Goal: Information Seeking & Learning: Learn about a topic

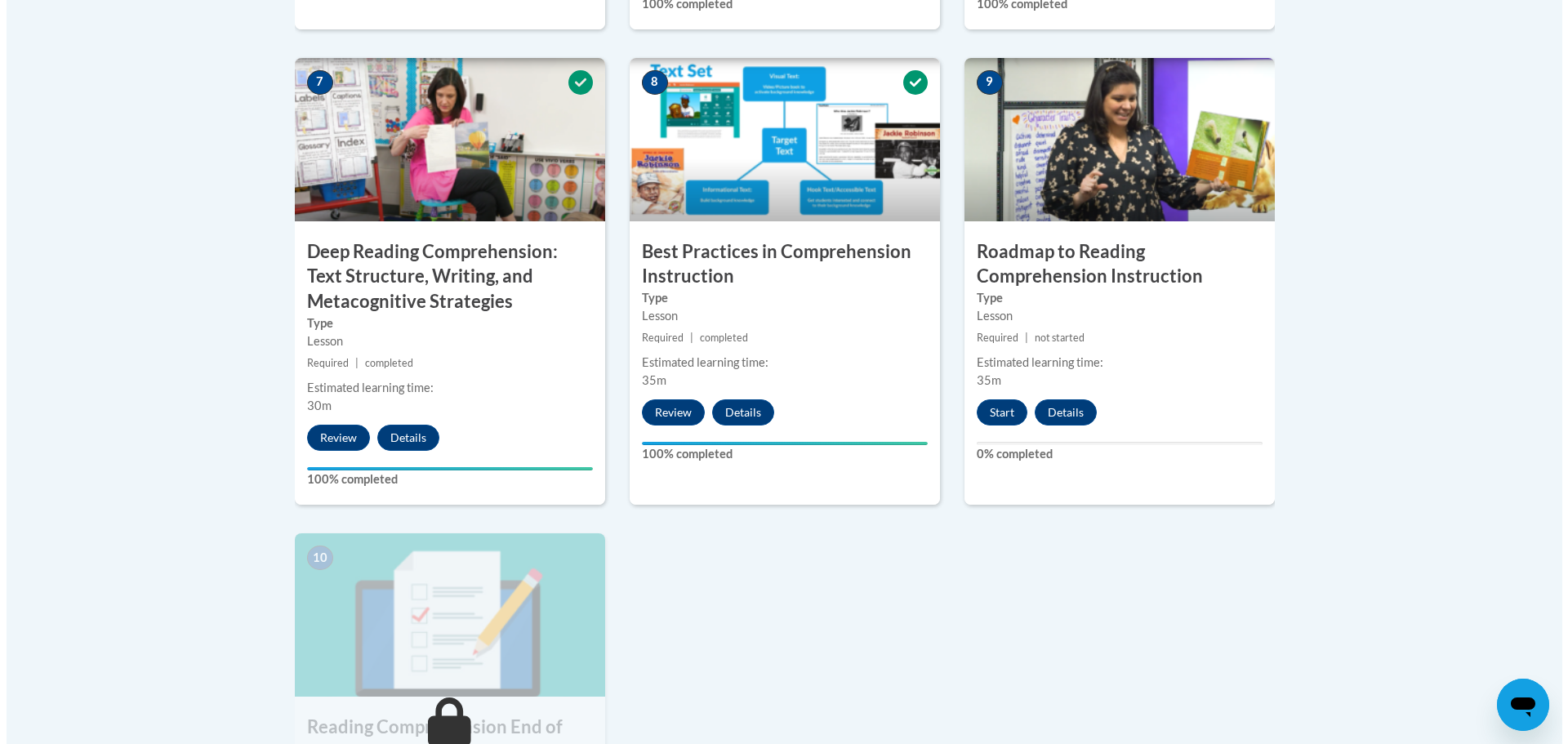
scroll to position [1360, 0]
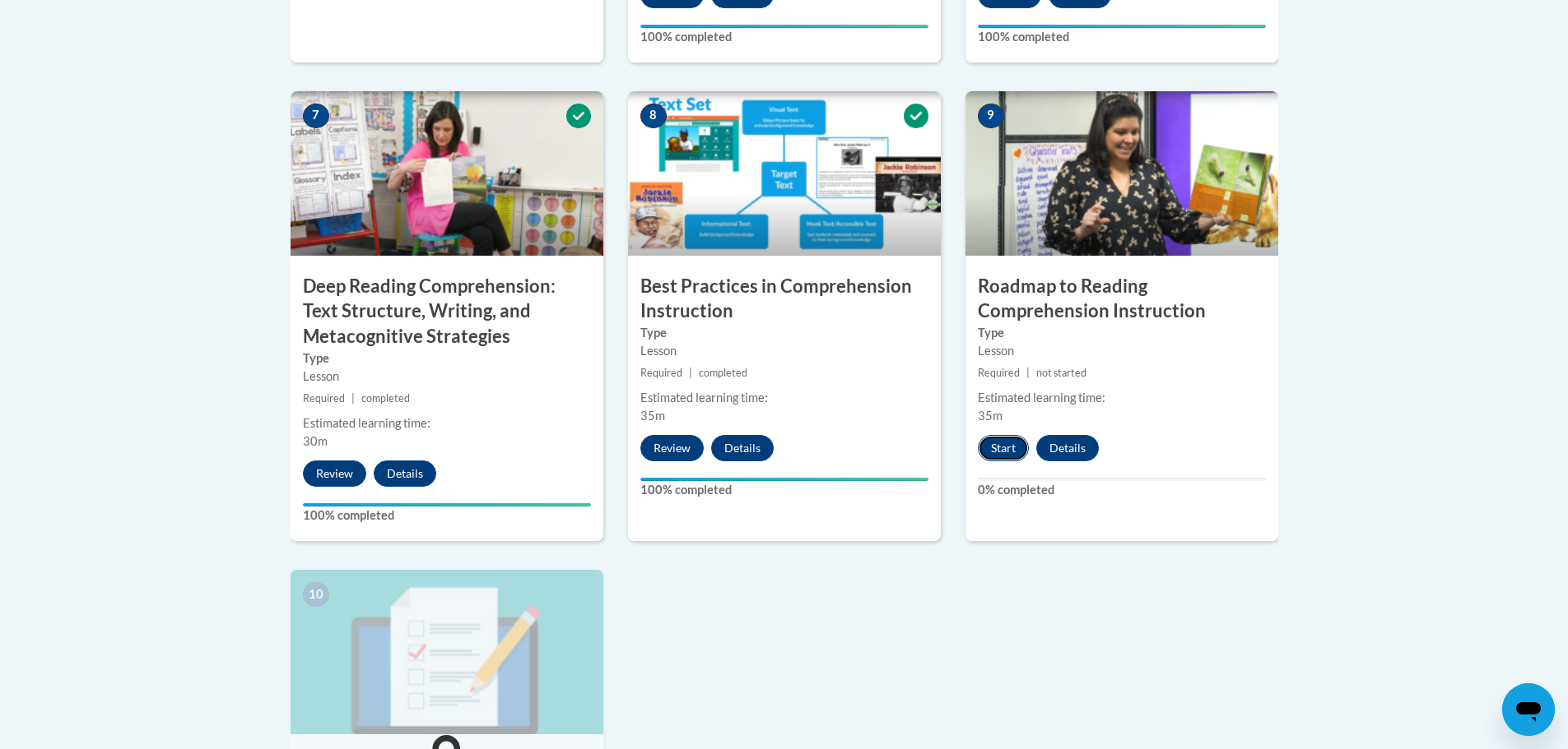
click at [989, 451] on button "Start" at bounding box center [1004, 448] width 51 height 27
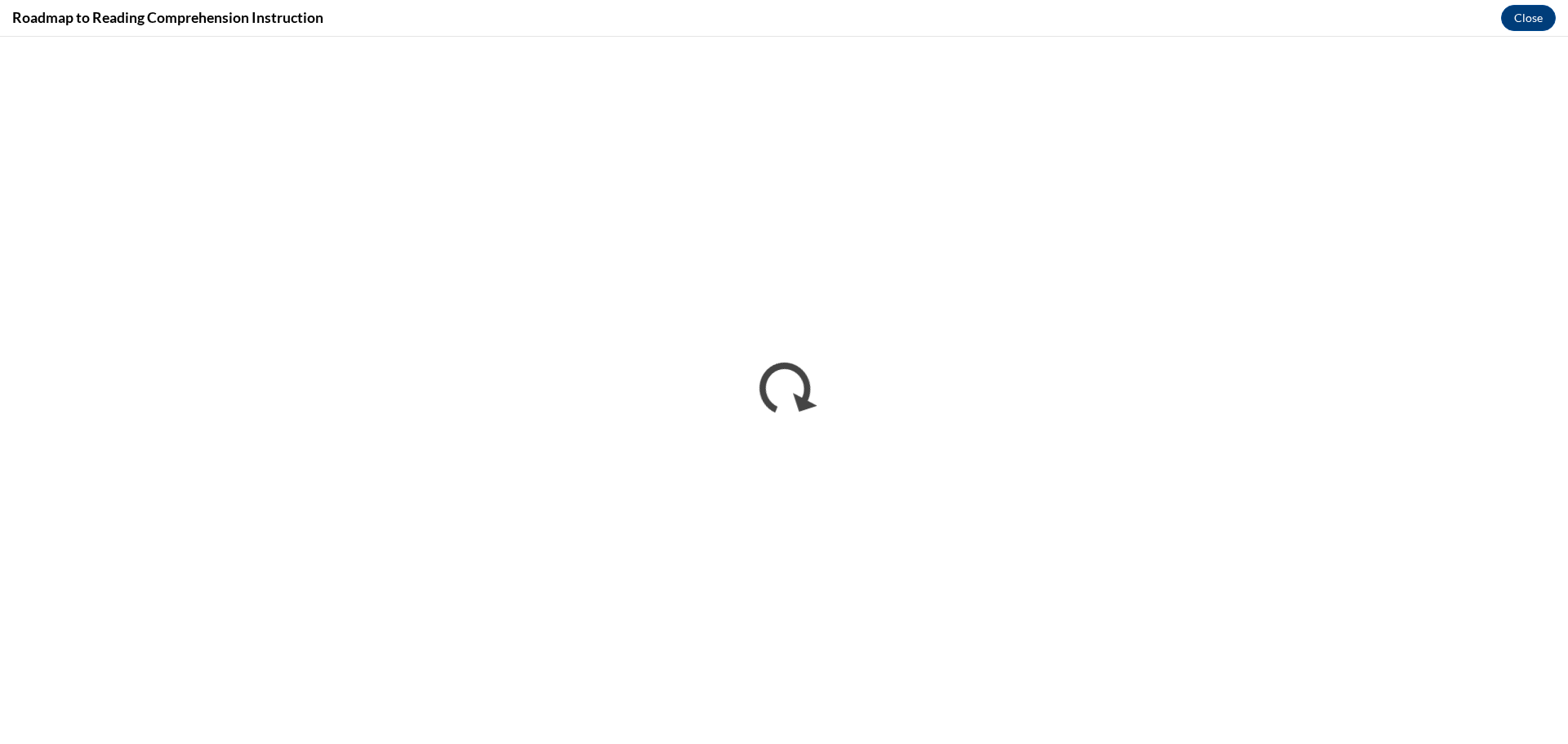
scroll to position [0, 0]
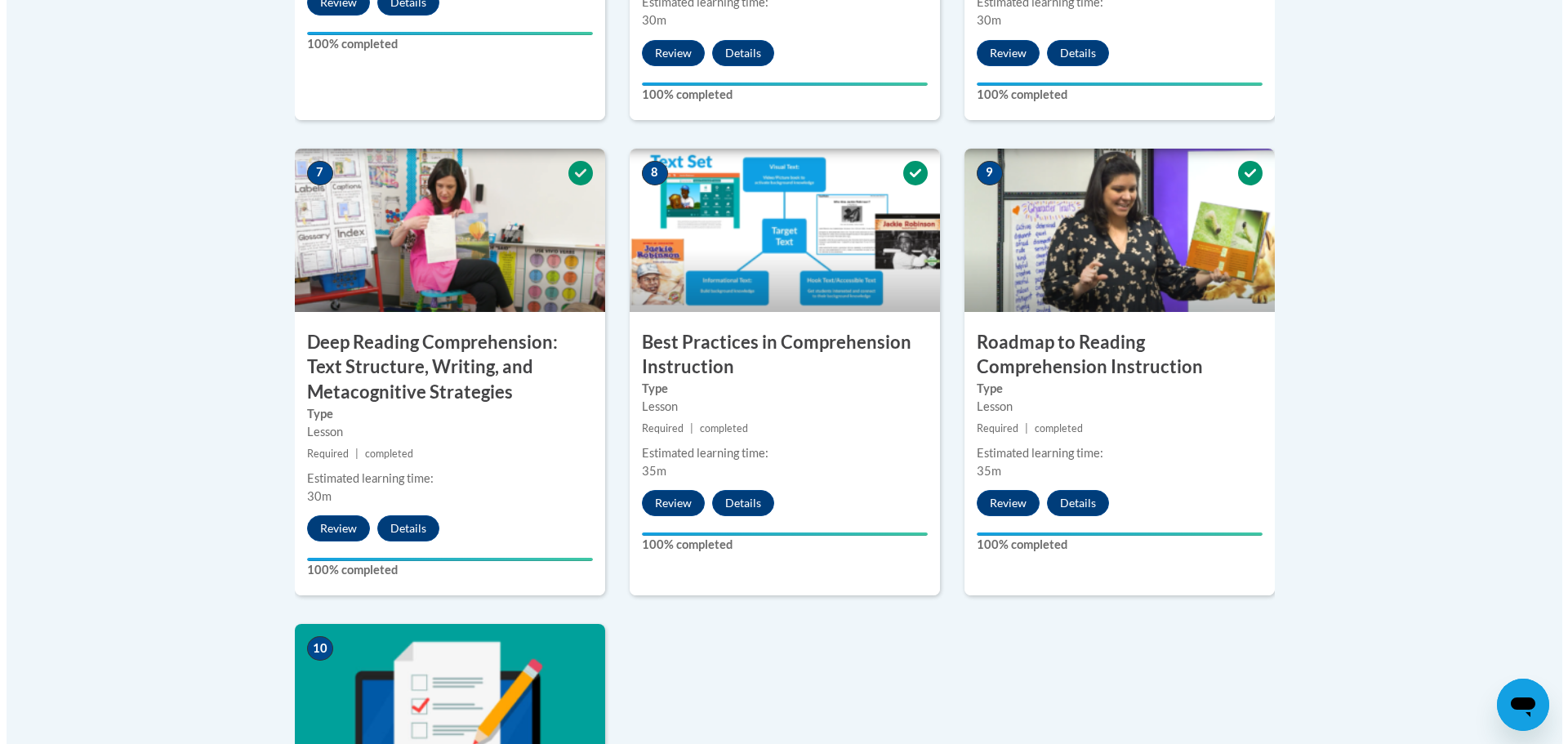
scroll to position [1953, 0]
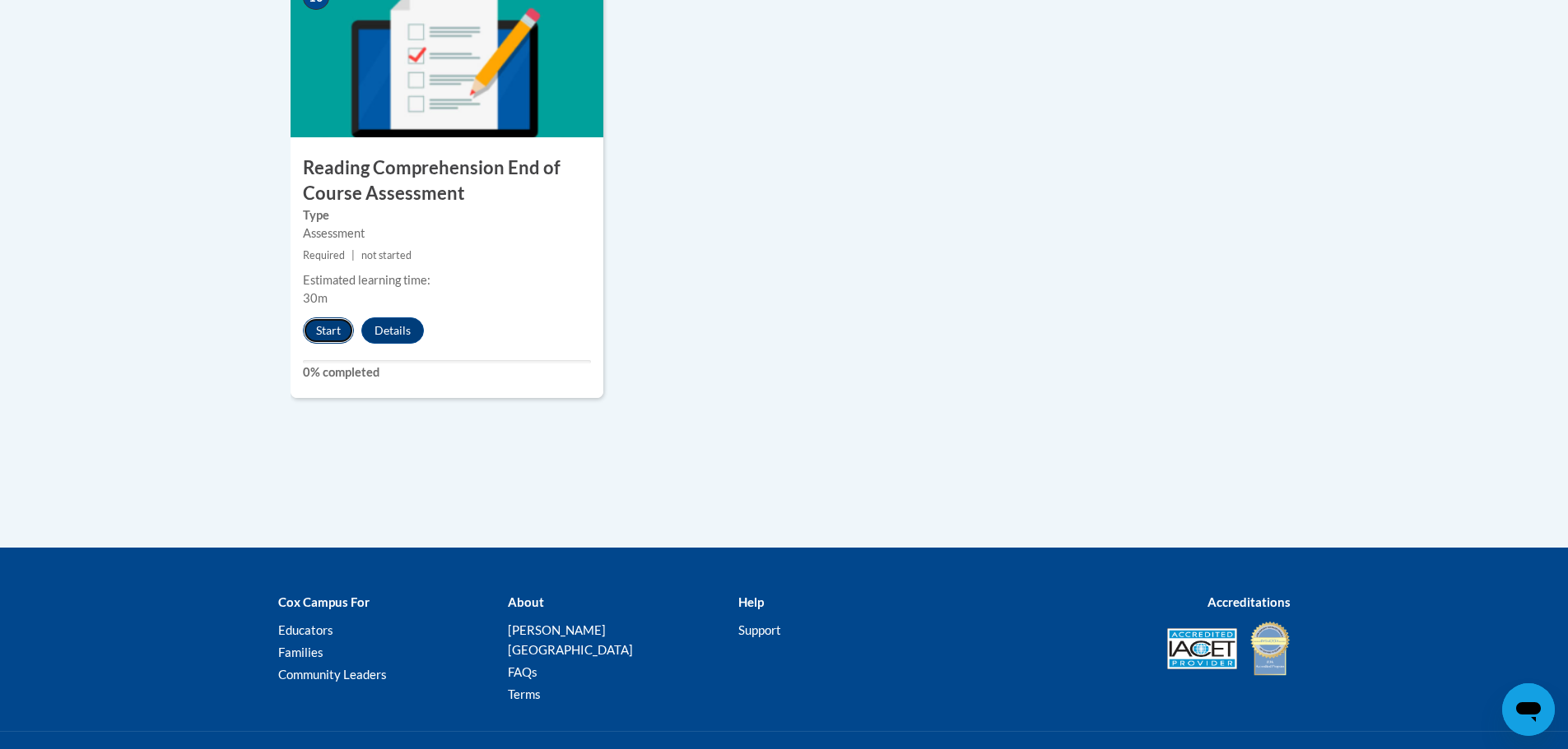
click at [336, 336] on button "Start" at bounding box center [329, 331] width 51 height 27
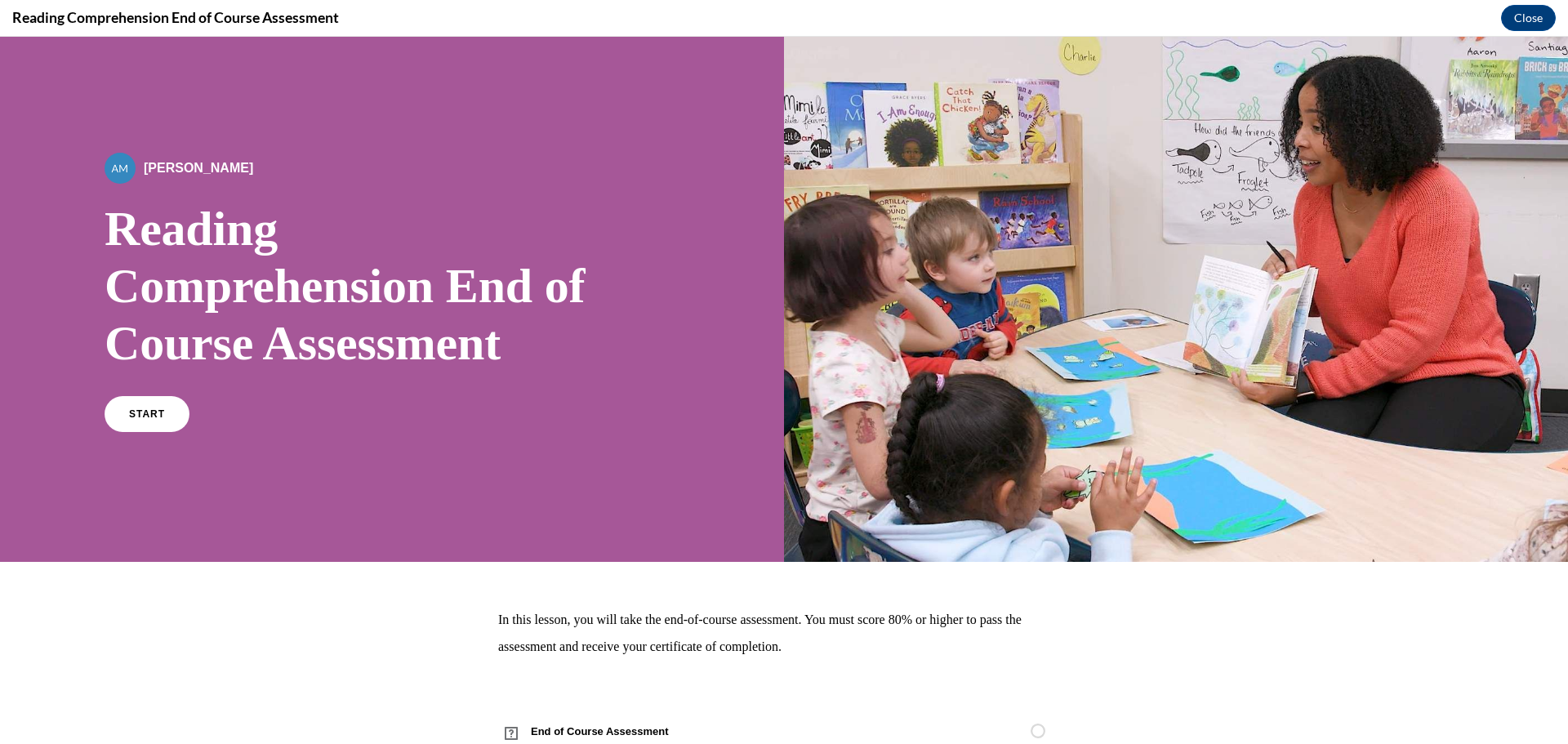
scroll to position [0, 0]
click at [140, 412] on span "START" at bounding box center [147, 414] width 38 height 12
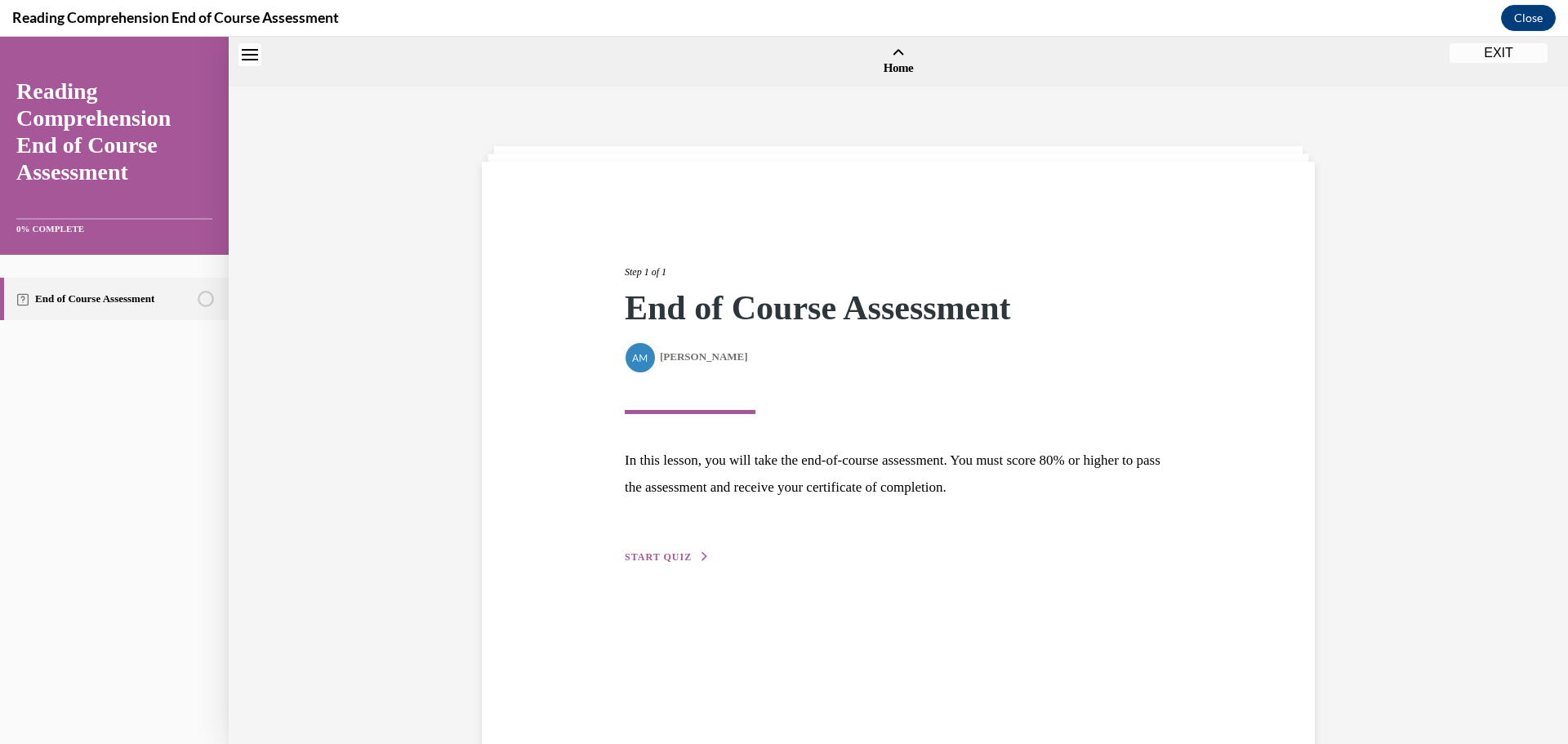
scroll to position [51, 0]
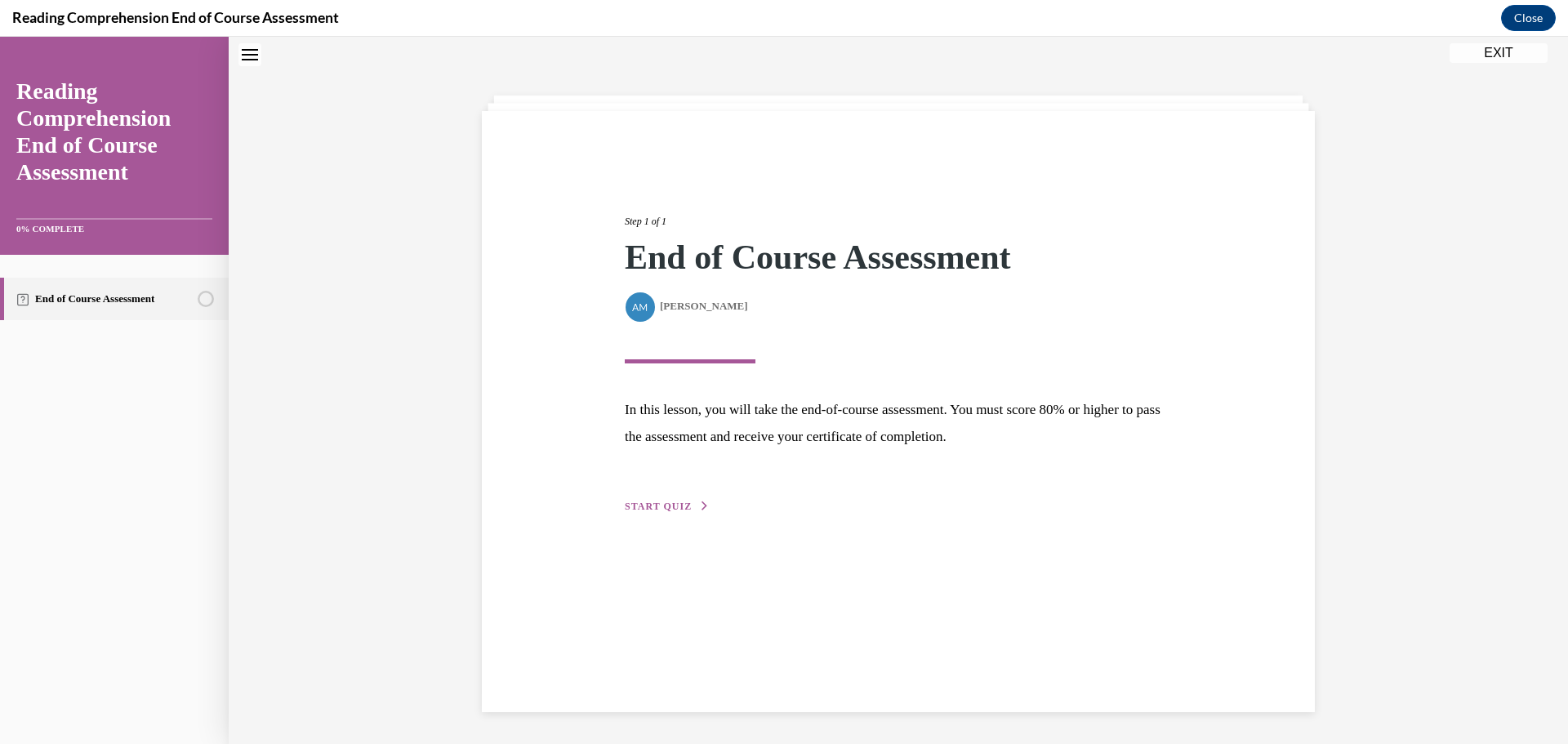
click at [640, 500] on button "START QUIZ" at bounding box center [667, 507] width 85 height 15
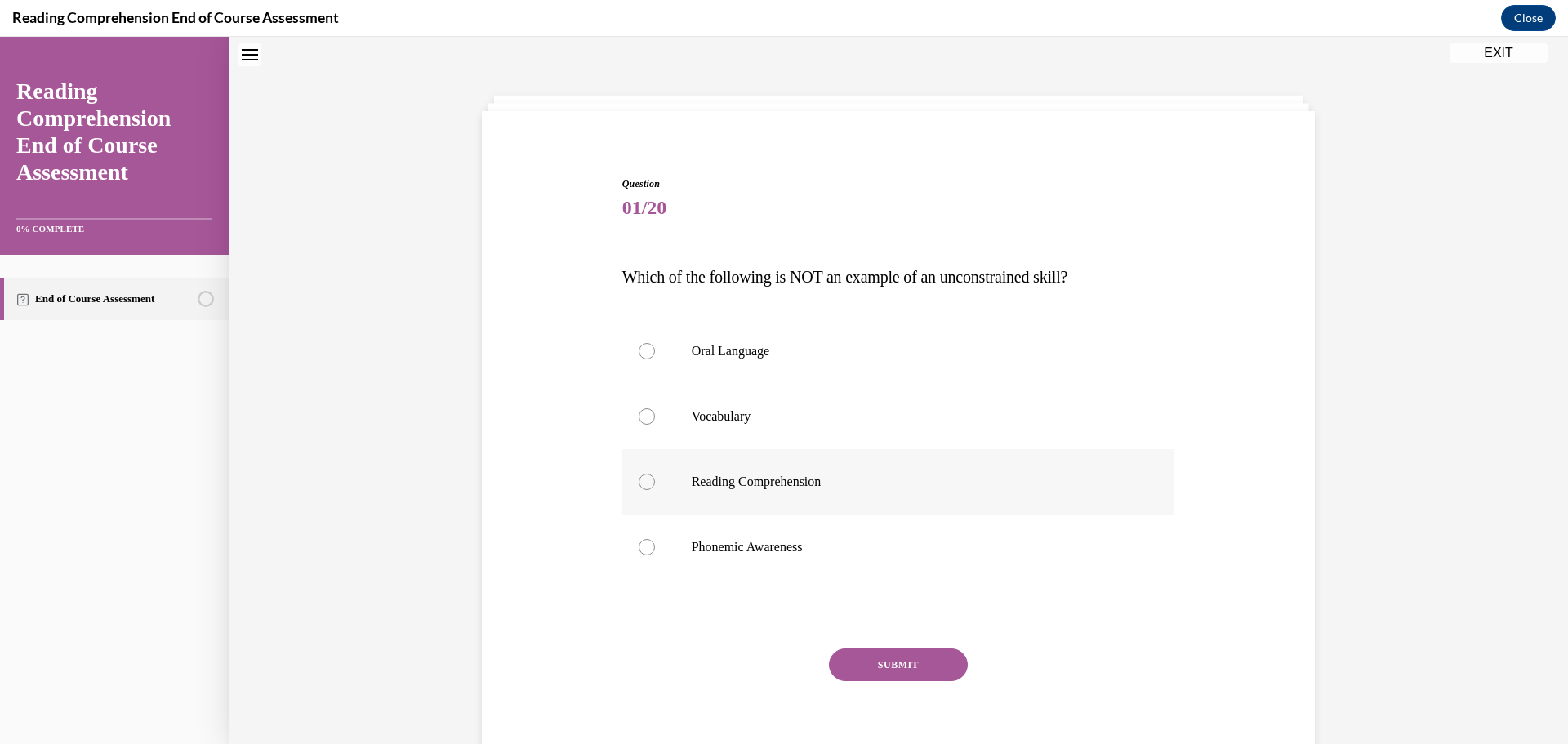
click at [714, 494] on label "Reading Comprehension" at bounding box center [898, 482] width 553 height 65
click at [655, 490] on input "Reading Comprehension" at bounding box center [646, 482] width 17 height 17
radio input "true"
click at [918, 658] on button "SUBMIT" at bounding box center [898, 665] width 139 height 33
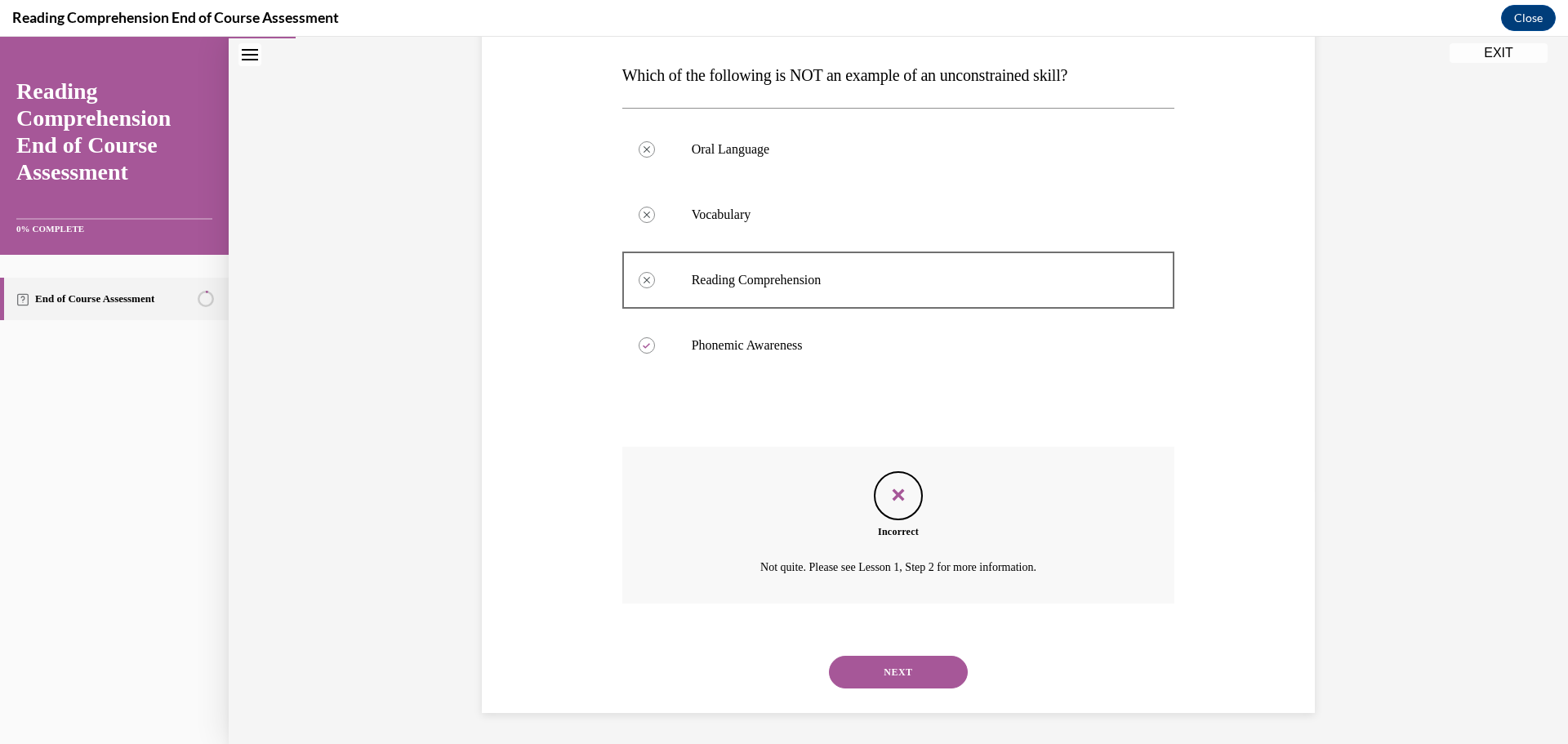
scroll to position [254, 0]
click at [847, 668] on button "NEXT" at bounding box center [898, 670] width 139 height 33
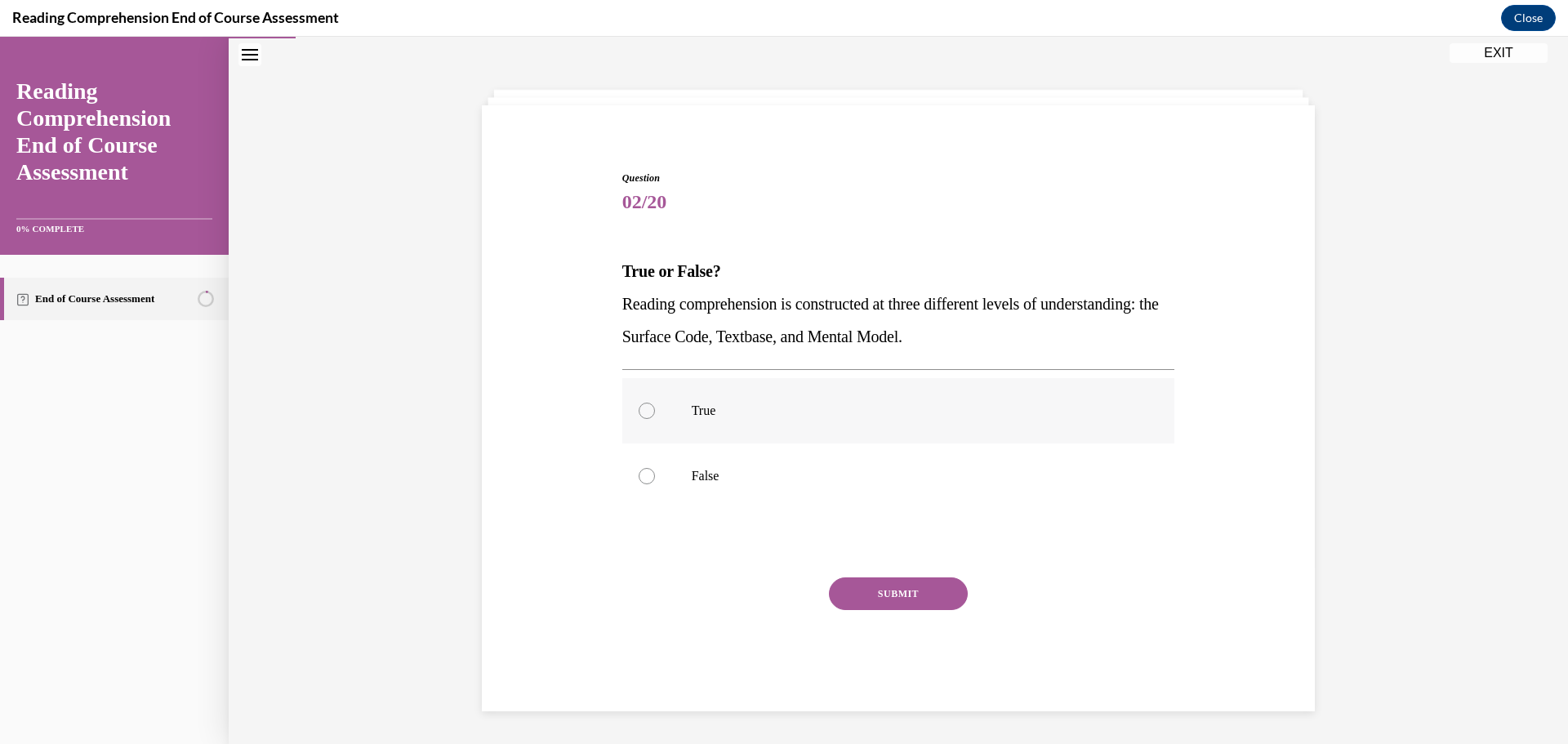
click at [686, 431] on label "True" at bounding box center [898, 411] width 553 height 65
click at [655, 419] on input "True" at bounding box center [646, 411] width 17 height 17
radio input "true"
click at [846, 599] on button "SUBMIT" at bounding box center [898, 594] width 139 height 33
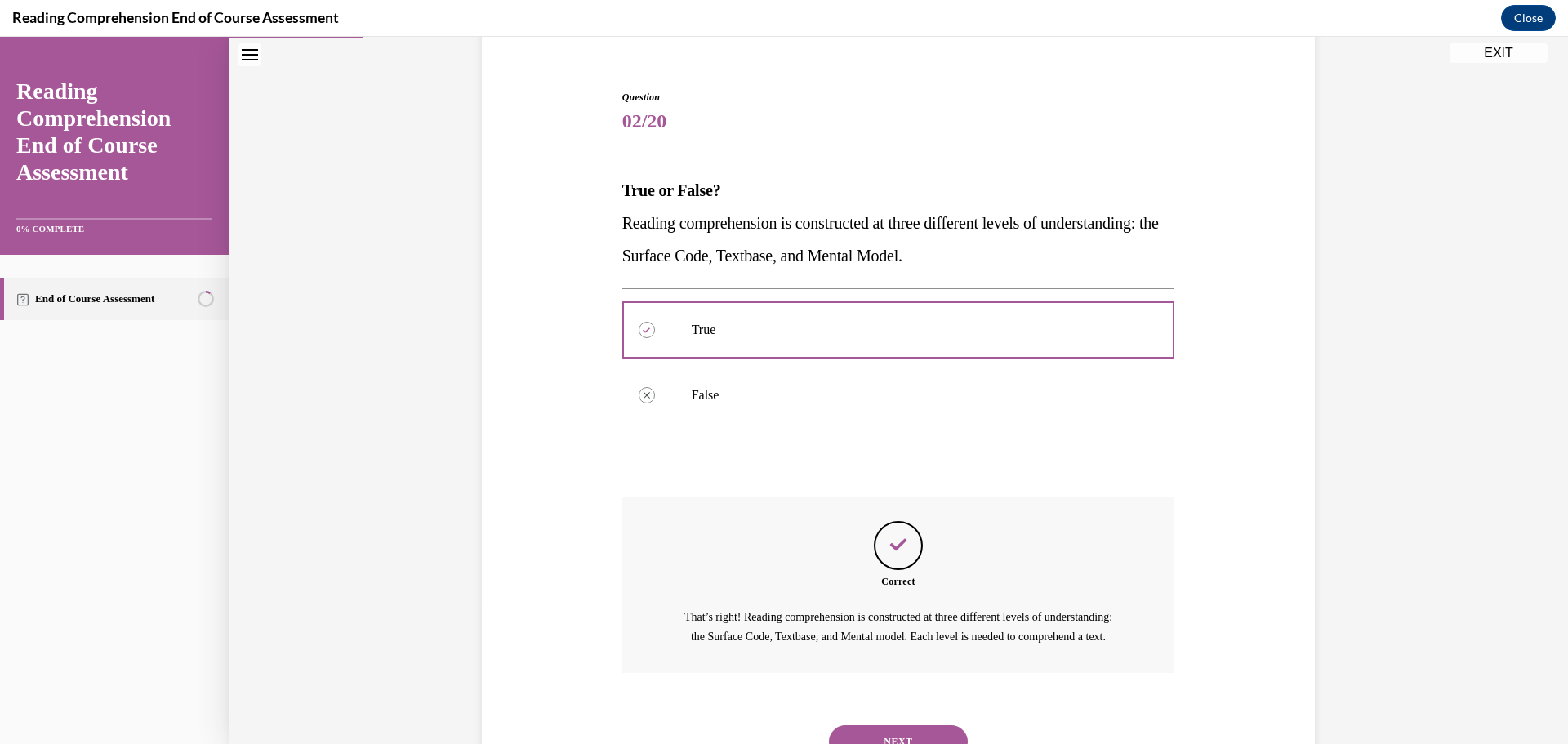
scroll to position [227, 0]
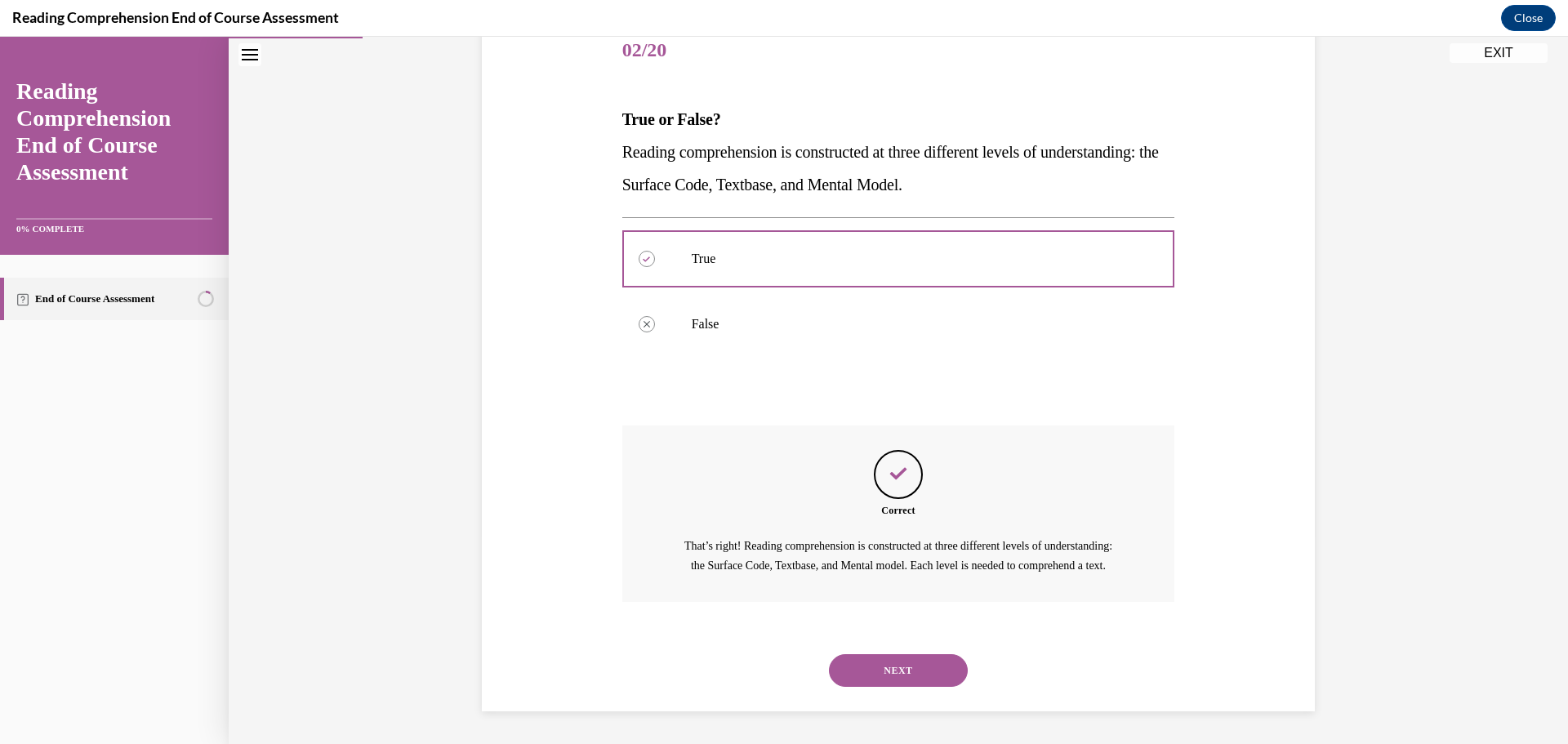
click at [930, 673] on button "NEXT" at bounding box center [898, 670] width 139 height 33
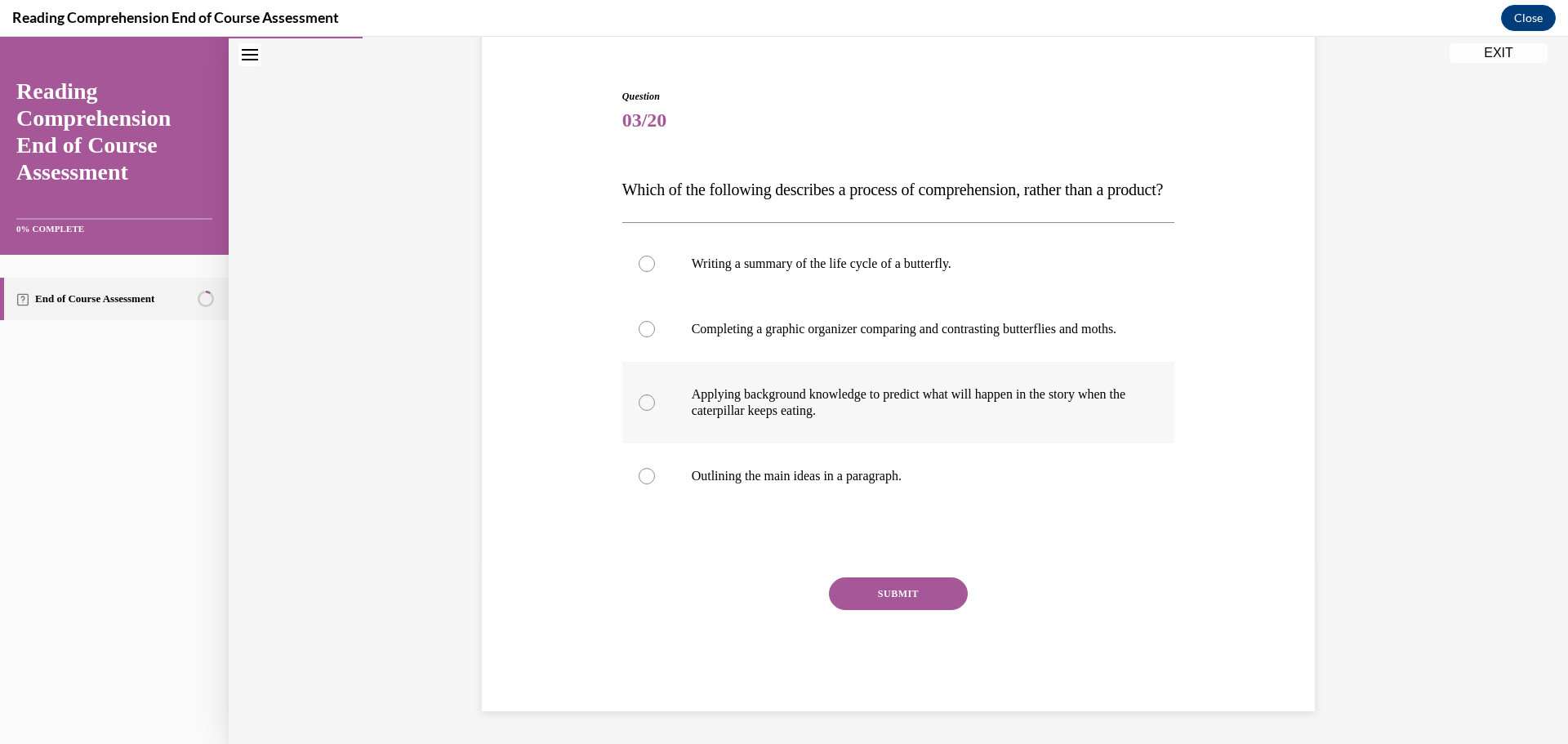
click at [805, 419] on p "Applying background knowledge to predict what will happen in the story when the…" at bounding box center [912, 402] width 442 height 33
click at [655, 411] on input "Applying background knowledge to predict what will happen in the story when the…" at bounding box center [646, 403] width 17 height 17
radio input "true"
click at [906, 602] on button "SUBMIT" at bounding box center [898, 594] width 139 height 33
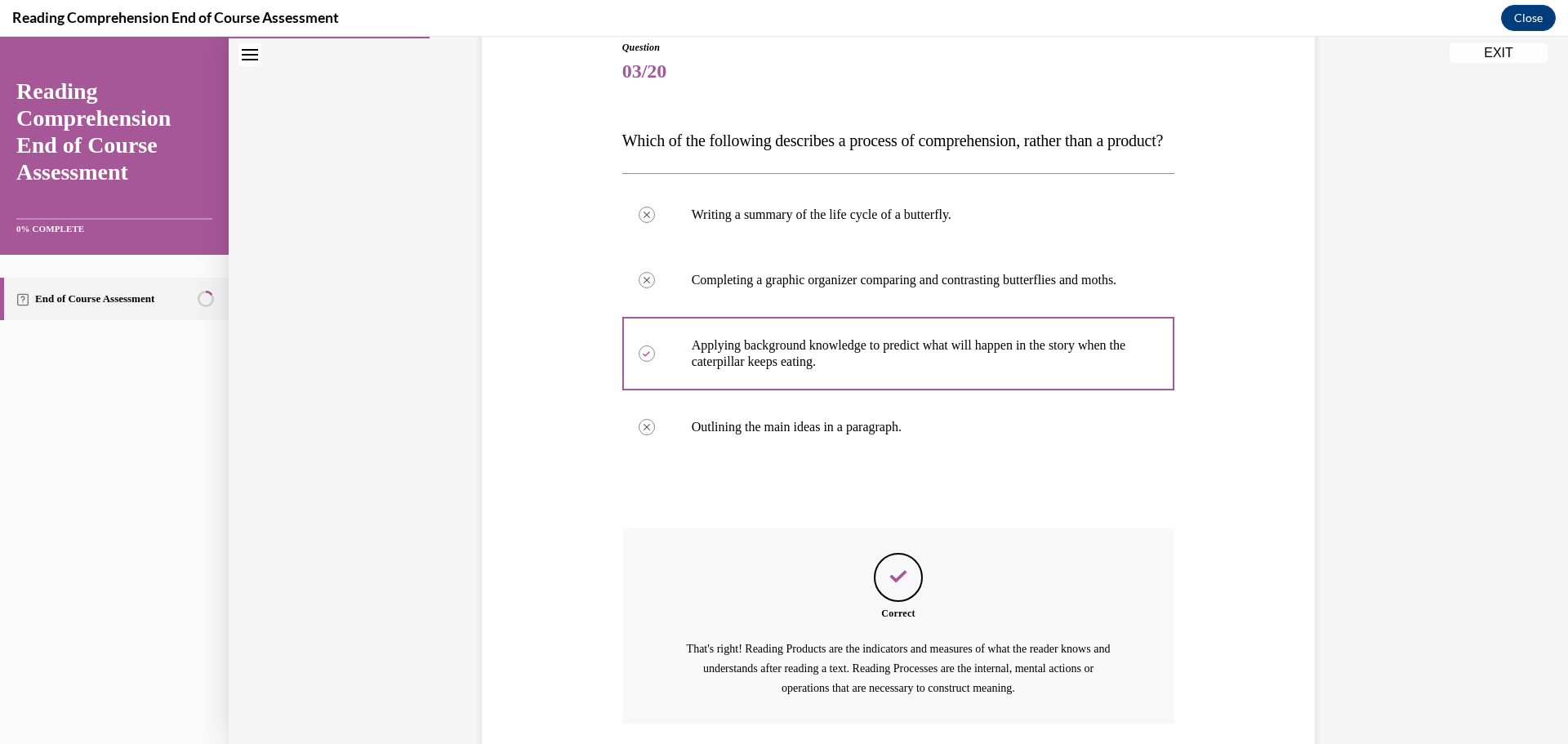
scroll to position [358, 0]
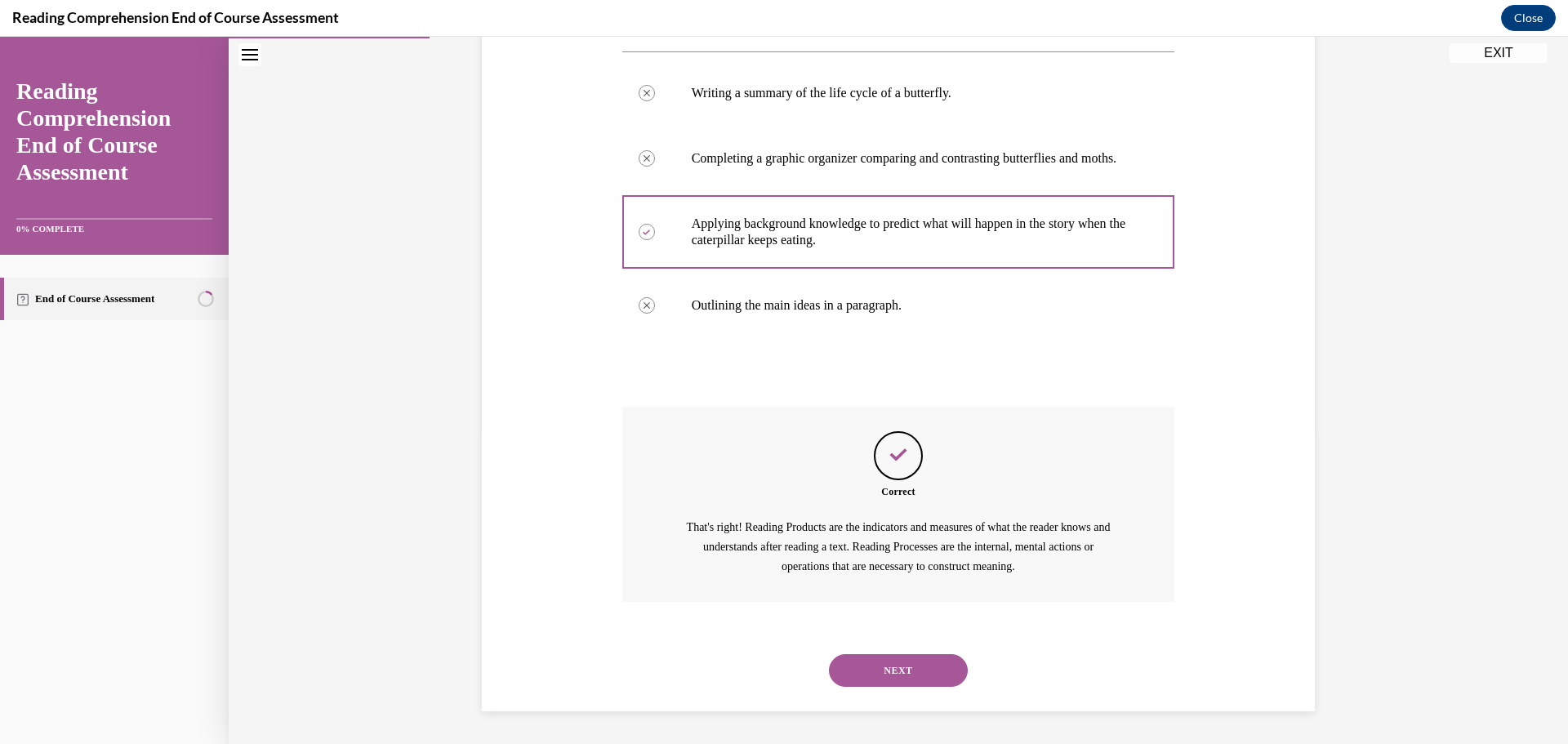
click at [913, 670] on button "NEXT" at bounding box center [898, 670] width 139 height 33
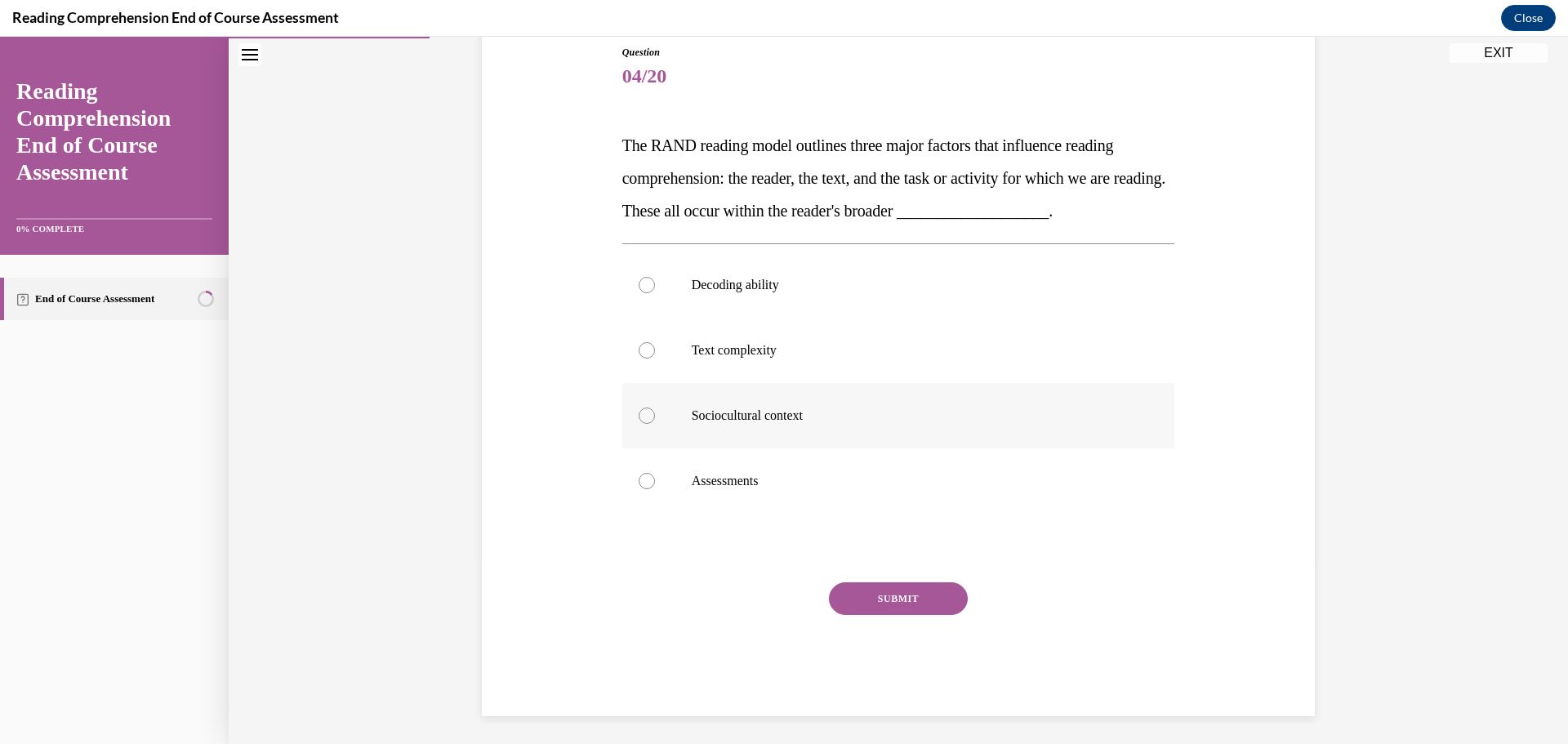
click at [678, 403] on label "Sociocultural context" at bounding box center [898, 416] width 553 height 65
click at [655, 408] on input "Sociocultural context" at bounding box center [646, 416] width 17 height 17
radio input "true"
click at [853, 588] on button "SUBMIT" at bounding box center [898, 598] width 139 height 33
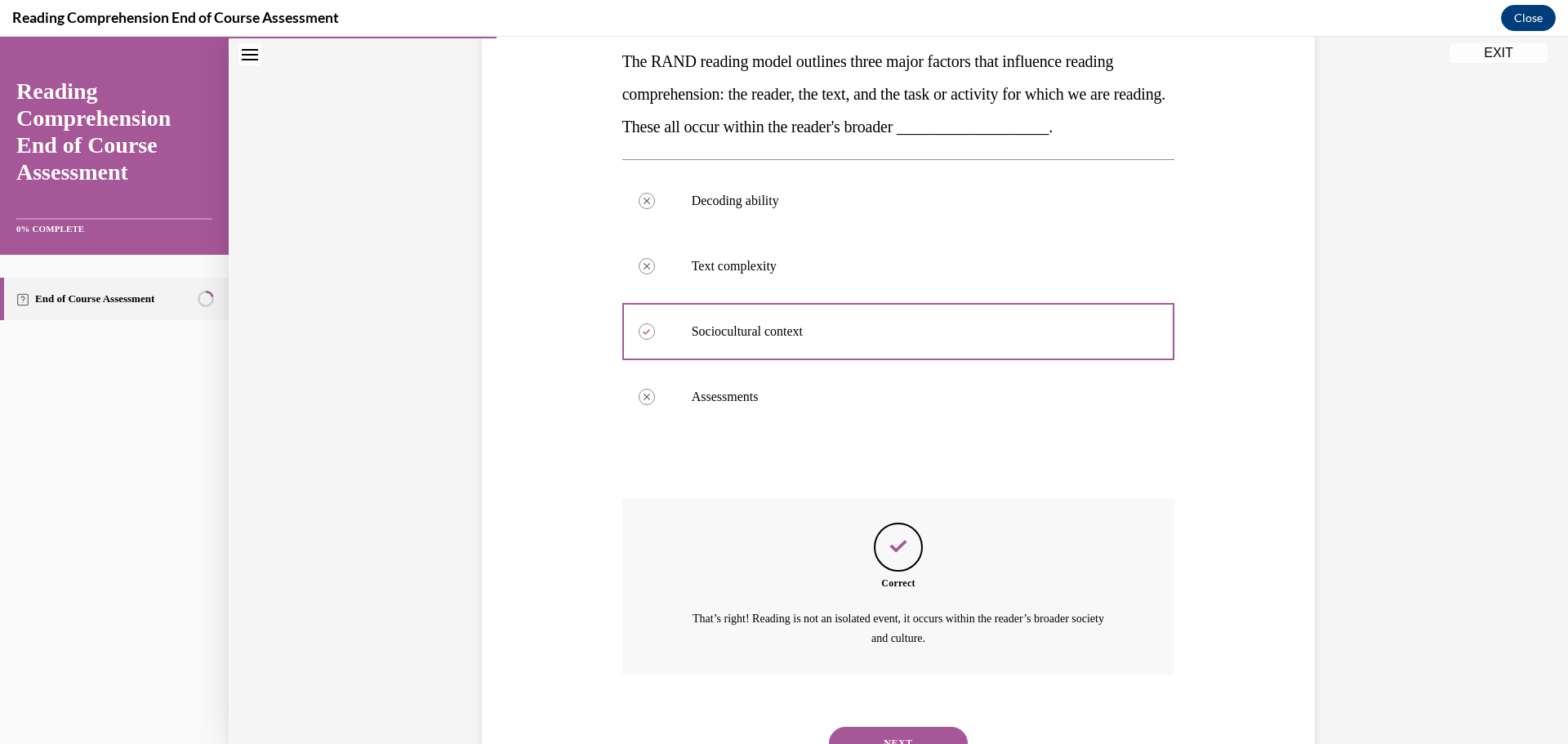
scroll to position [339, 0]
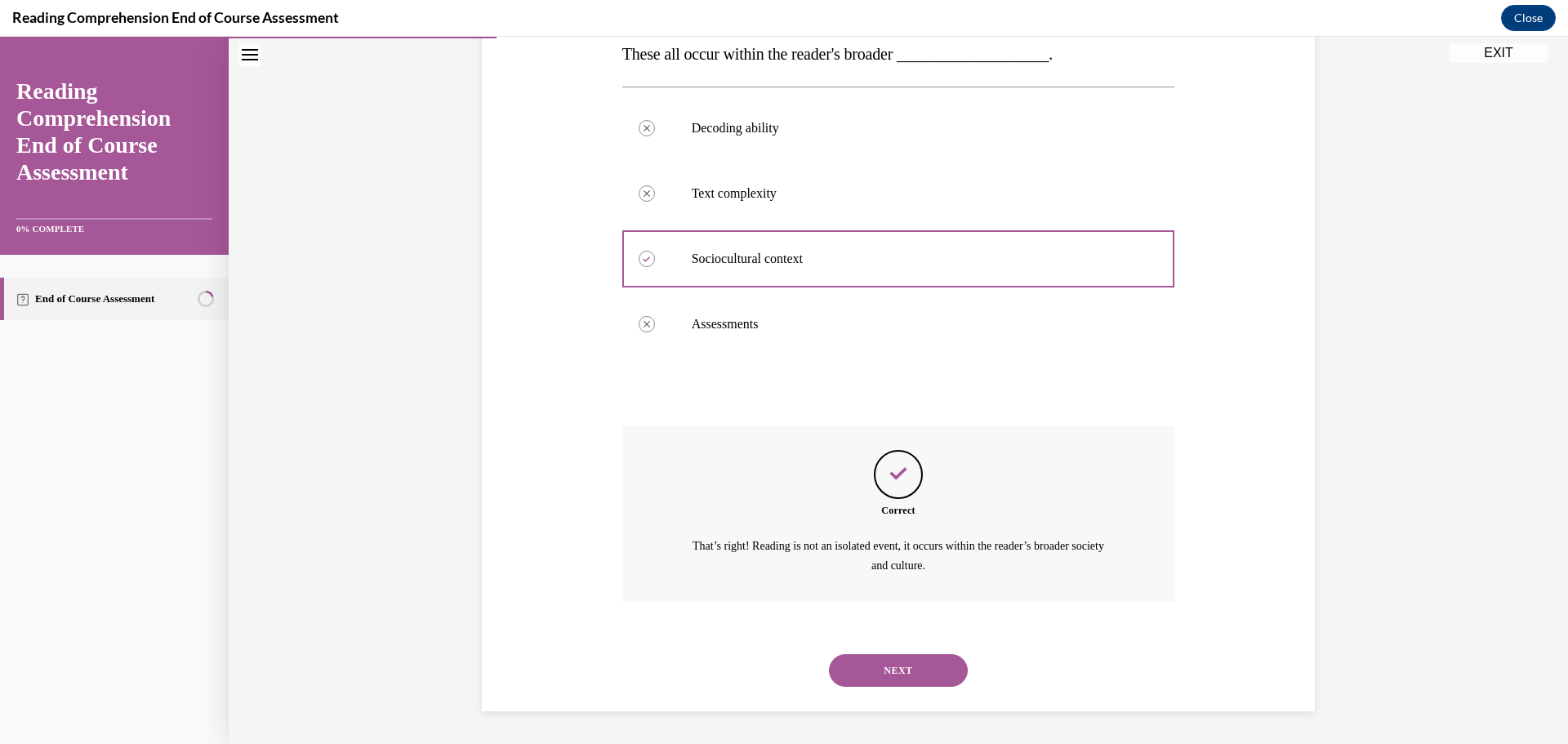
click at [897, 667] on button "NEXT" at bounding box center [898, 670] width 139 height 33
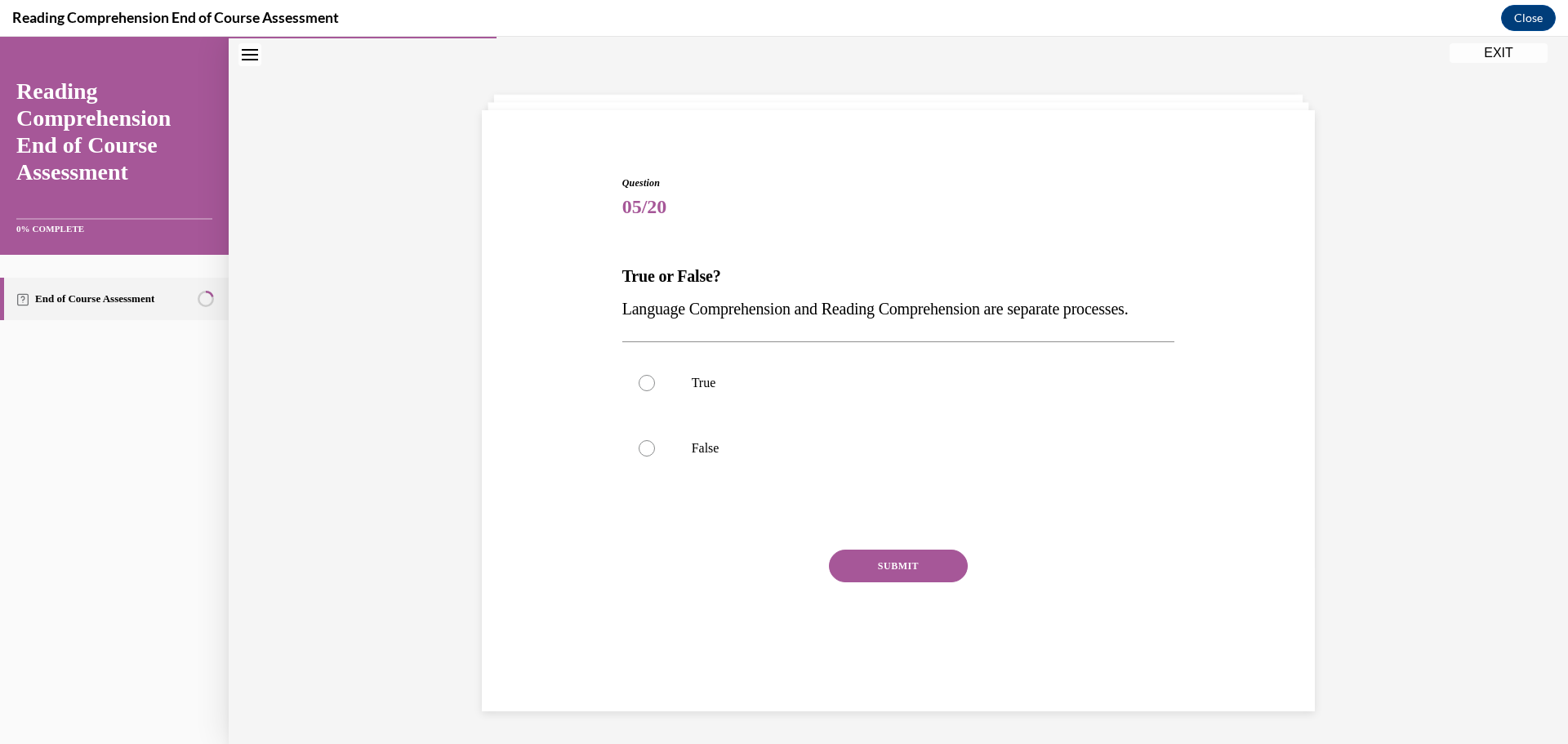
scroll to position [56, 0]
click at [707, 456] on p "False" at bounding box center [912, 449] width 442 height 17
click at [655, 456] on input "False" at bounding box center [646, 449] width 17 height 17
radio input "true"
click at [925, 582] on button "SUBMIT" at bounding box center [898, 565] width 139 height 33
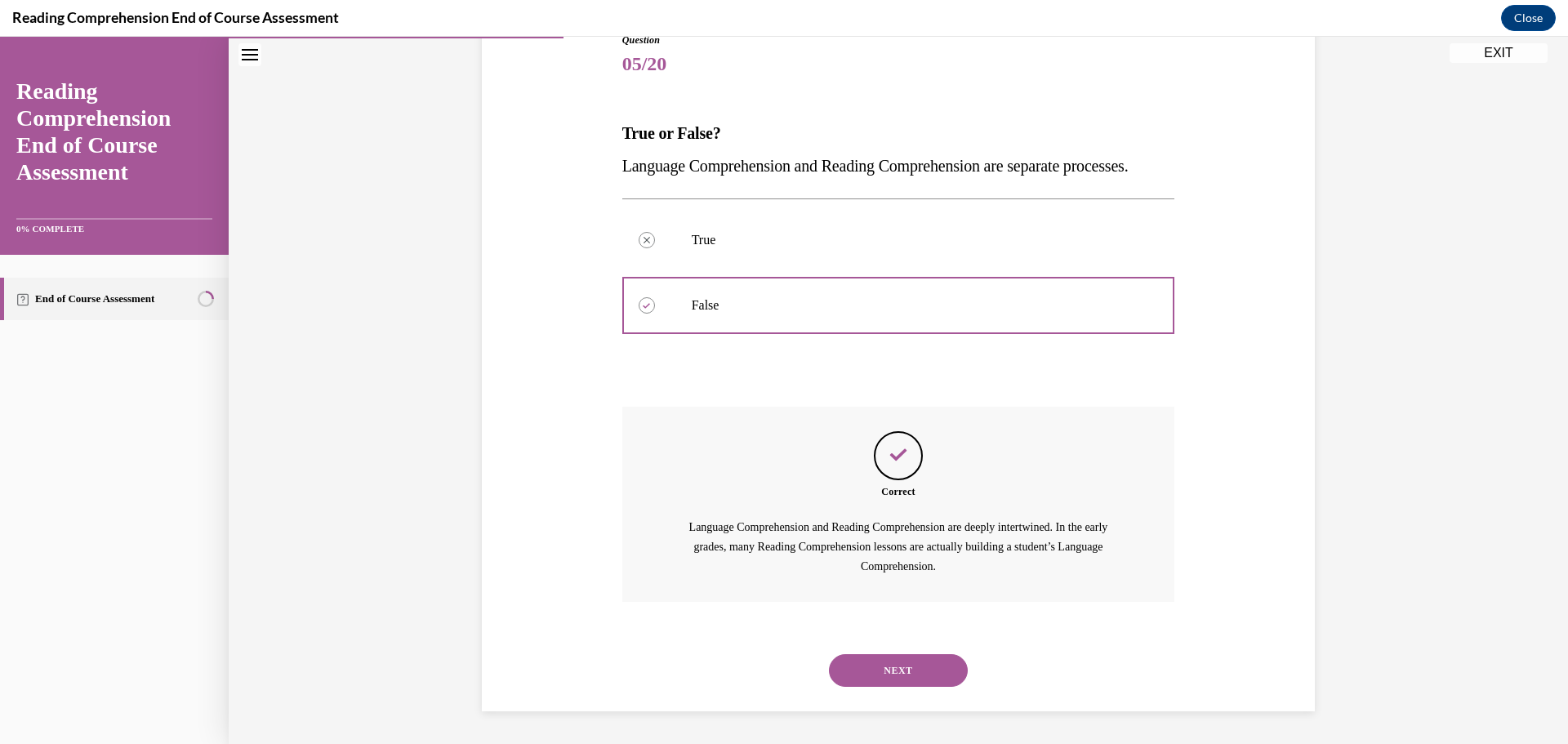
scroll to position [227, 0]
click at [909, 666] on button "NEXT" at bounding box center [898, 670] width 139 height 33
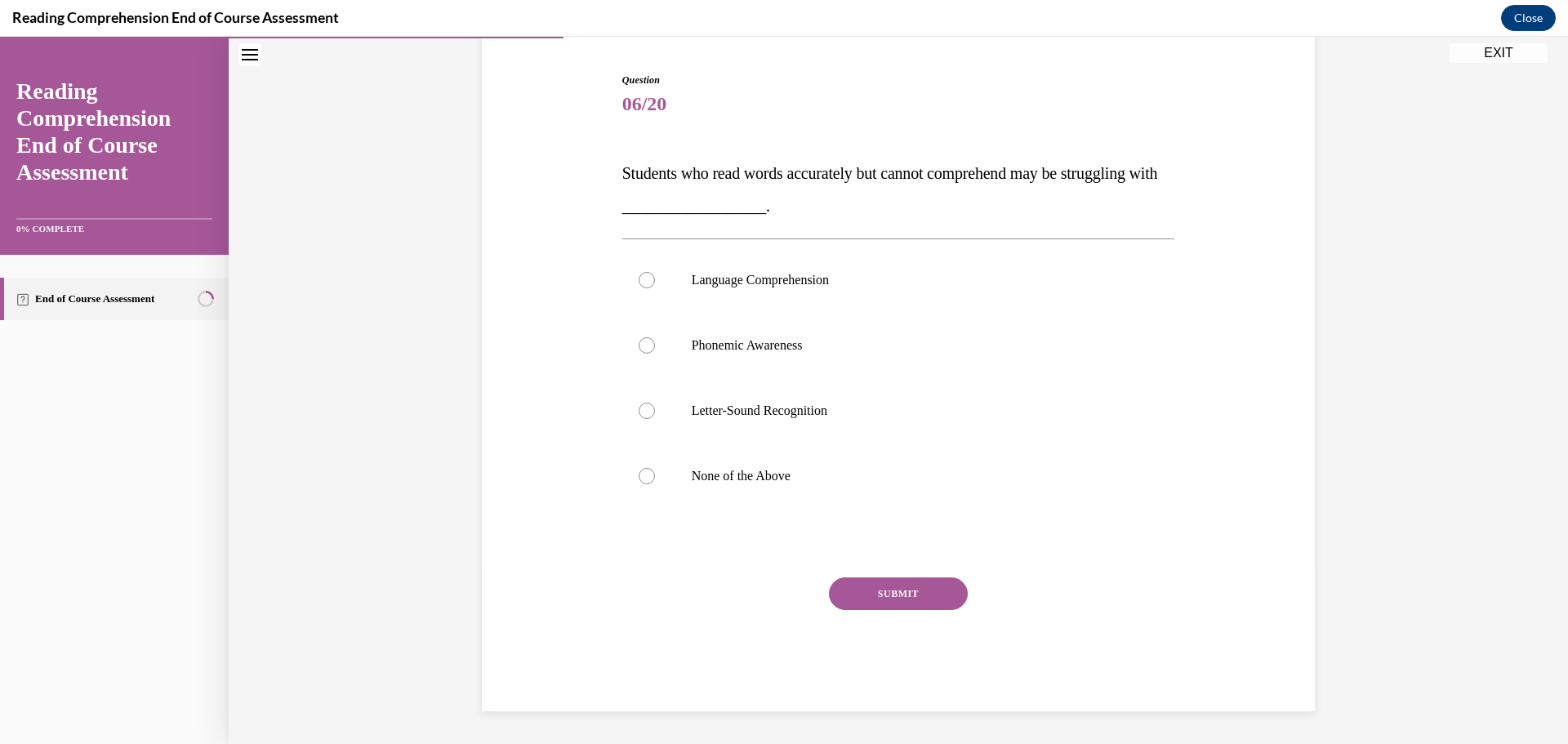
scroll to position [155, 0]
click at [752, 267] on label "Language Comprehension" at bounding box center [898, 280] width 553 height 65
click at [655, 272] on input "Language Comprehension" at bounding box center [646, 280] width 17 height 17
radio input "true"
click at [919, 607] on button "SUBMIT" at bounding box center [898, 594] width 139 height 33
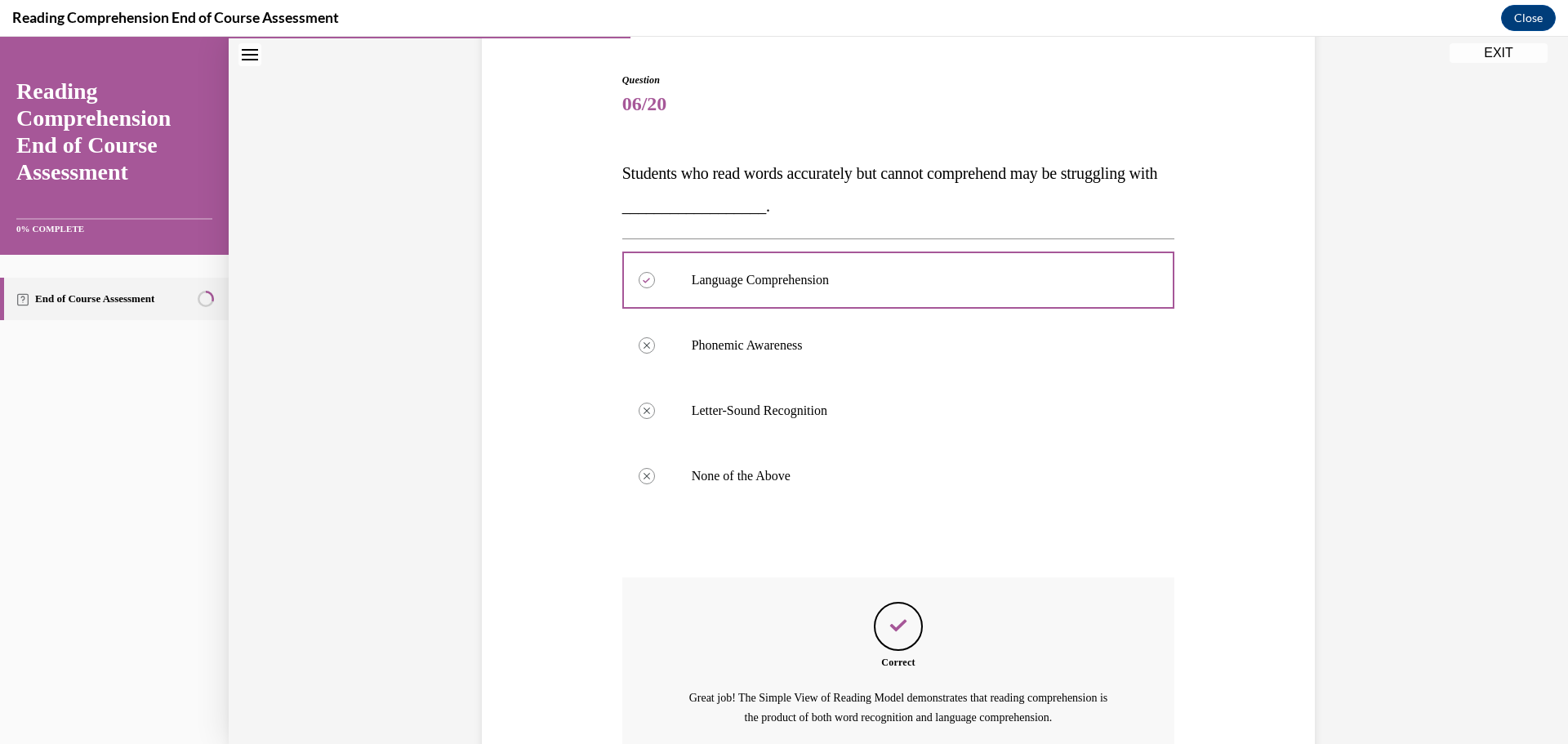
scroll to position [306, 0]
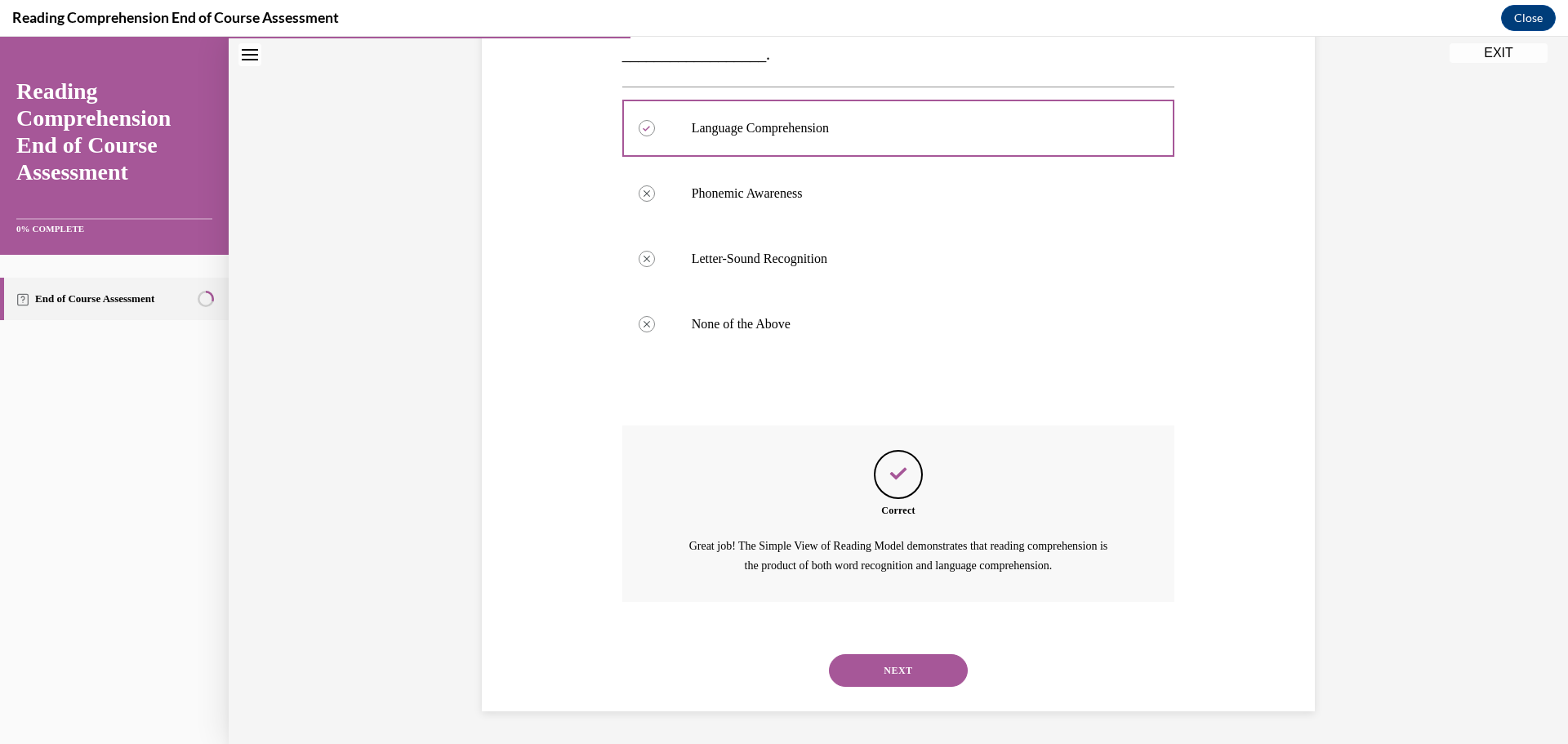
click at [904, 662] on button "NEXT" at bounding box center [898, 670] width 139 height 33
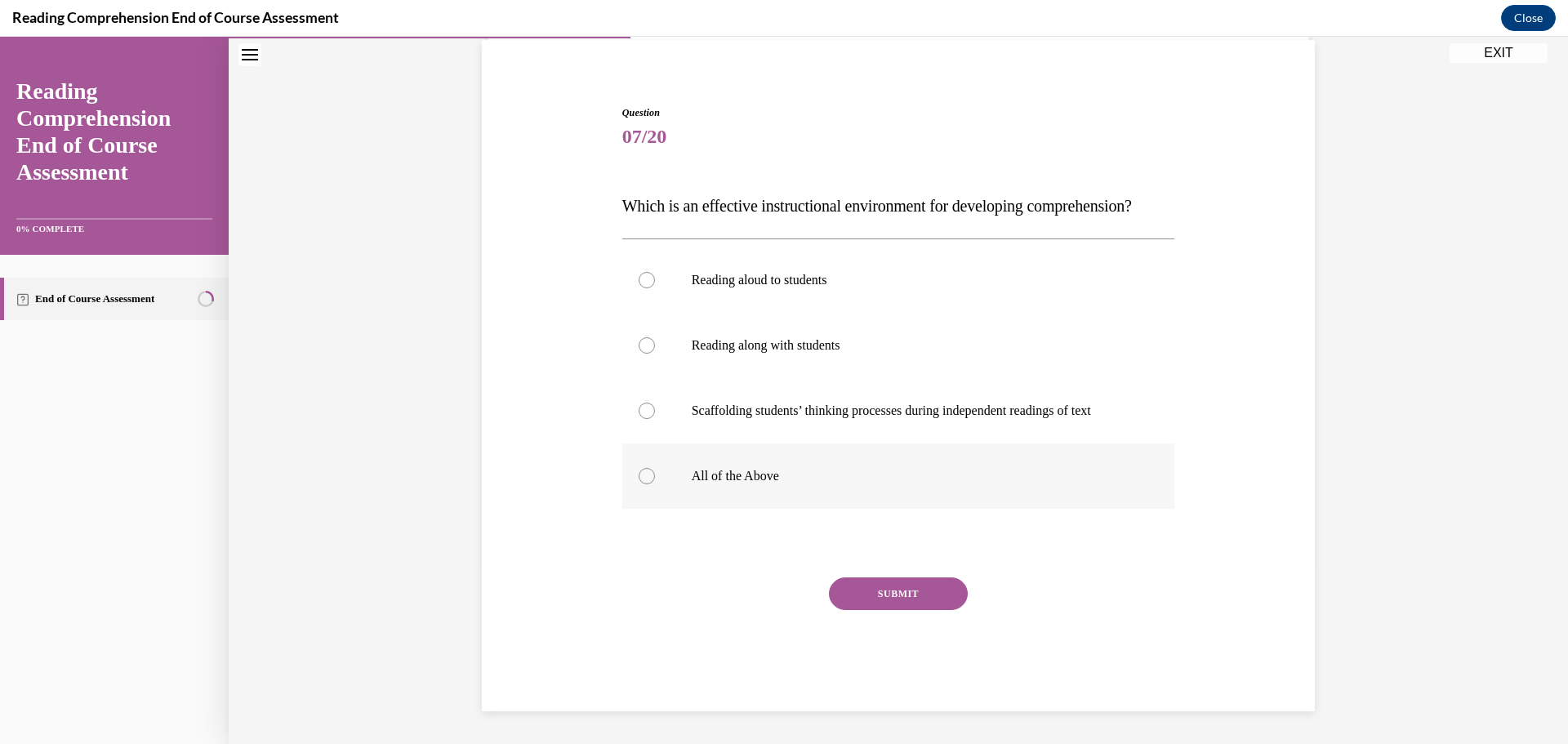
click at [677, 467] on label "All of the Above" at bounding box center [898, 476] width 553 height 65
click at [655, 468] on input "All of the Above" at bounding box center [646, 476] width 17 height 17
radio input "true"
click at [845, 585] on button "SUBMIT" at bounding box center [898, 594] width 139 height 33
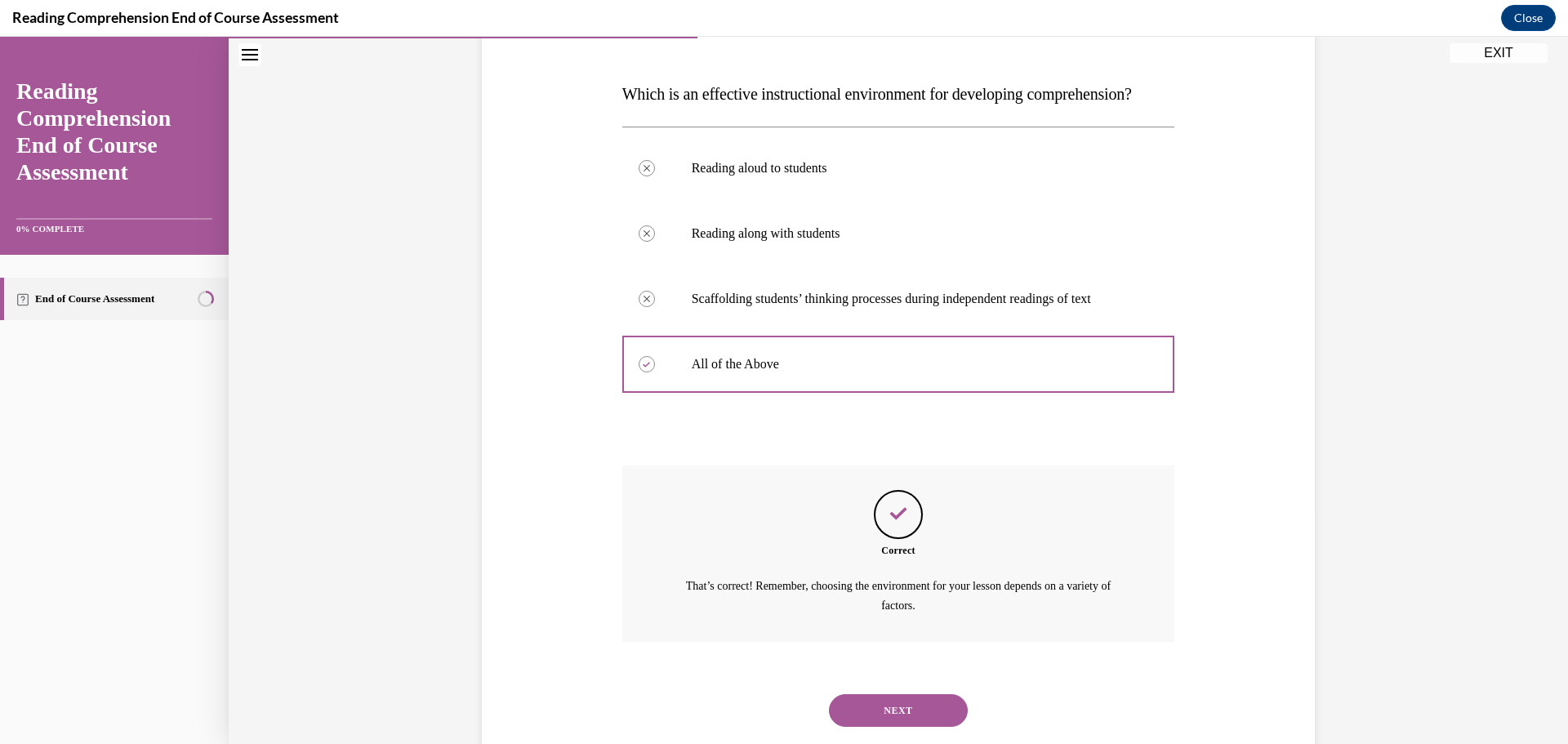
scroll to position [306, 0]
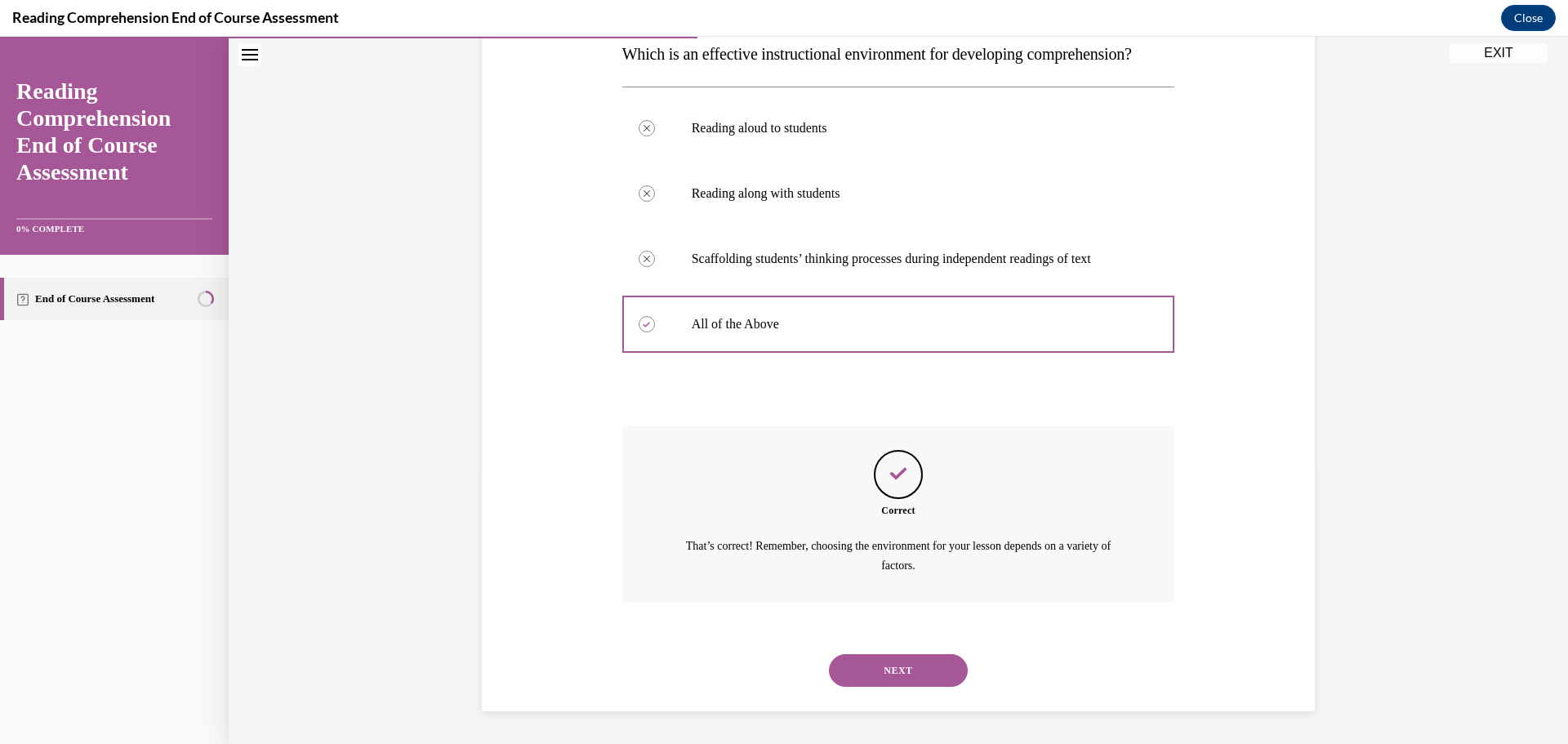
click at [881, 667] on button "NEXT" at bounding box center [898, 670] width 139 height 33
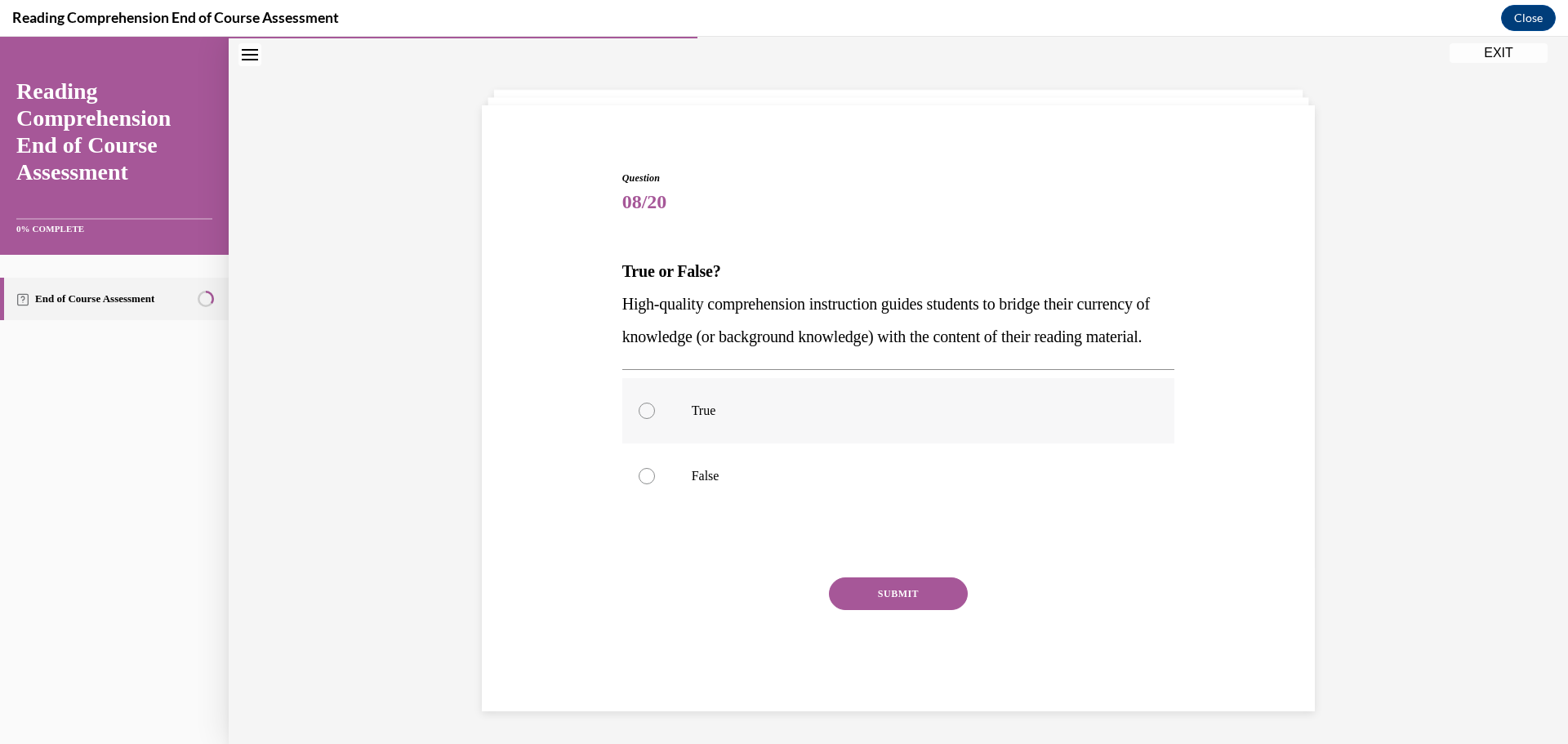
click at [751, 399] on label "True" at bounding box center [898, 411] width 553 height 65
click at [655, 403] on input "True" at bounding box center [646, 411] width 17 height 17
radio input "true"
click at [873, 592] on button "SUBMIT" at bounding box center [898, 594] width 139 height 33
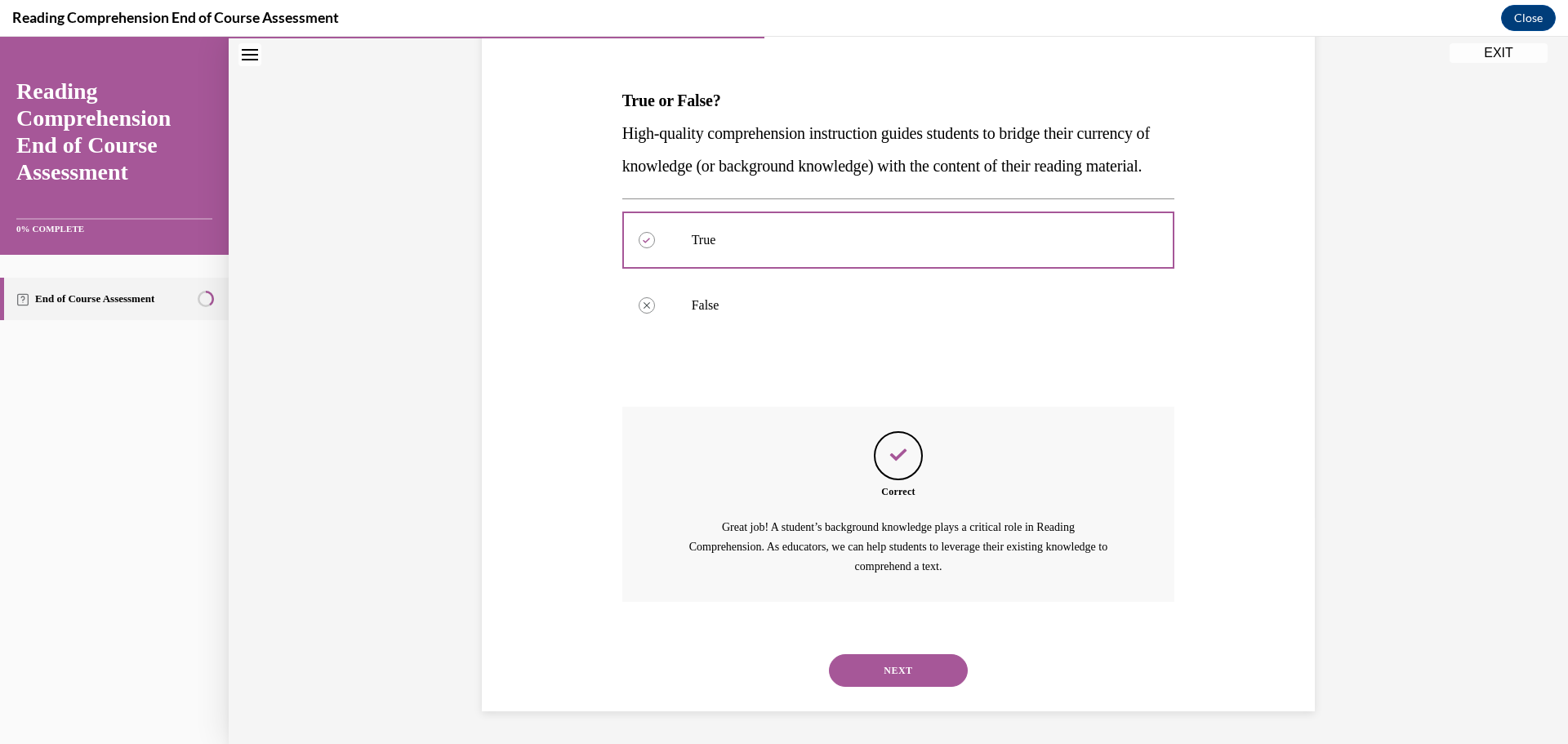
scroll to position [259, 0]
click at [869, 671] on button "NEXT" at bounding box center [898, 670] width 139 height 33
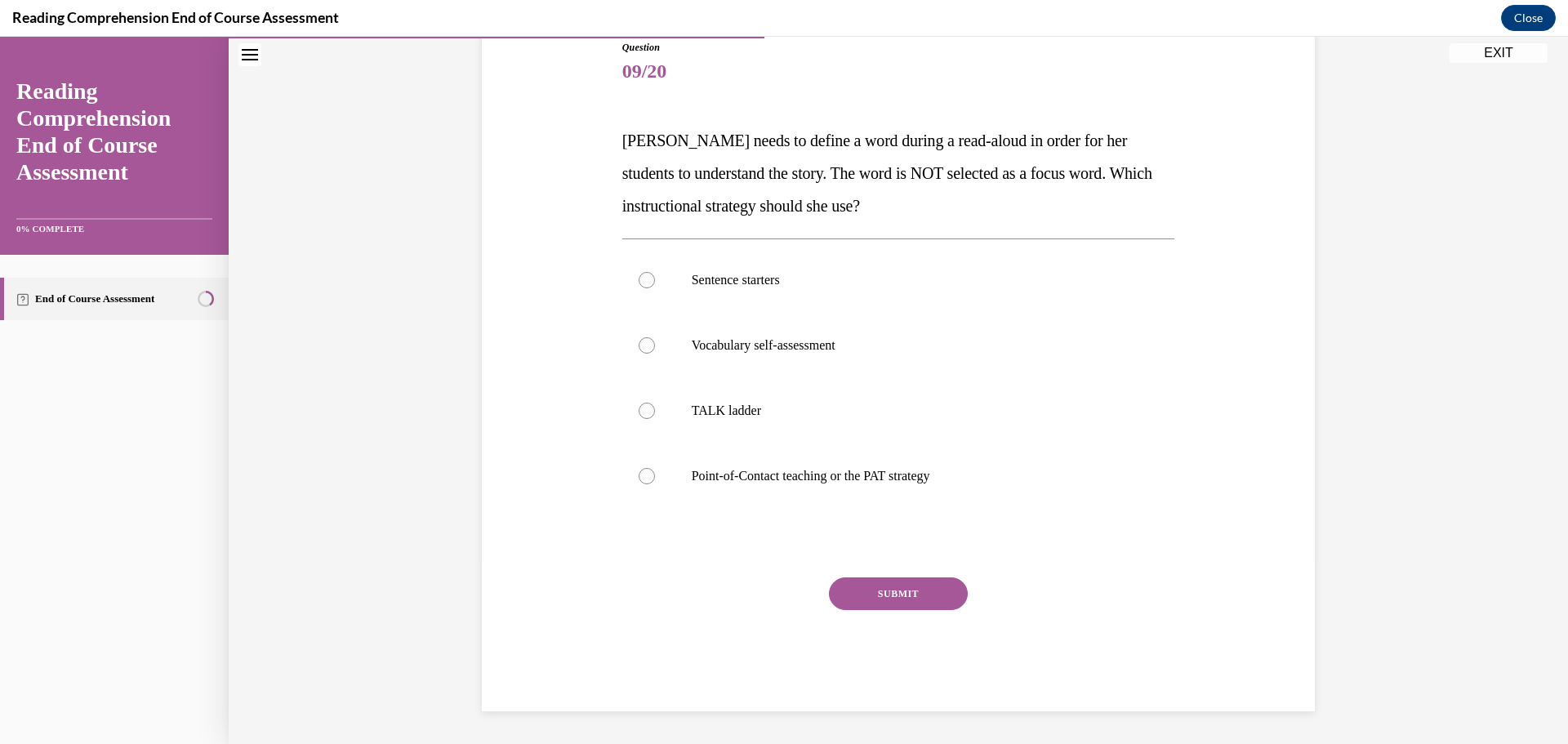
scroll to position [182, 0]
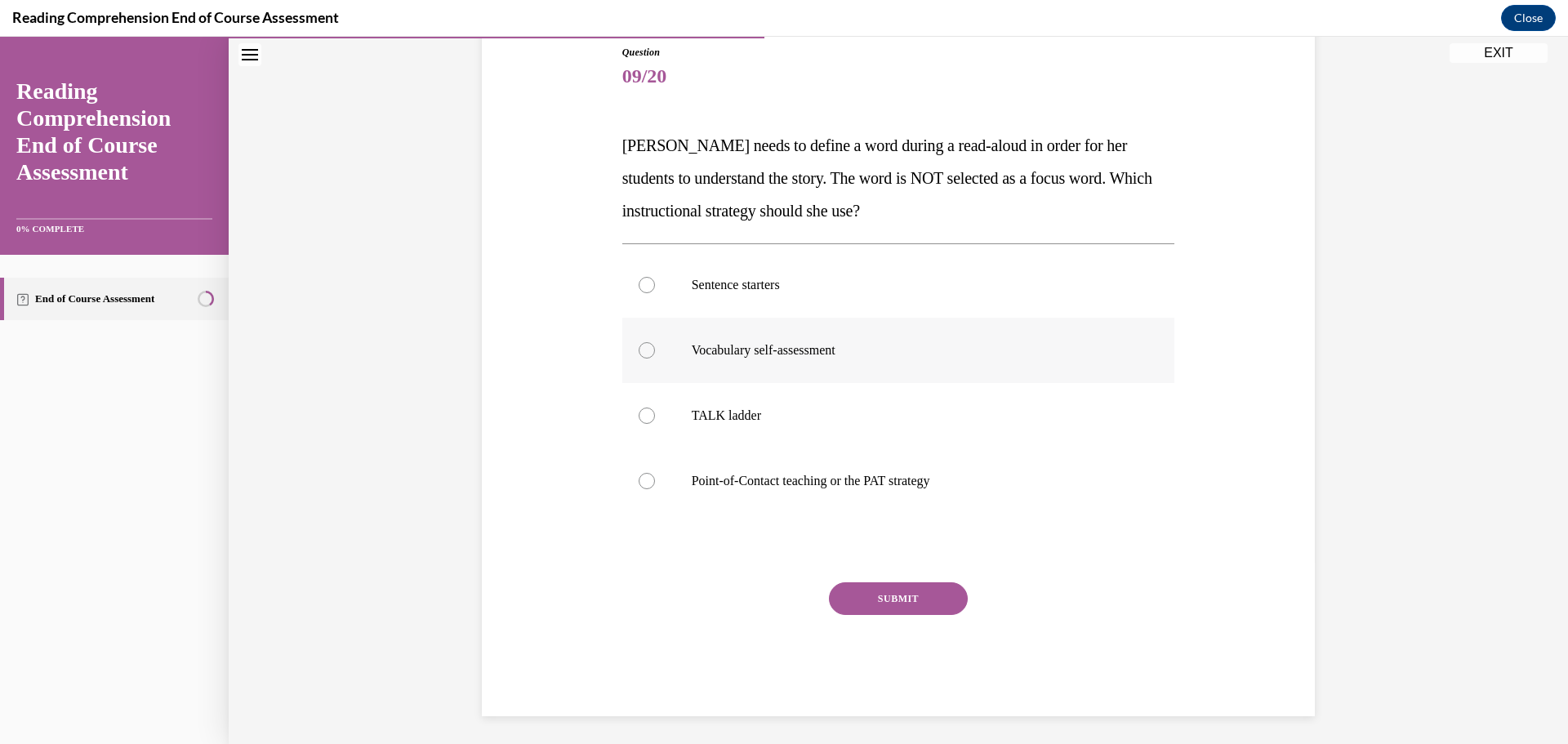
click at [994, 351] on p "Vocabulary self-assessment" at bounding box center [912, 350] width 442 height 17
click at [655, 351] on input "Vocabulary self-assessment" at bounding box center [646, 350] width 17 height 17
radio input "true"
click at [935, 471] on label "Point-of-Contact teaching or the PAT strategy" at bounding box center [898, 481] width 553 height 65
click at [655, 473] on input "Point-of-Contact teaching or the PAT strategy" at bounding box center [646, 481] width 17 height 17
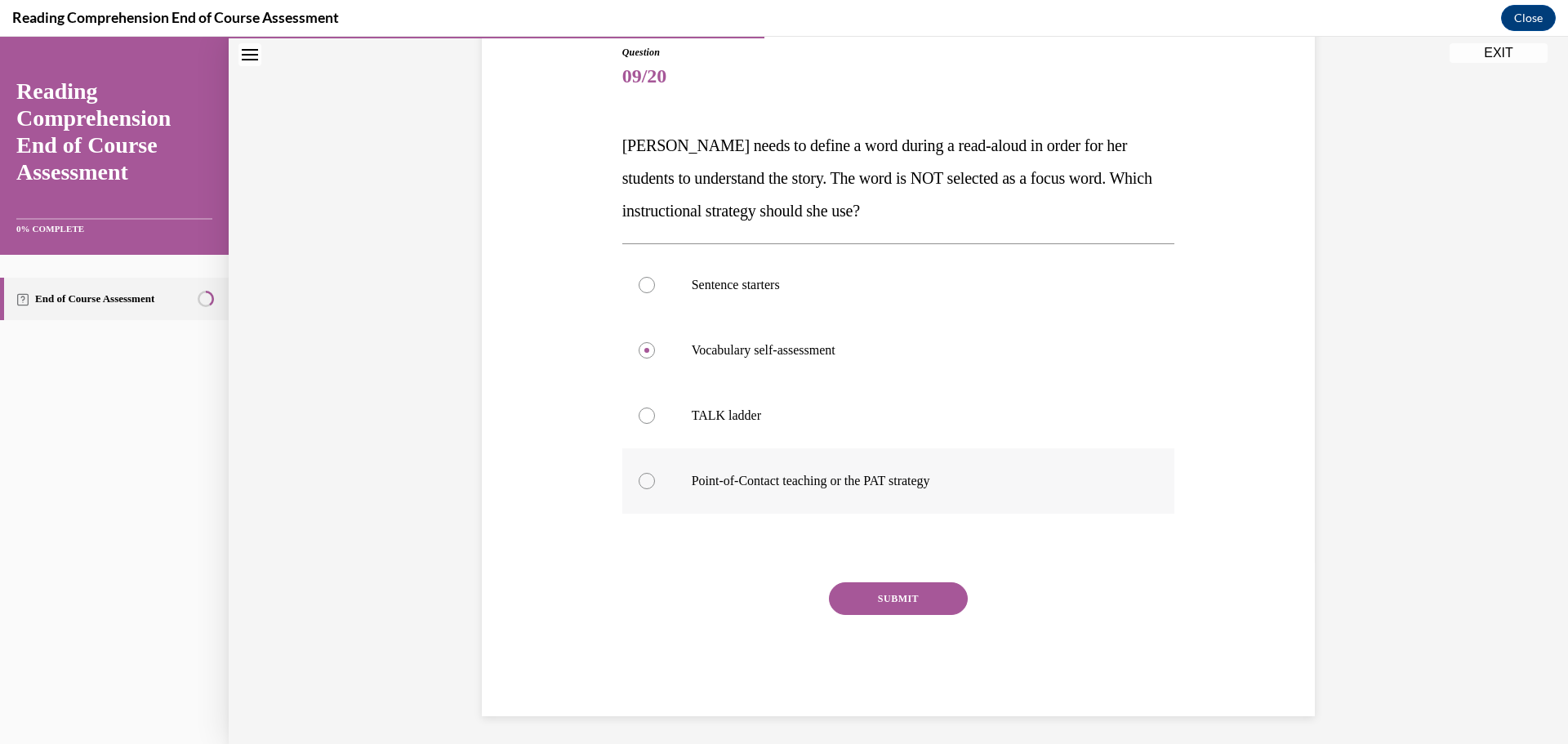
radio input "true"
click at [925, 594] on button "SUBMIT" at bounding box center [898, 598] width 139 height 33
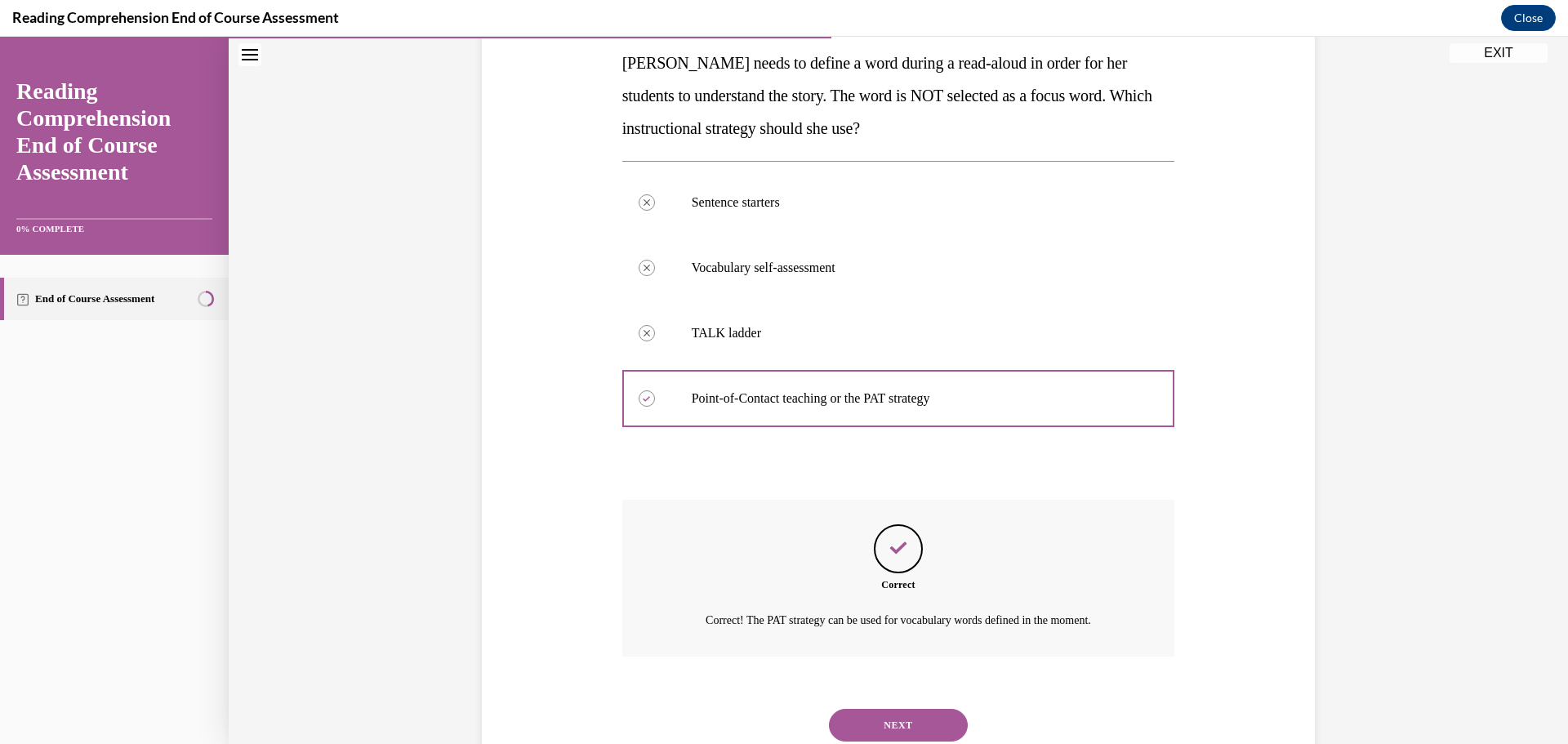
scroll to position [319, 0]
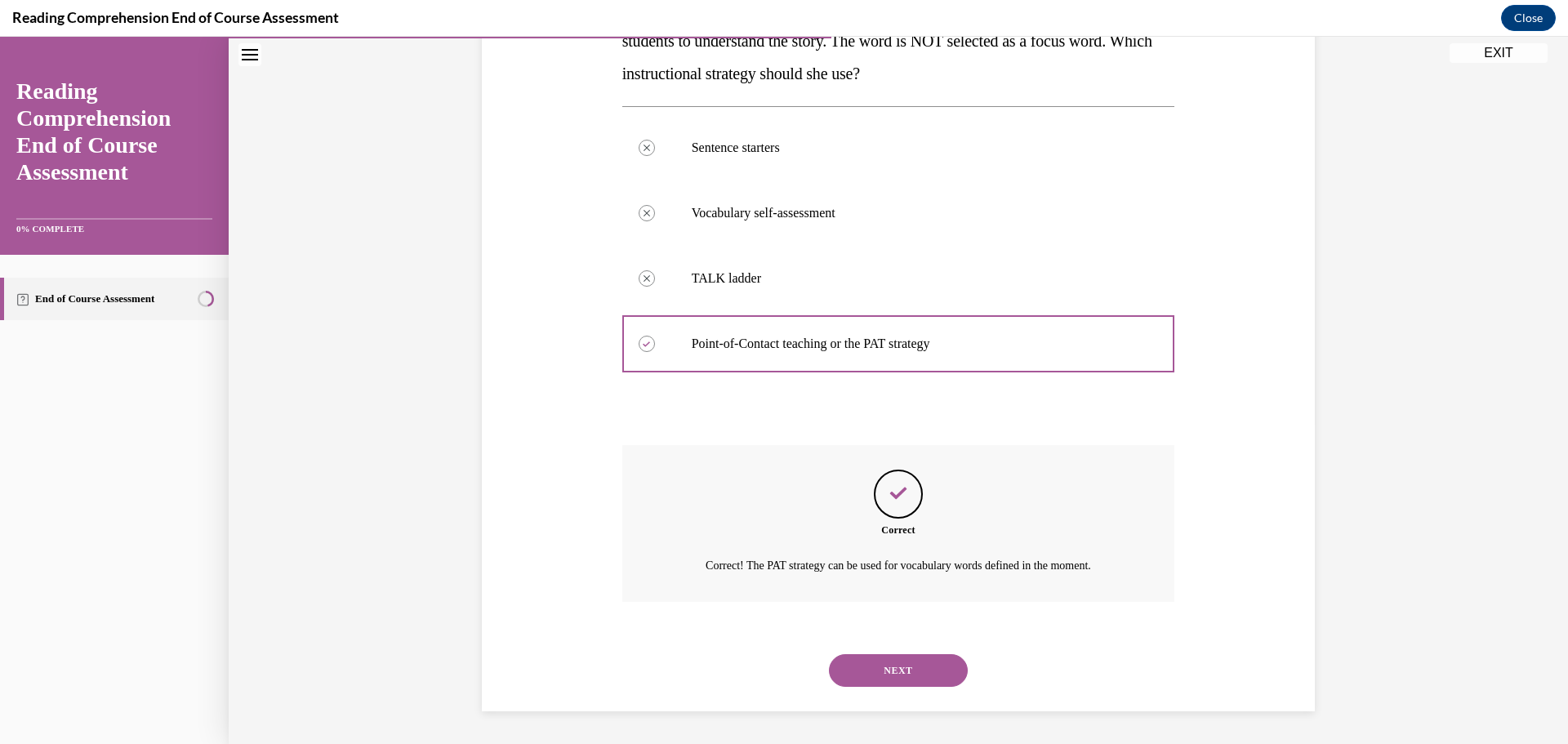
click at [918, 667] on button "NEXT" at bounding box center [898, 670] width 139 height 33
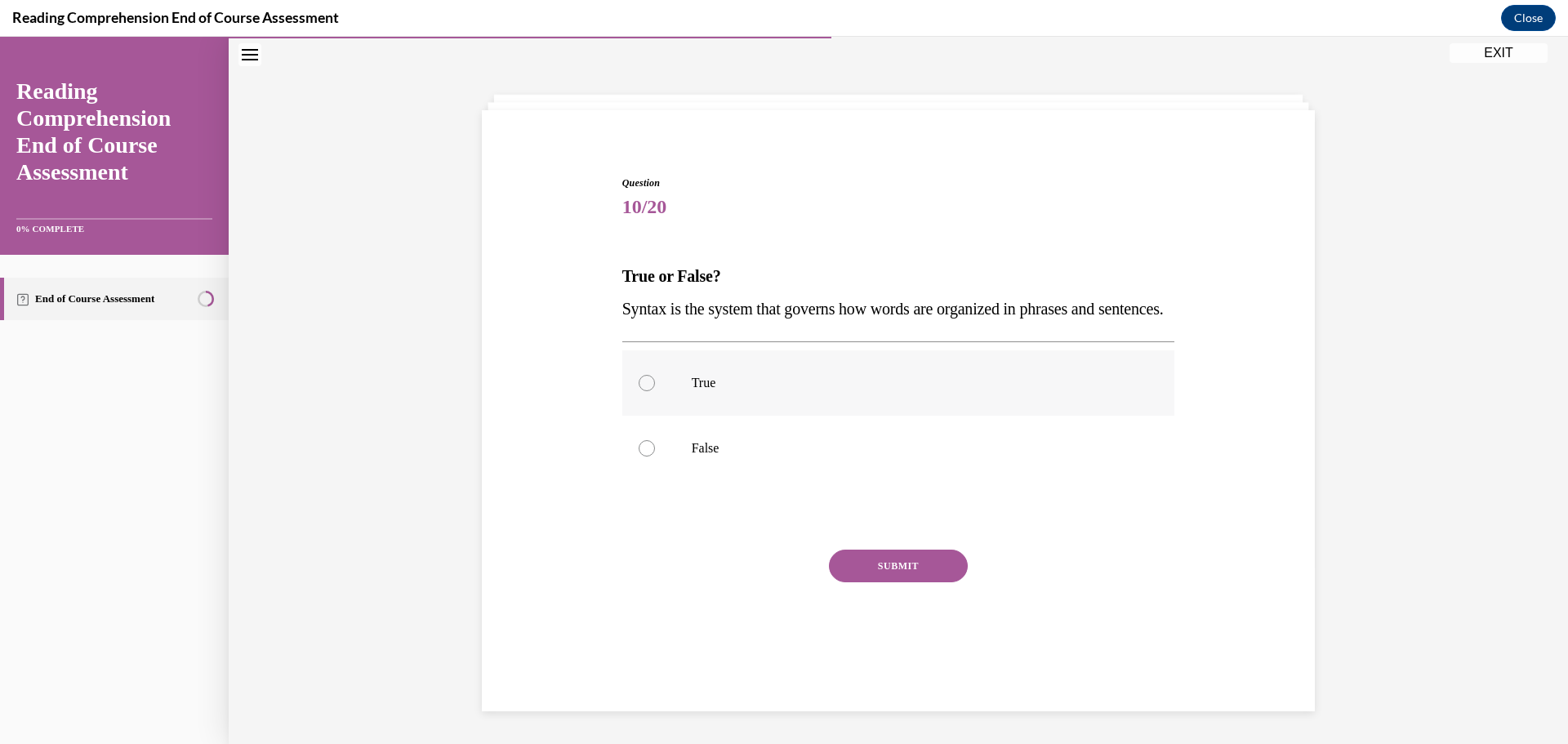
click at [672, 416] on label "True" at bounding box center [898, 383] width 553 height 65
click at [655, 391] on input "True" at bounding box center [646, 383] width 17 height 17
radio input "true"
click at [878, 582] on button "SUBMIT" at bounding box center [898, 565] width 139 height 33
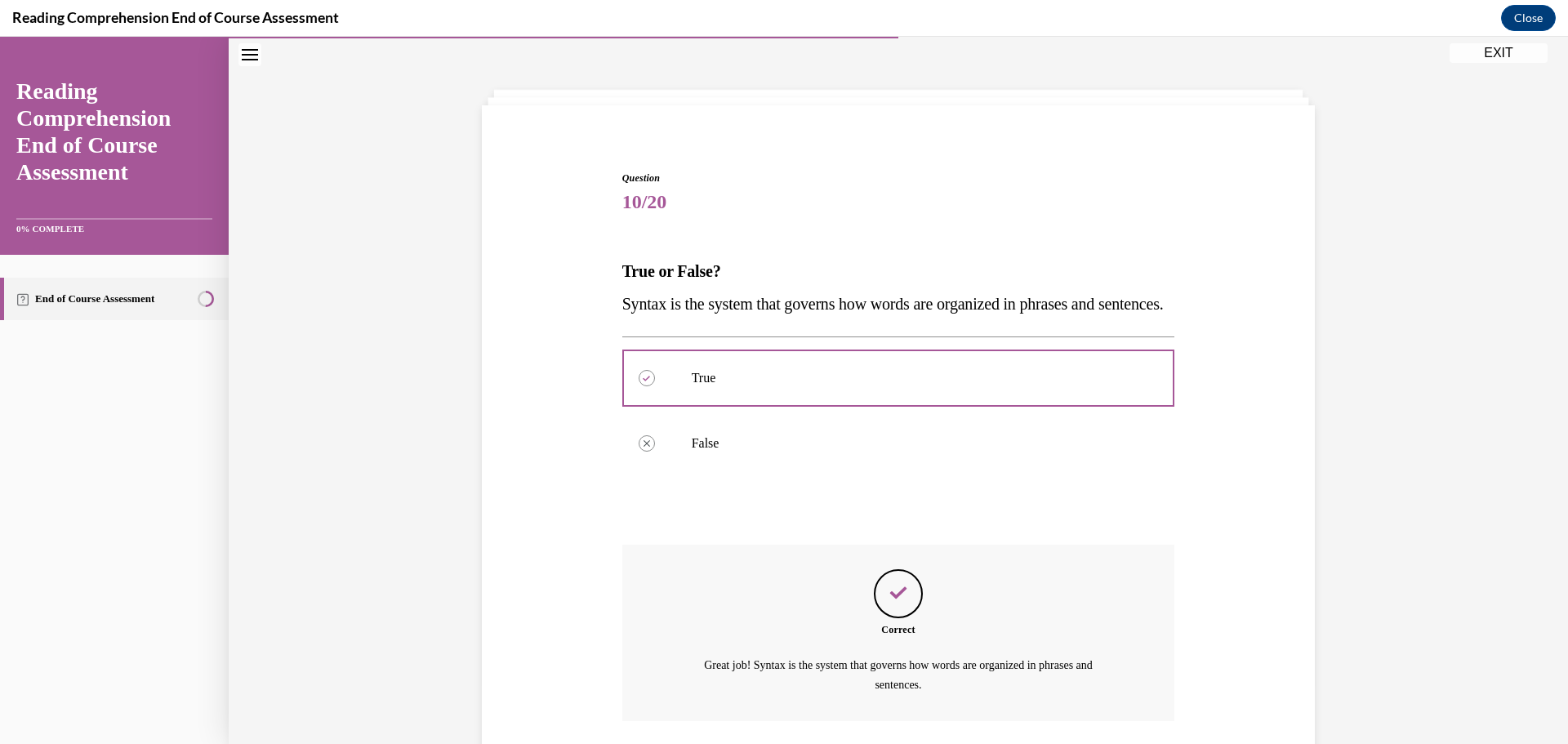
scroll to position [208, 0]
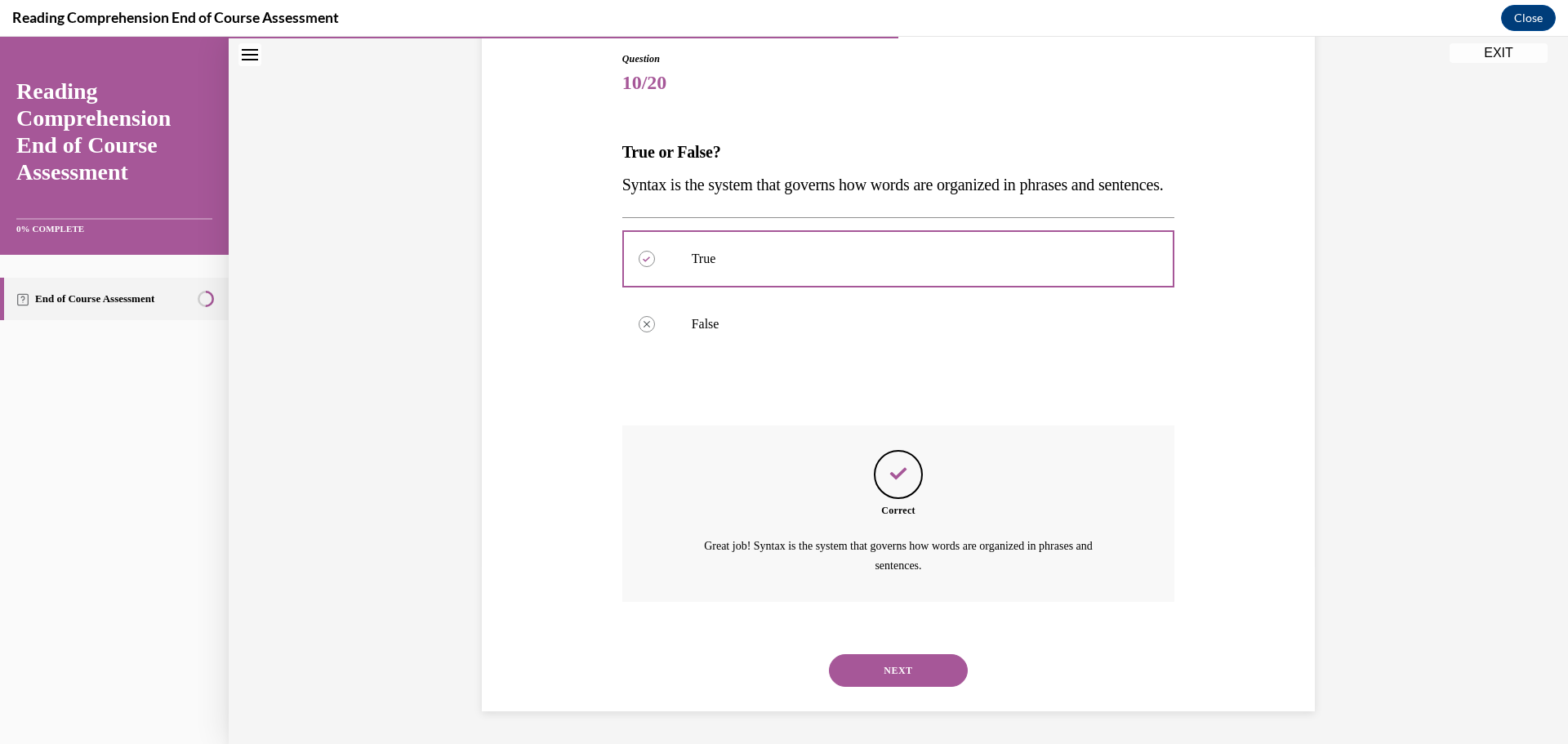
click at [880, 667] on button "NEXT" at bounding box center [898, 670] width 139 height 33
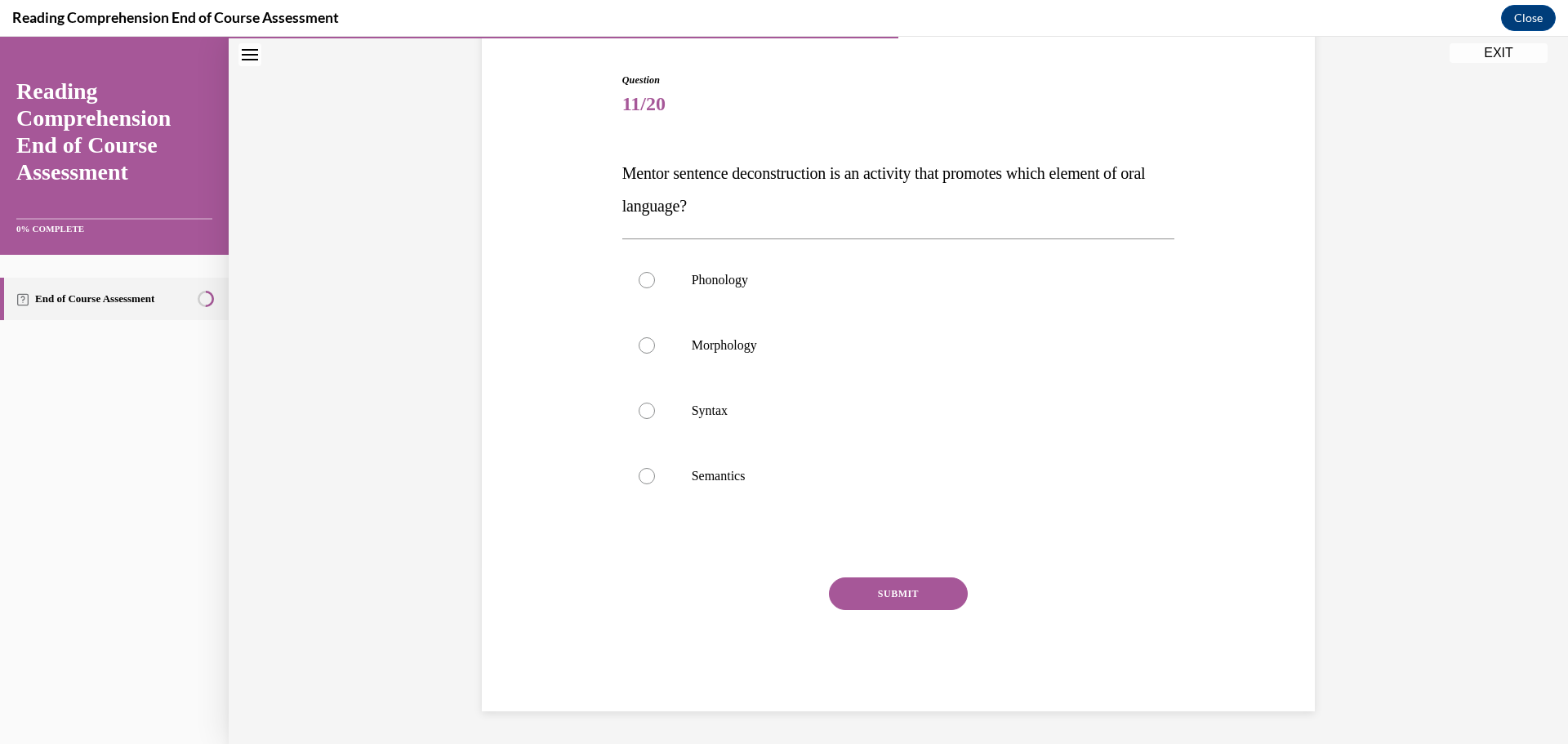
scroll to position [155, 0]
click at [889, 266] on label "Phonology" at bounding box center [898, 280] width 553 height 65
click at [655, 272] on input "Phonology" at bounding box center [646, 280] width 17 height 17
radio input "true"
click at [889, 266] on label "Phonology" at bounding box center [898, 280] width 553 height 65
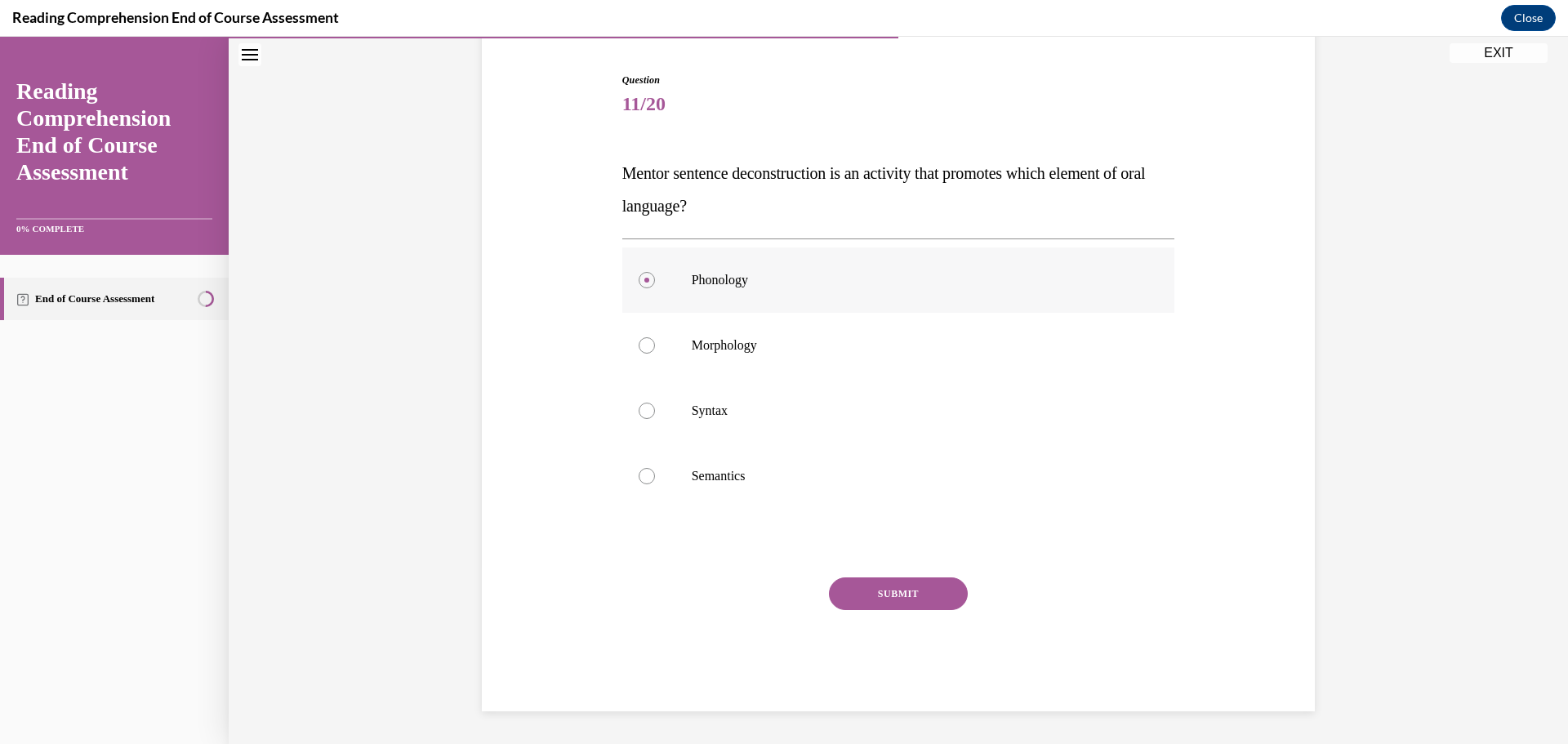
click at [655, 272] on input "Phonology" at bounding box center [646, 280] width 17 height 17
click at [889, 266] on label "Phonology" at bounding box center [898, 280] width 553 height 65
click at [655, 272] on input "Phonology" at bounding box center [646, 280] width 17 height 17
click at [810, 403] on p "Syntax" at bounding box center [912, 411] width 442 height 17
click at [655, 403] on input "Syntax" at bounding box center [646, 411] width 17 height 17
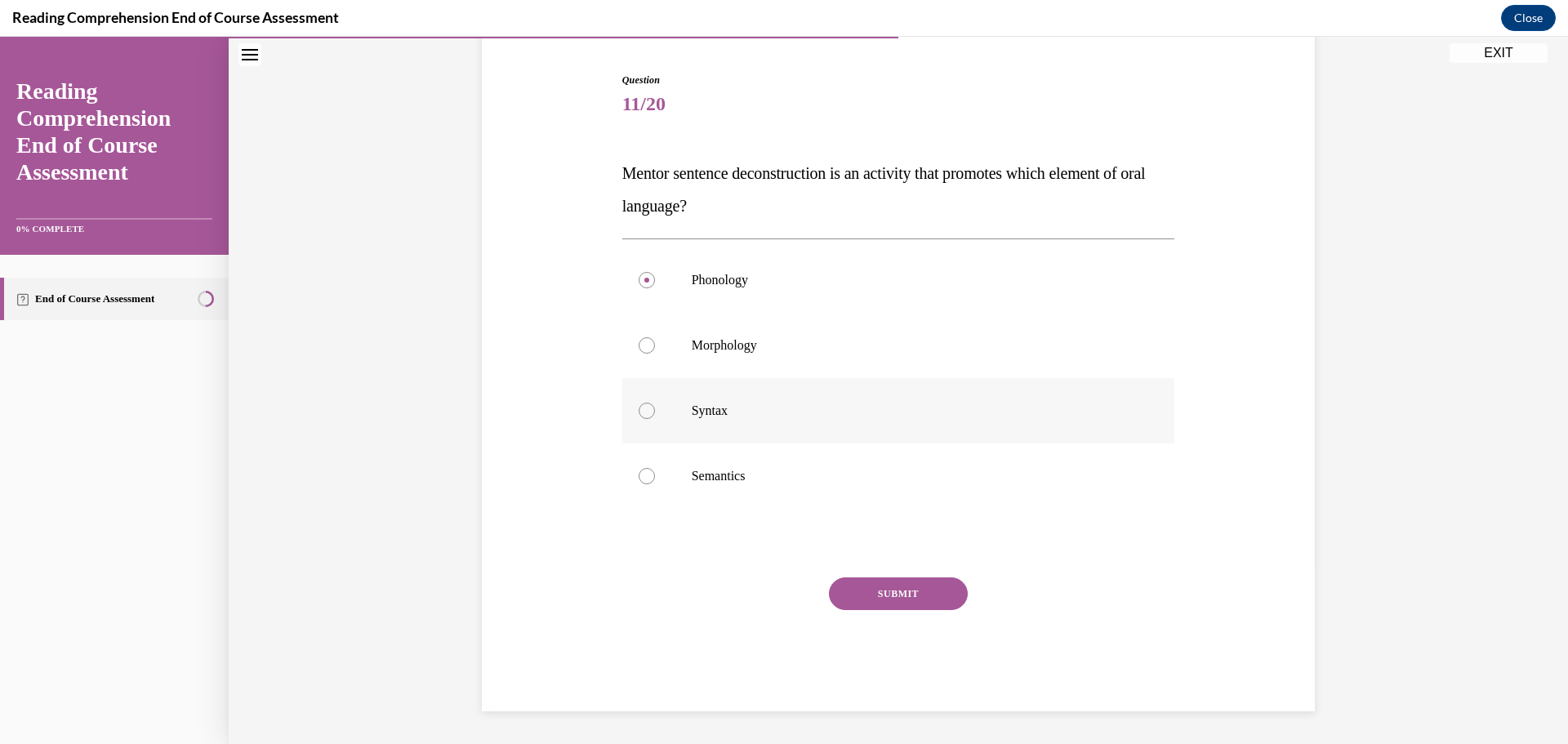
radio input "true"
click at [865, 590] on button "SUBMIT" at bounding box center [898, 594] width 139 height 33
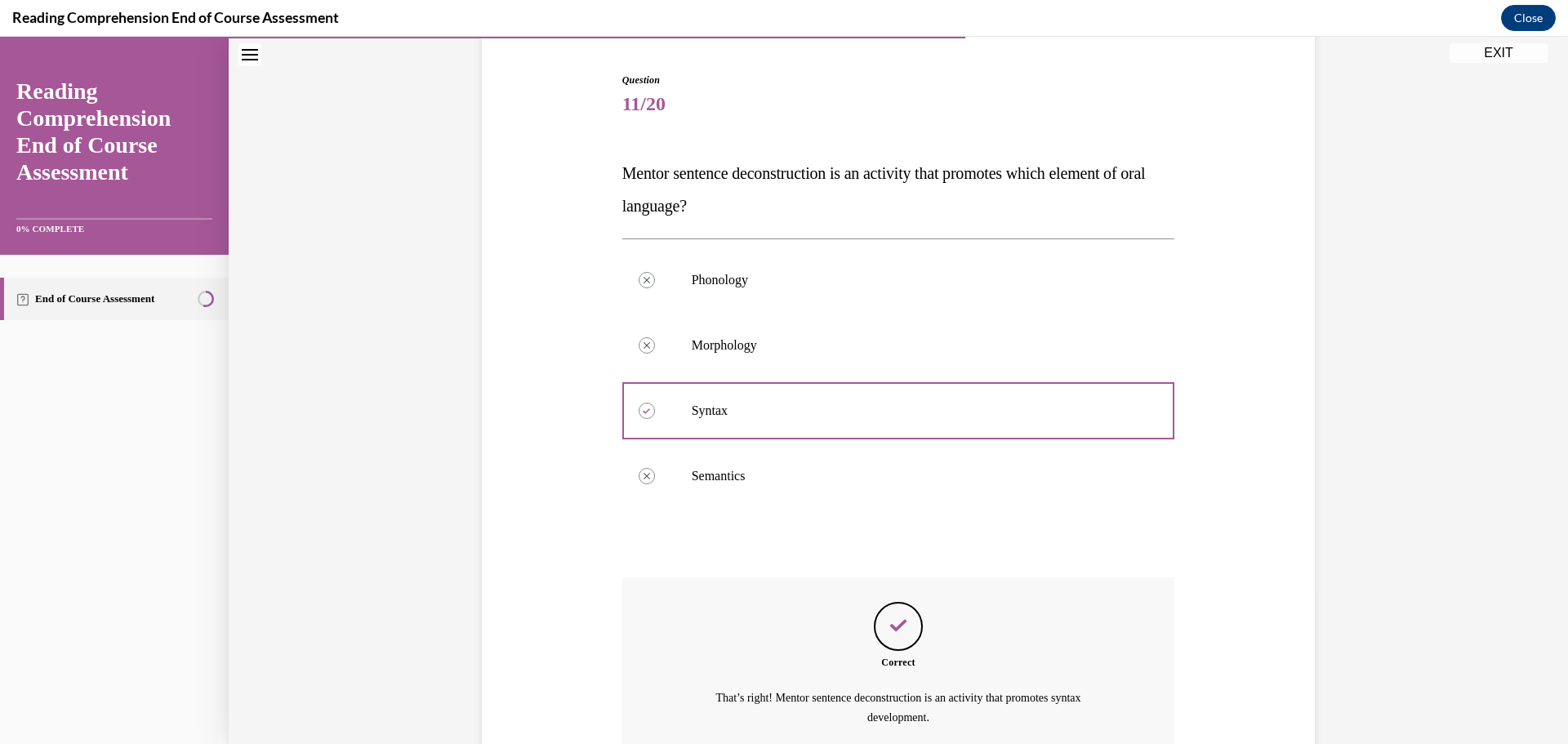
scroll to position [306, 0]
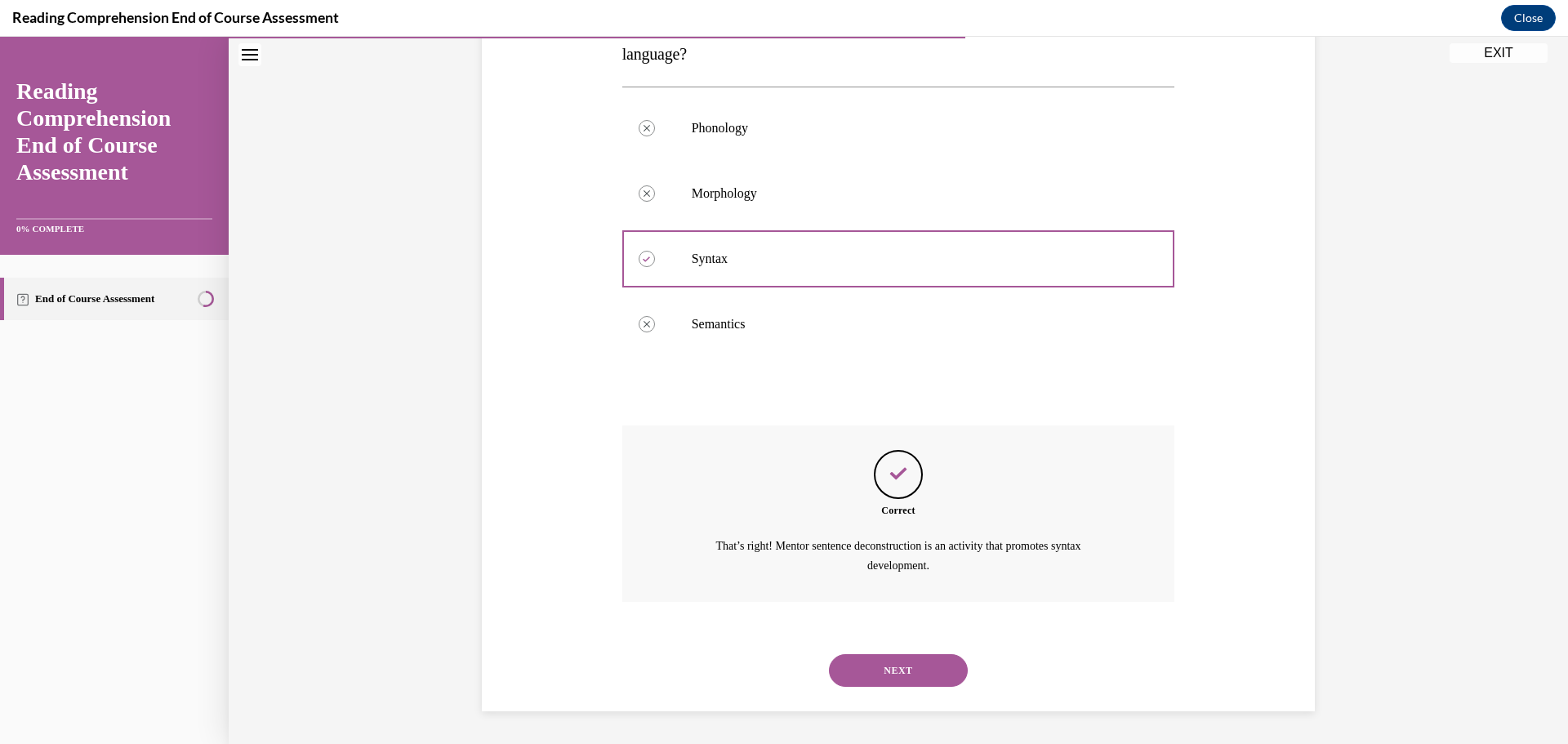
click at [869, 677] on button "NEXT" at bounding box center [898, 670] width 139 height 33
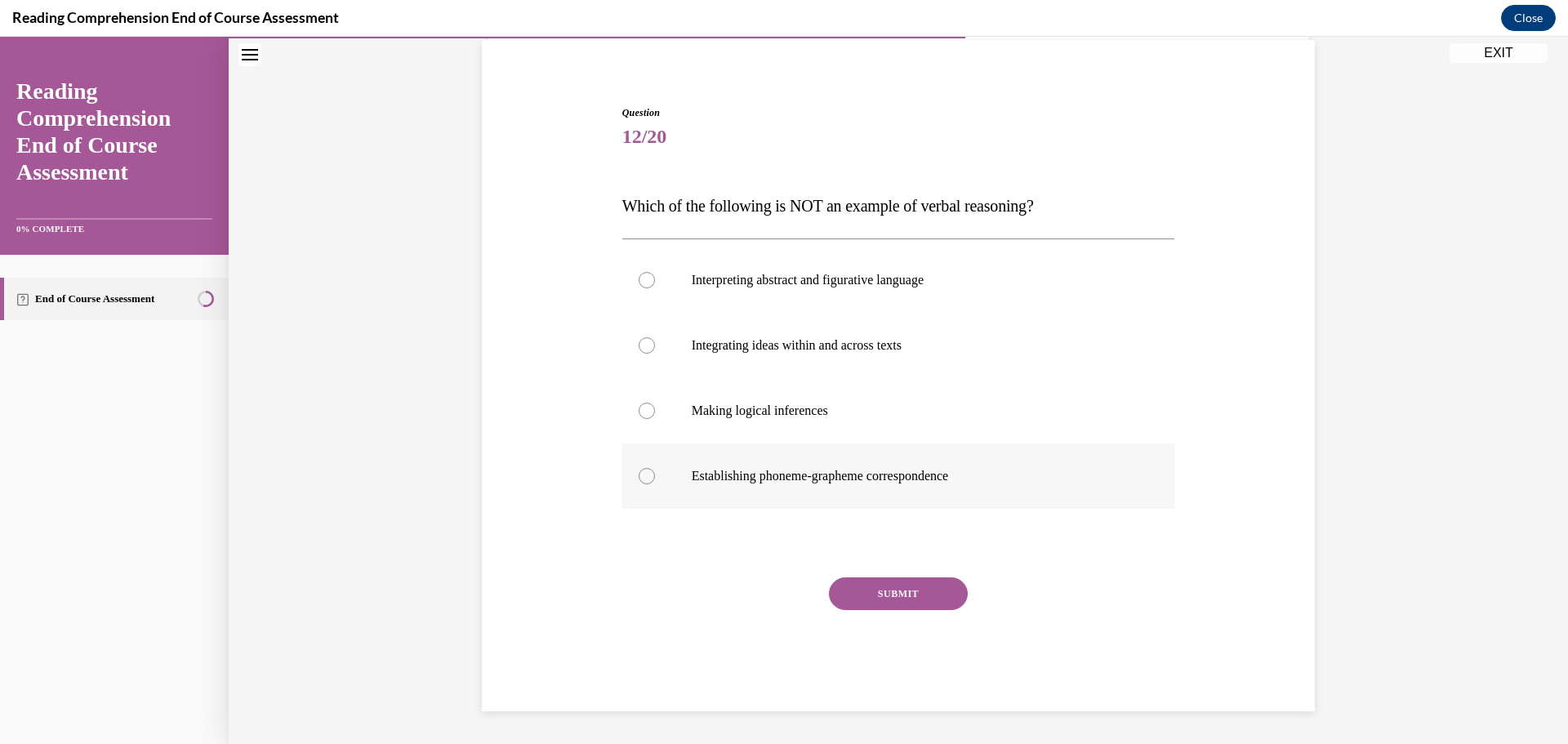
click at [840, 485] on label "Establishing phoneme-grapheme correspondence" at bounding box center [898, 476] width 553 height 65
click at [655, 485] on input "Establishing phoneme-grapheme correspondence" at bounding box center [646, 476] width 17 height 17
radio input "true"
click at [909, 585] on button "SUBMIT" at bounding box center [898, 594] width 139 height 33
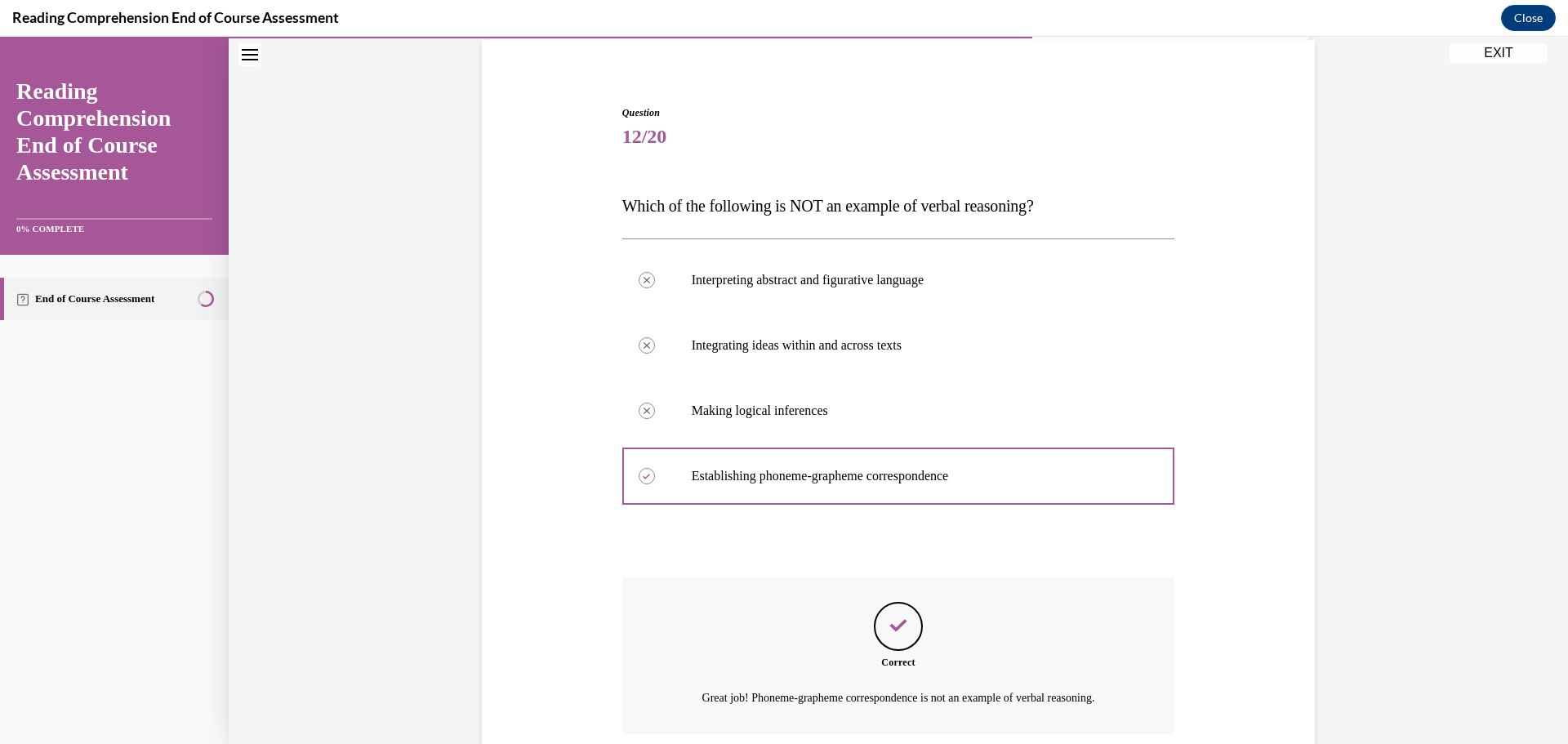
scroll to position [254, 0]
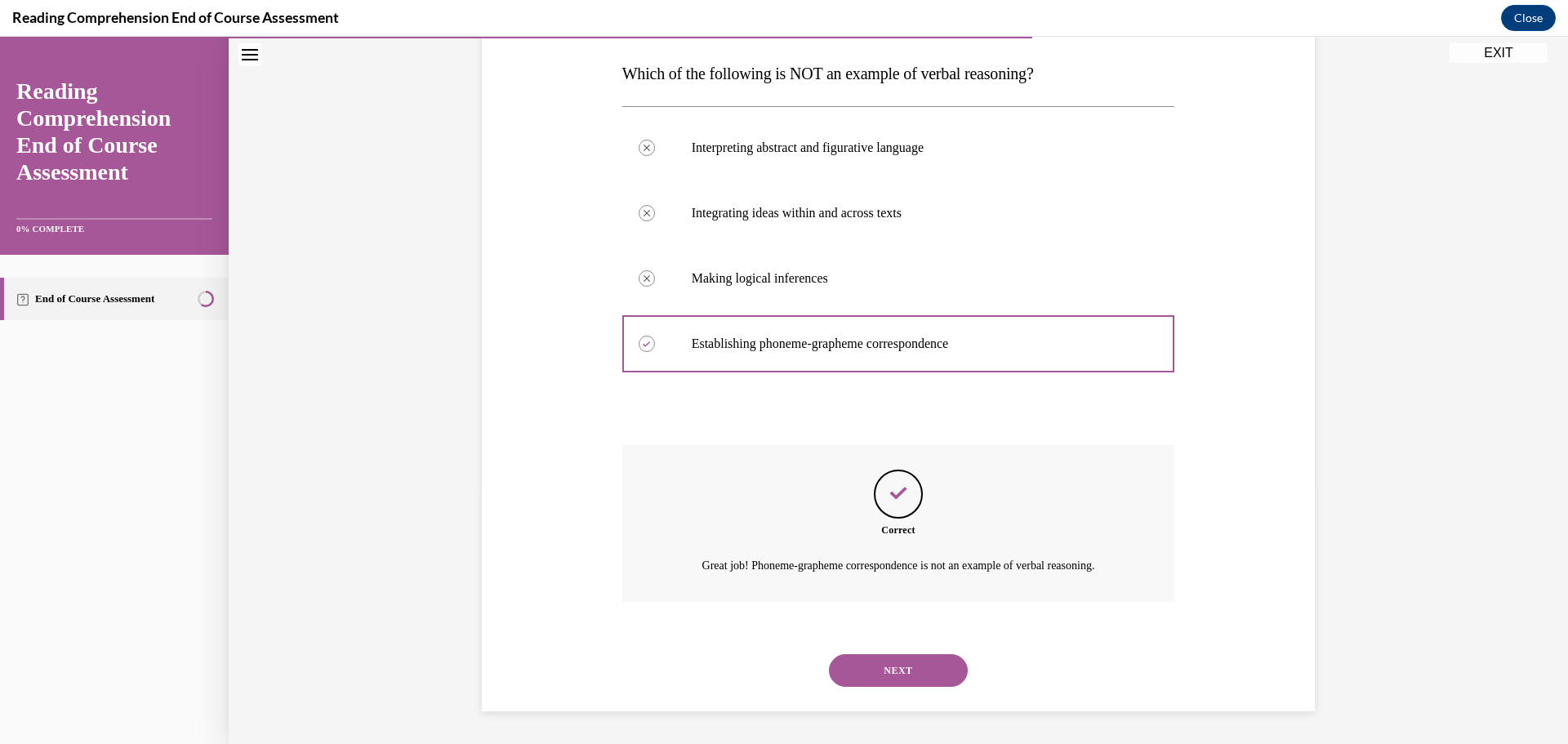
click at [894, 664] on button "NEXT" at bounding box center [898, 670] width 139 height 33
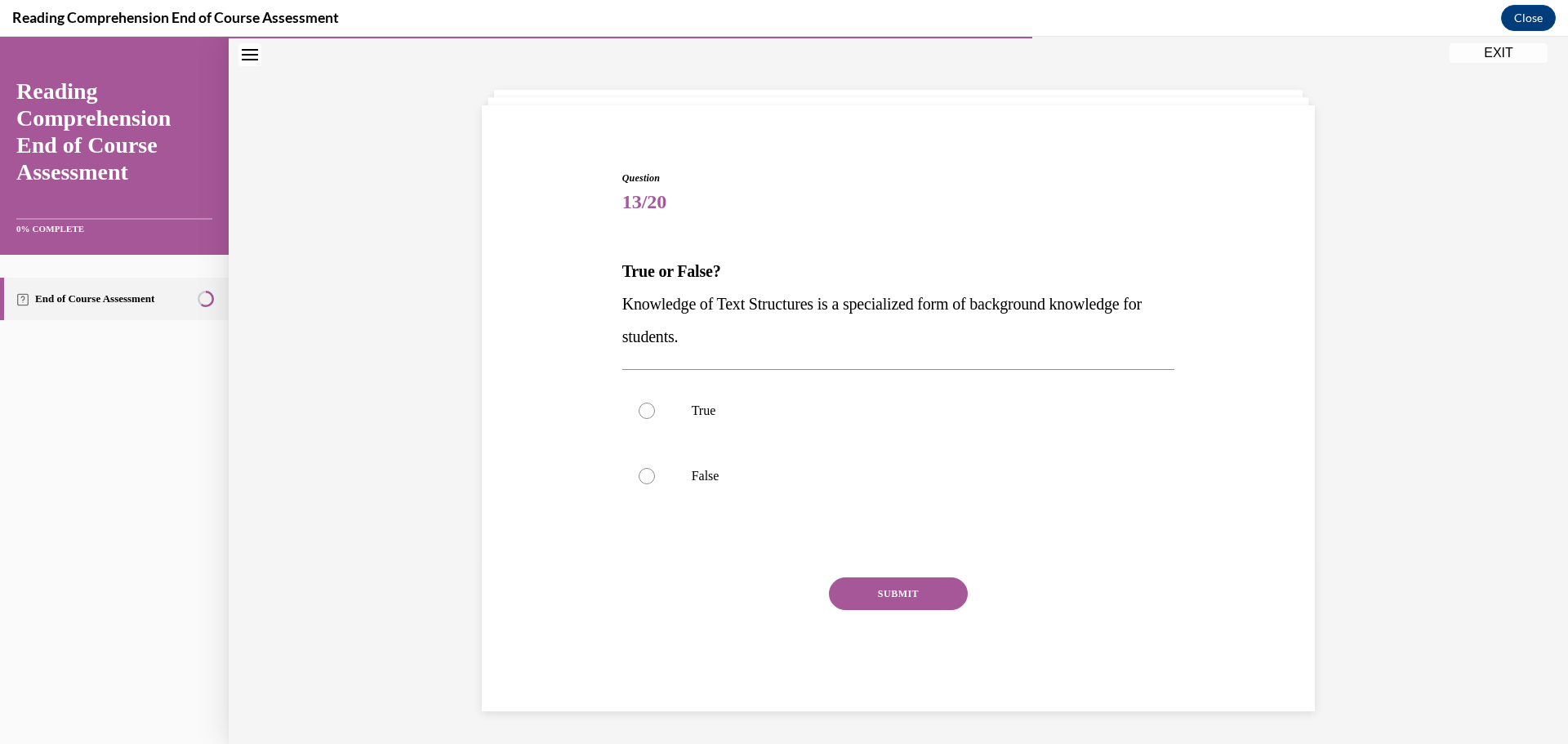
scroll to position [56, 0]
click at [866, 425] on label "True" at bounding box center [898, 411] width 553 height 65
click at [655, 419] on input "True" at bounding box center [646, 411] width 17 height 17
radio input "true"
click at [853, 587] on button "SUBMIT" at bounding box center [898, 594] width 139 height 33
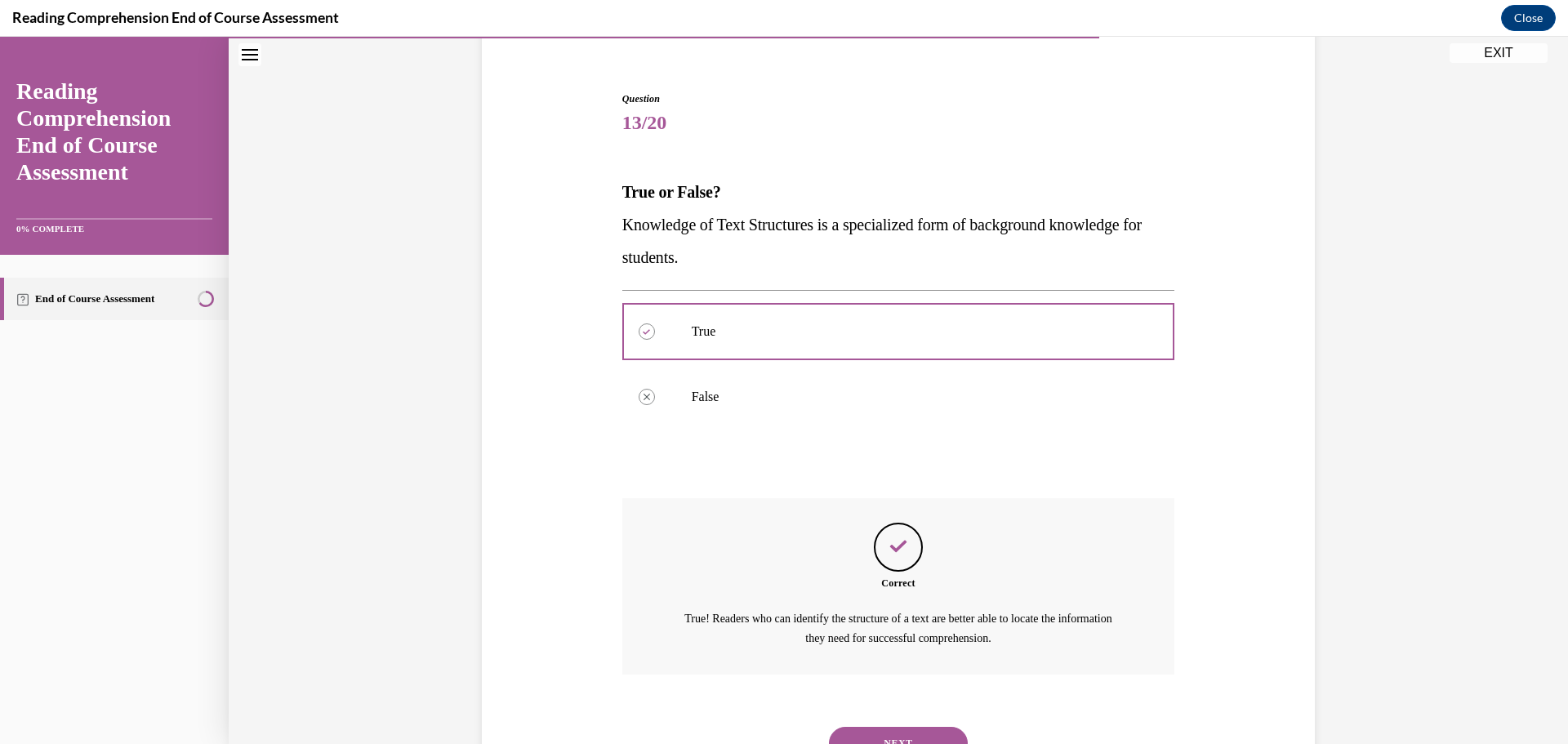
scroll to position [208, 0]
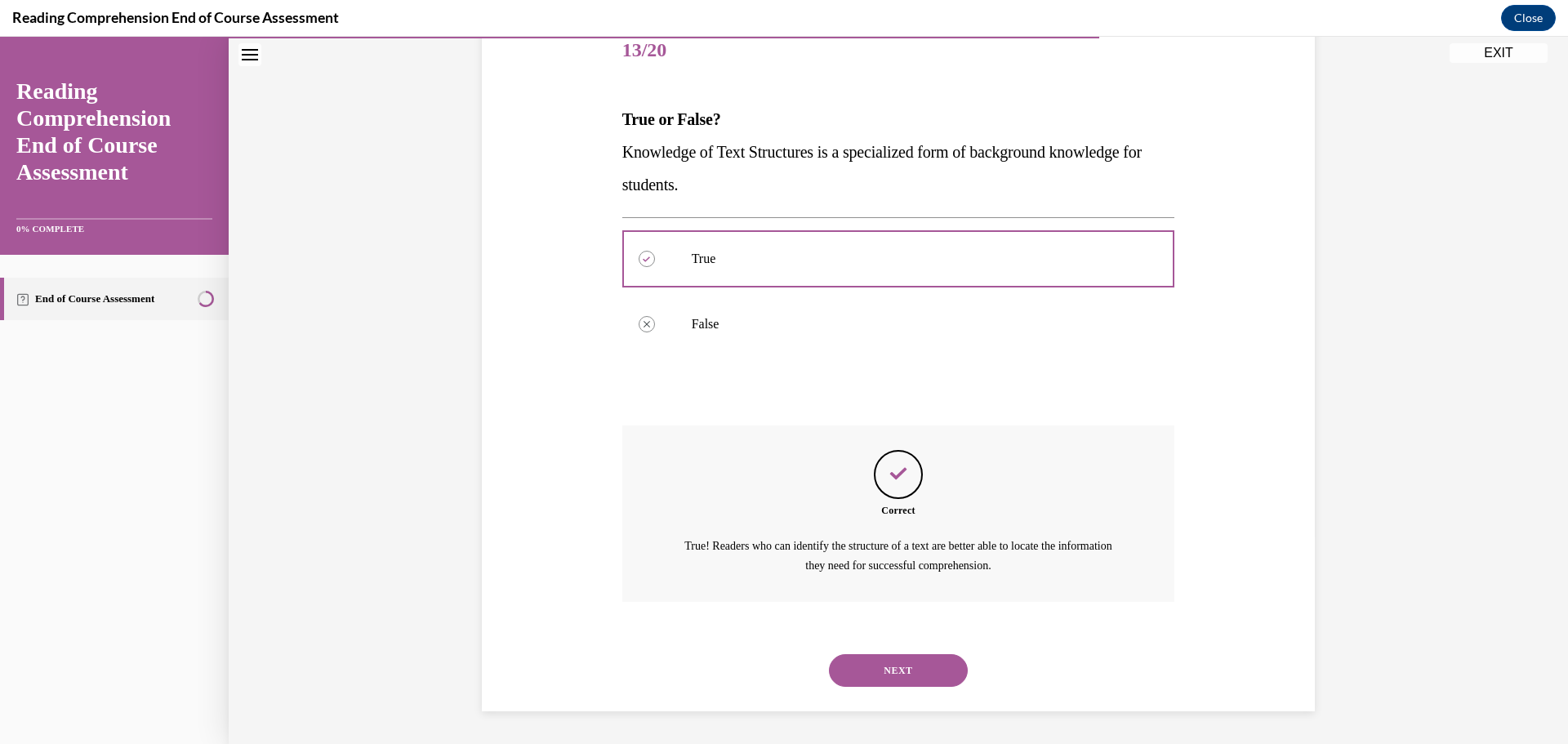
click at [871, 665] on button "NEXT" at bounding box center [898, 670] width 139 height 33
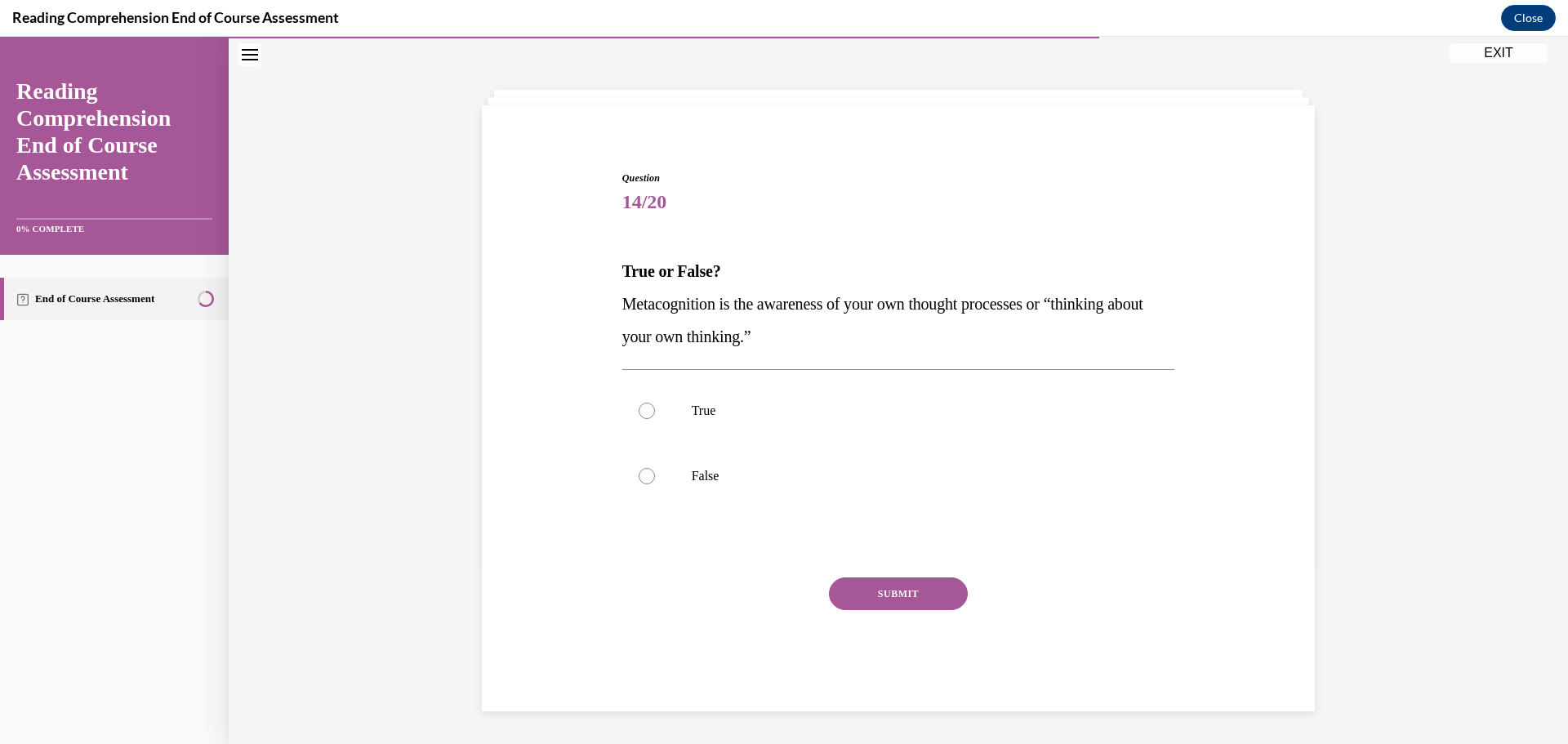
scroll to position [56, 0]
click at [708, 426] on label "True" at bounding box center [898, 411] width 553 height 65
click at [655, 419] on input "True" at bounding box center [646, 411] width 17 height 17
radio input "true"
click at [850, 590] on button "SUBMIT" at bounding box center [898, 594] width 139 height 33
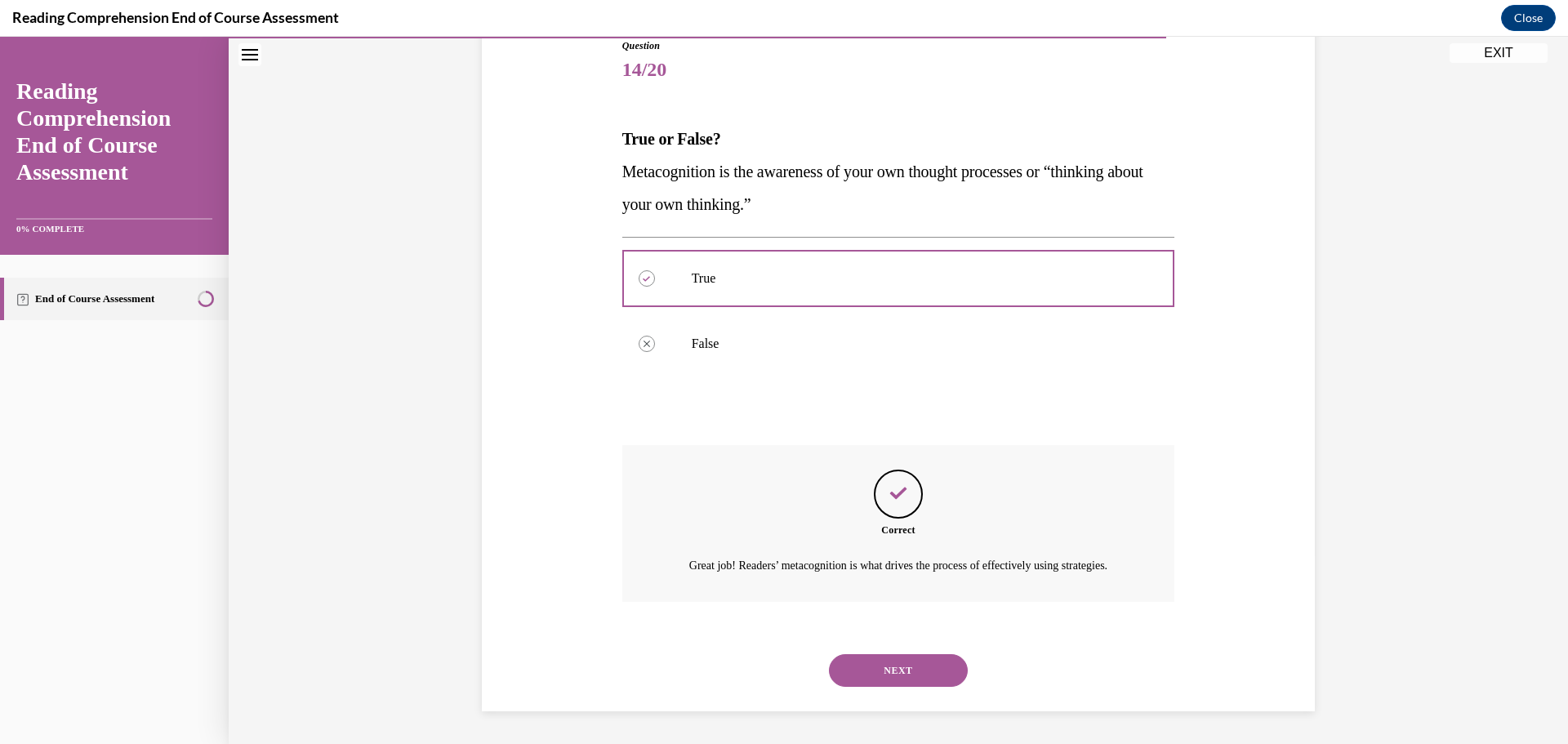
scroll to position [208, 0]
click at [886, 673] on button "NEXT" at bounding box center [898, 670] width 139 height 33
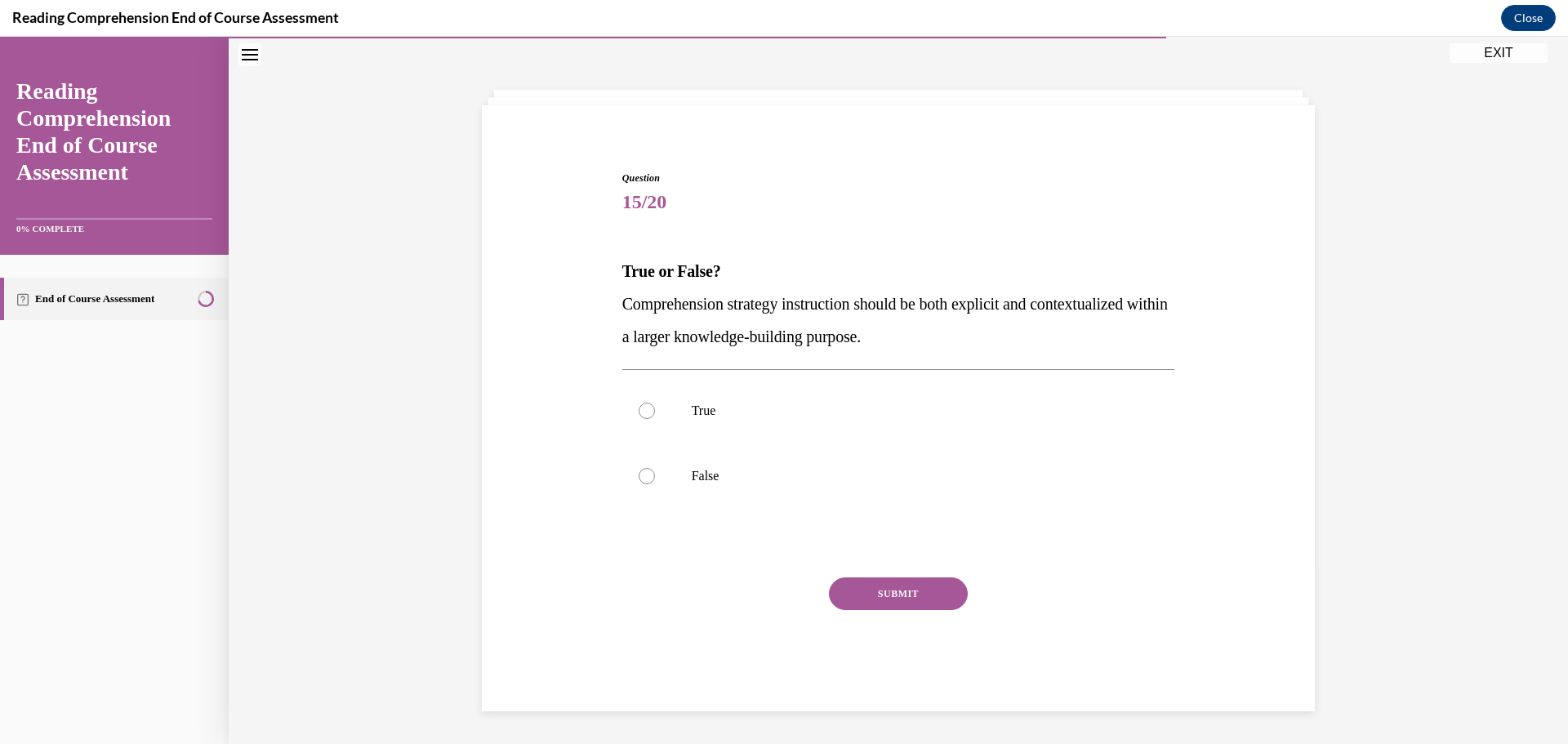
scroll to position [56, 0]
click at [824, 420] on label "True" at bounding box center [898, 411] width 553 height 65
click at [655, 419] on input "True" at bounding box center [646, 411] width 17 height 17
radio input "true"
click at [859, 596] on button "SUBMIT" at bounding box center [898, 594] width 139 height 33
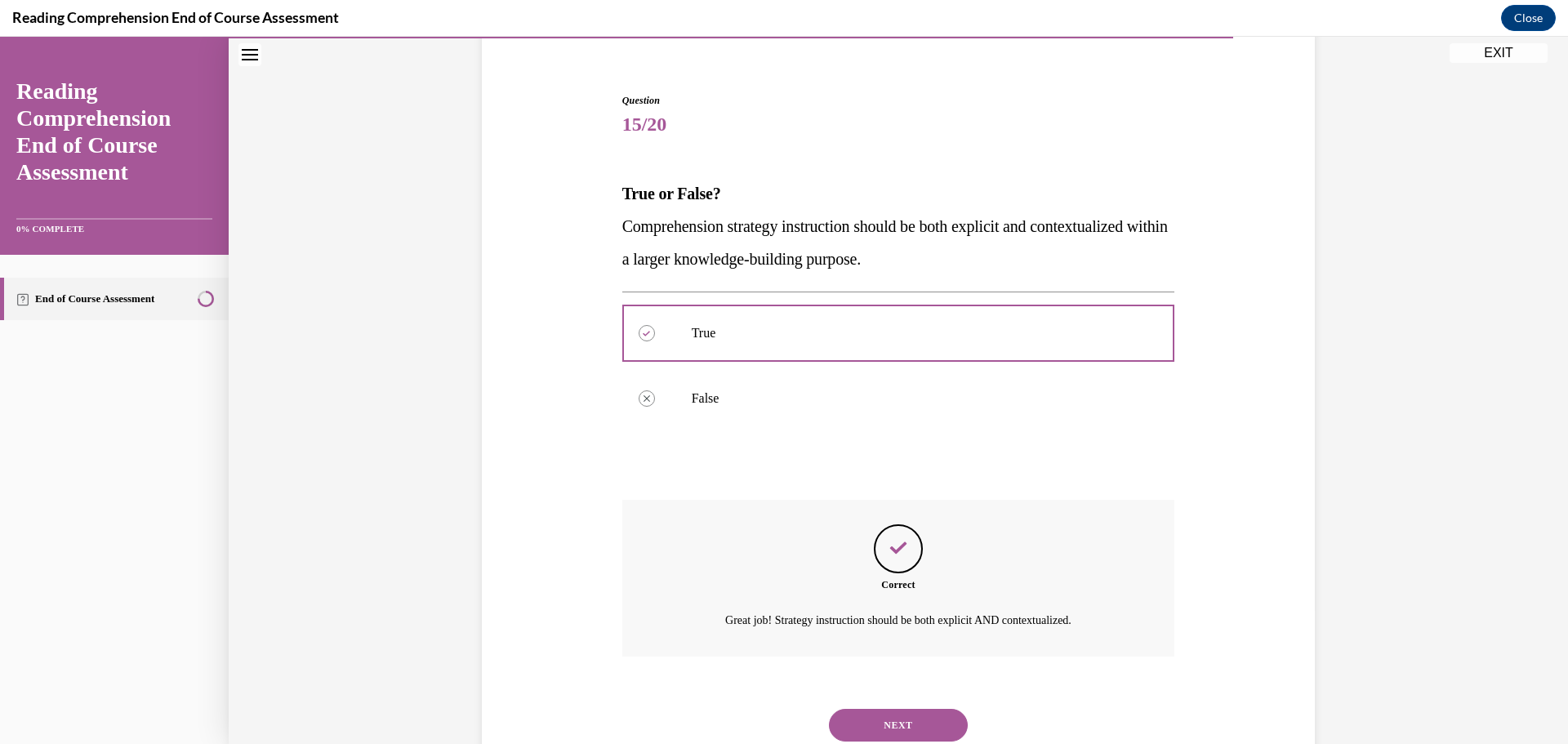
scroll to position [189, 0]
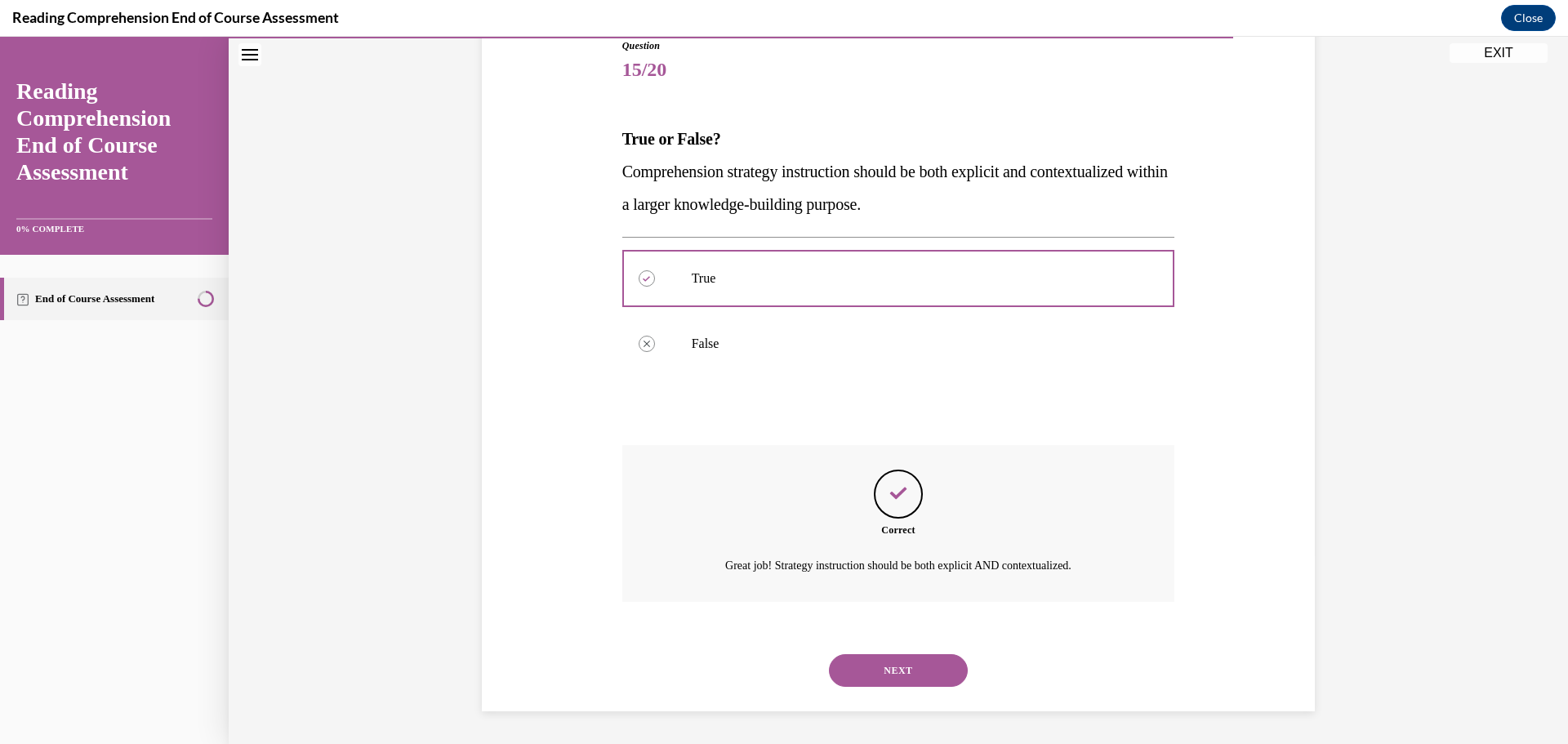
click at [857, 661] on button "NEXT" at bounding box center [898, 670] width 139 height 33
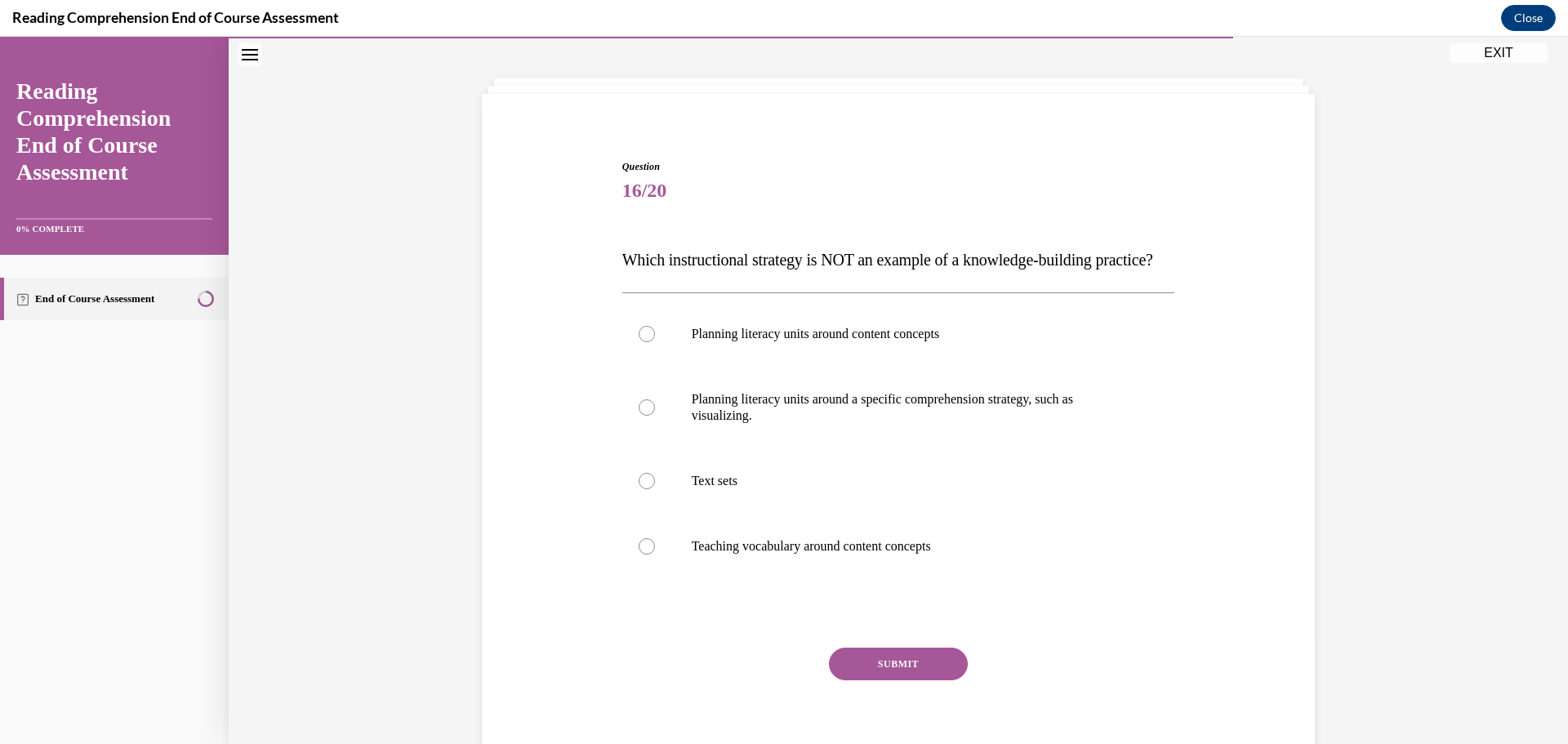
scroll to position [73, 0]
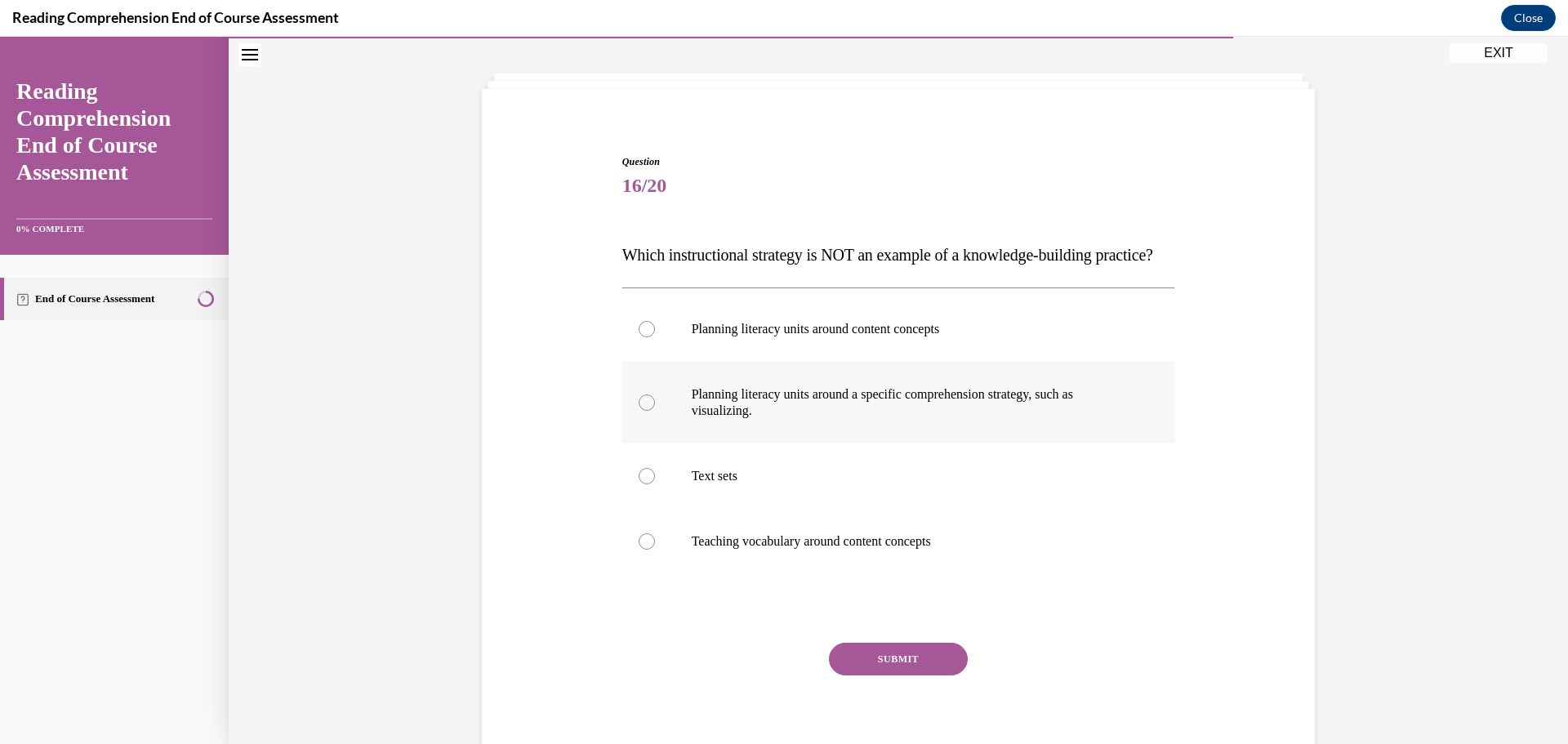
click at [744, 443] on label "Planning literacy units around a specific comprehension strategy, such as visua…" at bounding box center [898, 403] width 553 height 82
click at [655, 411] on input "Planning literacy units around a specific comprehension strategy, such as visua…" at bounding box center [646, 403] width 17 height 17
radio input "true"
click at [860, 675] on button "SUBMIT" at bounding box center [898, 659] width 139 height 33
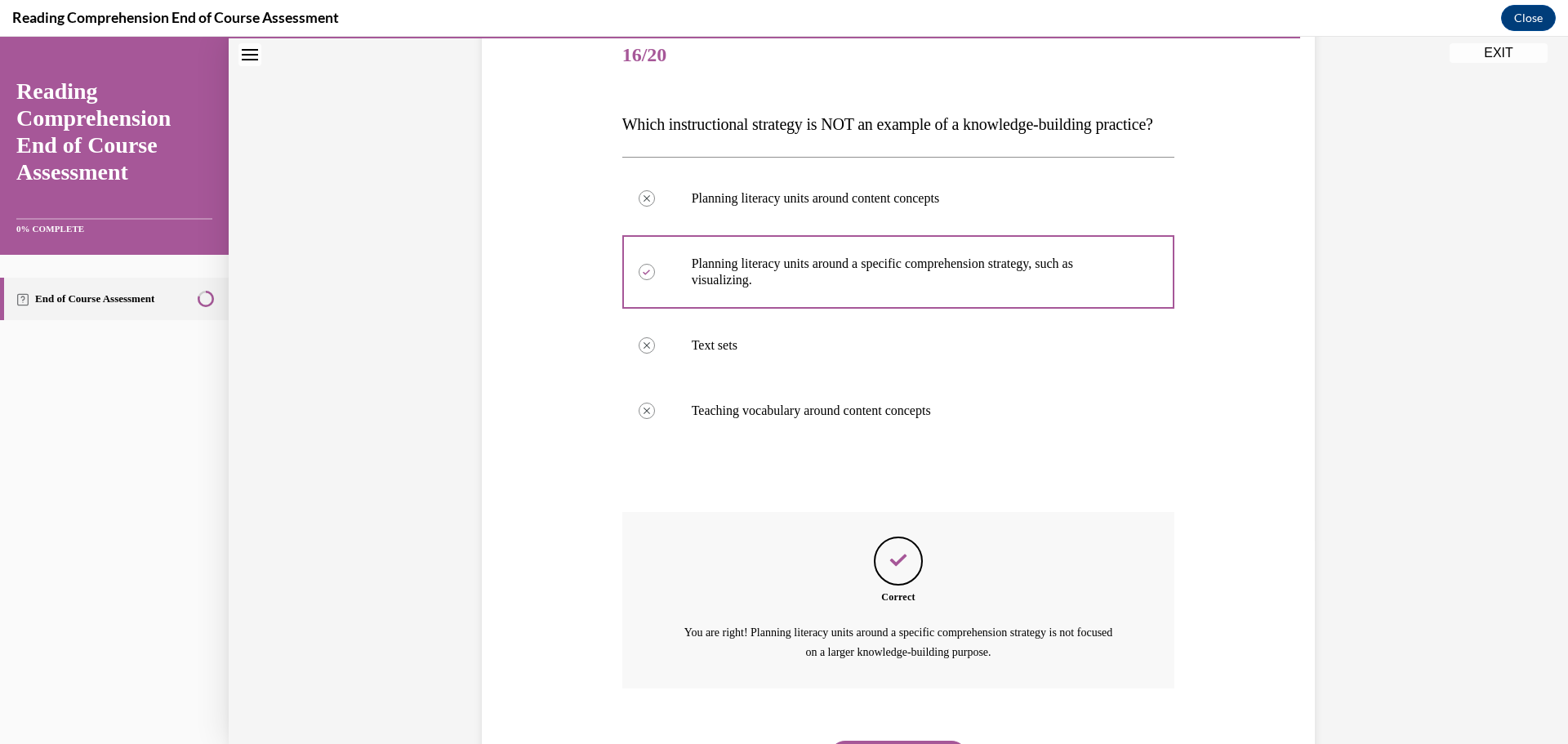
scroll to position [323, 0]
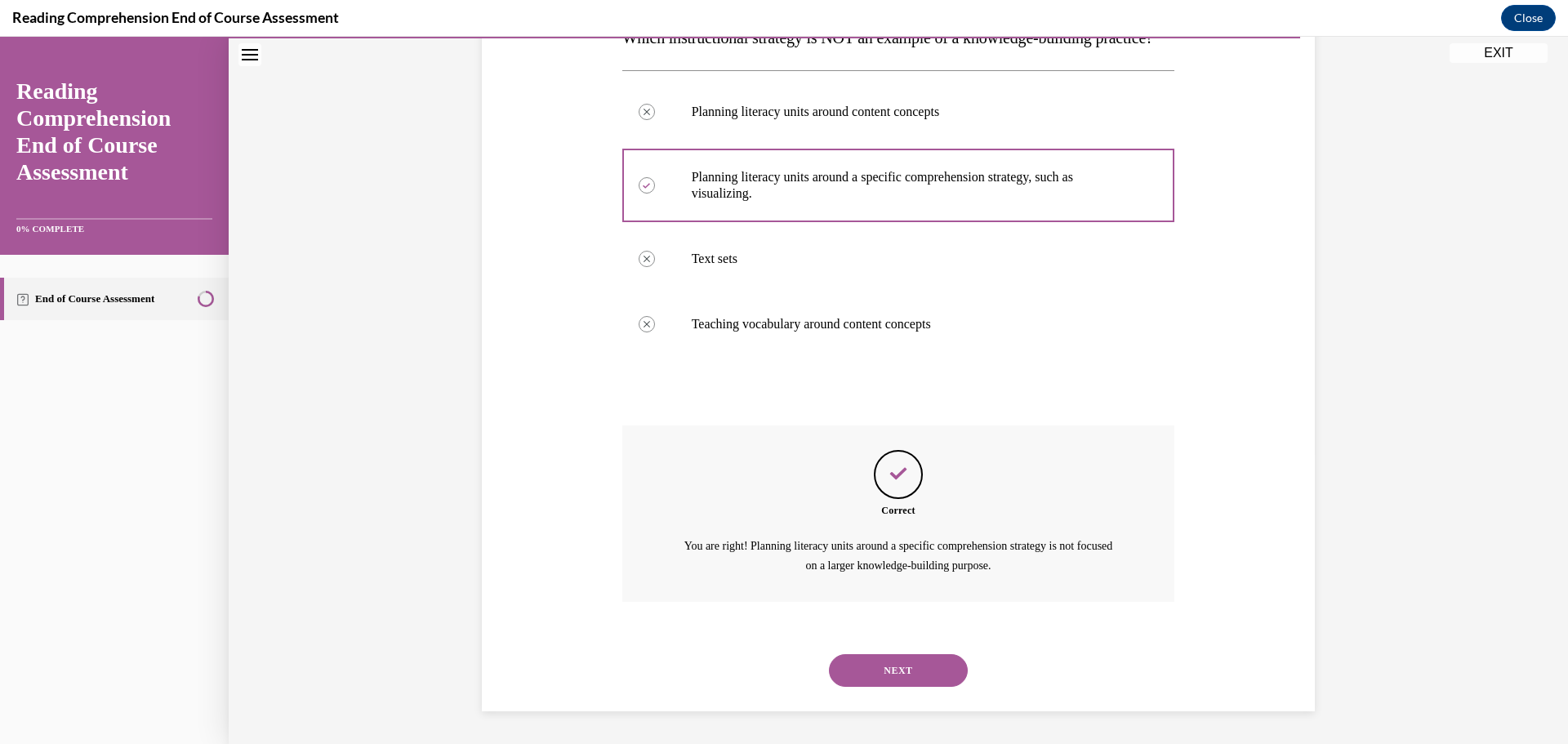
click at [896, 665] on button "NEXT" at bounding box center [898, 670] width 139 height 33
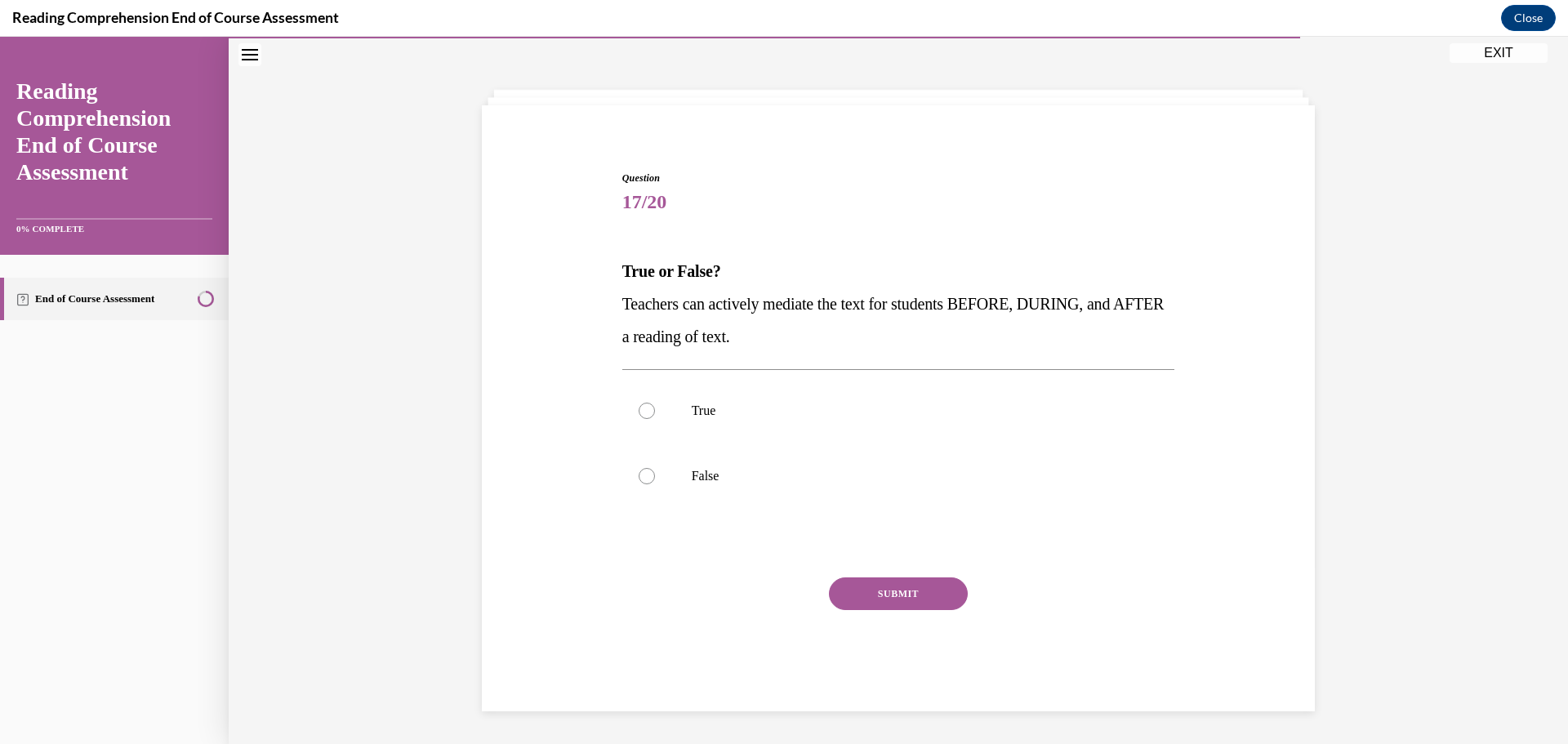
scroll to position [56, 0]
click at [846, 386] on label "True" at bounding box center [898, 411] width 553 height 65
click at [655, 403] on input "True" at bounding box center [646, 411] width 17 height 17
radio input "true"
click at [904, 587] on button "SUBMIT" at bounding box center [898, 594] width 139 height 33
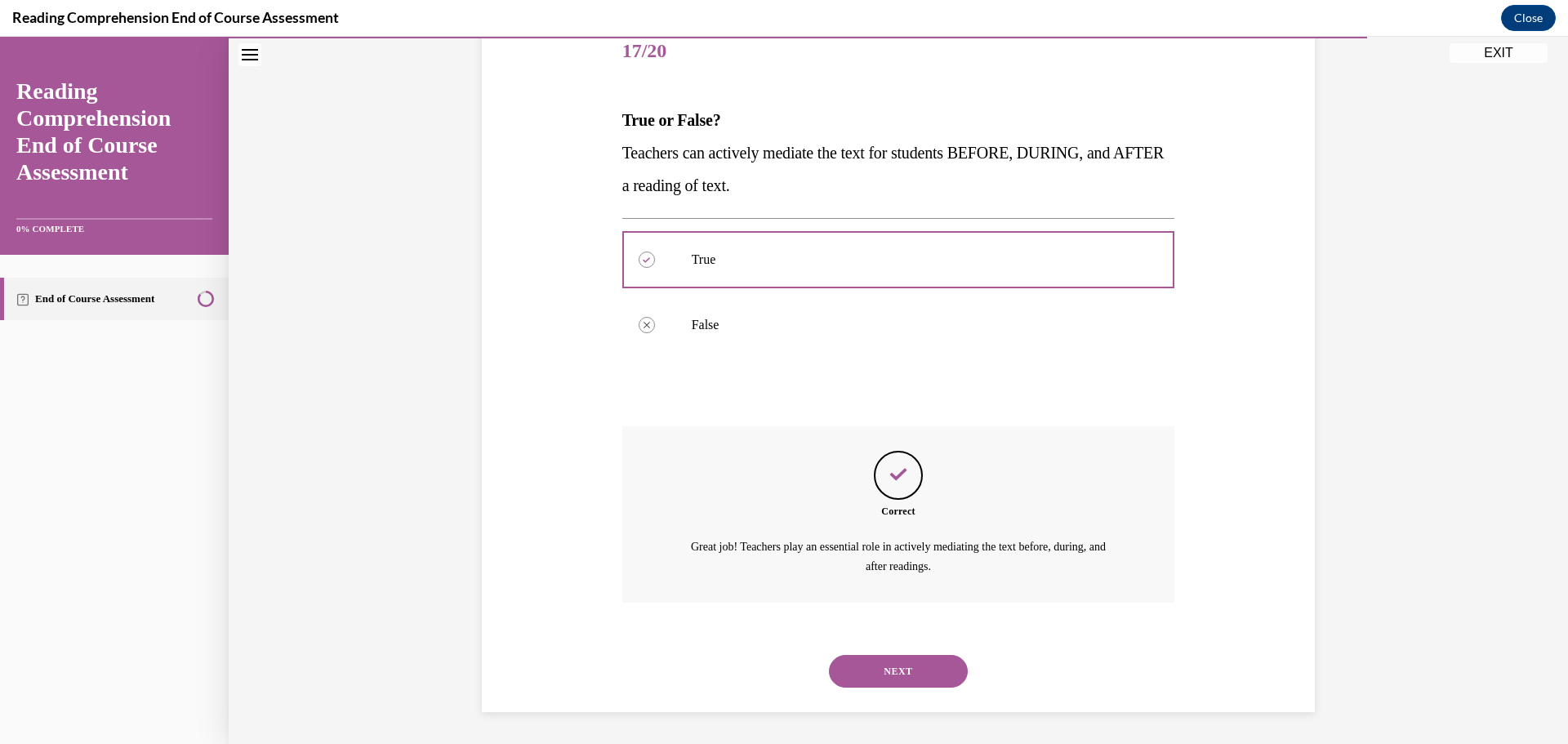
scroll to position [208, 0]
click at [894, 667] on button "NEXT" at bounding box center [898, 670] width 139 height 33
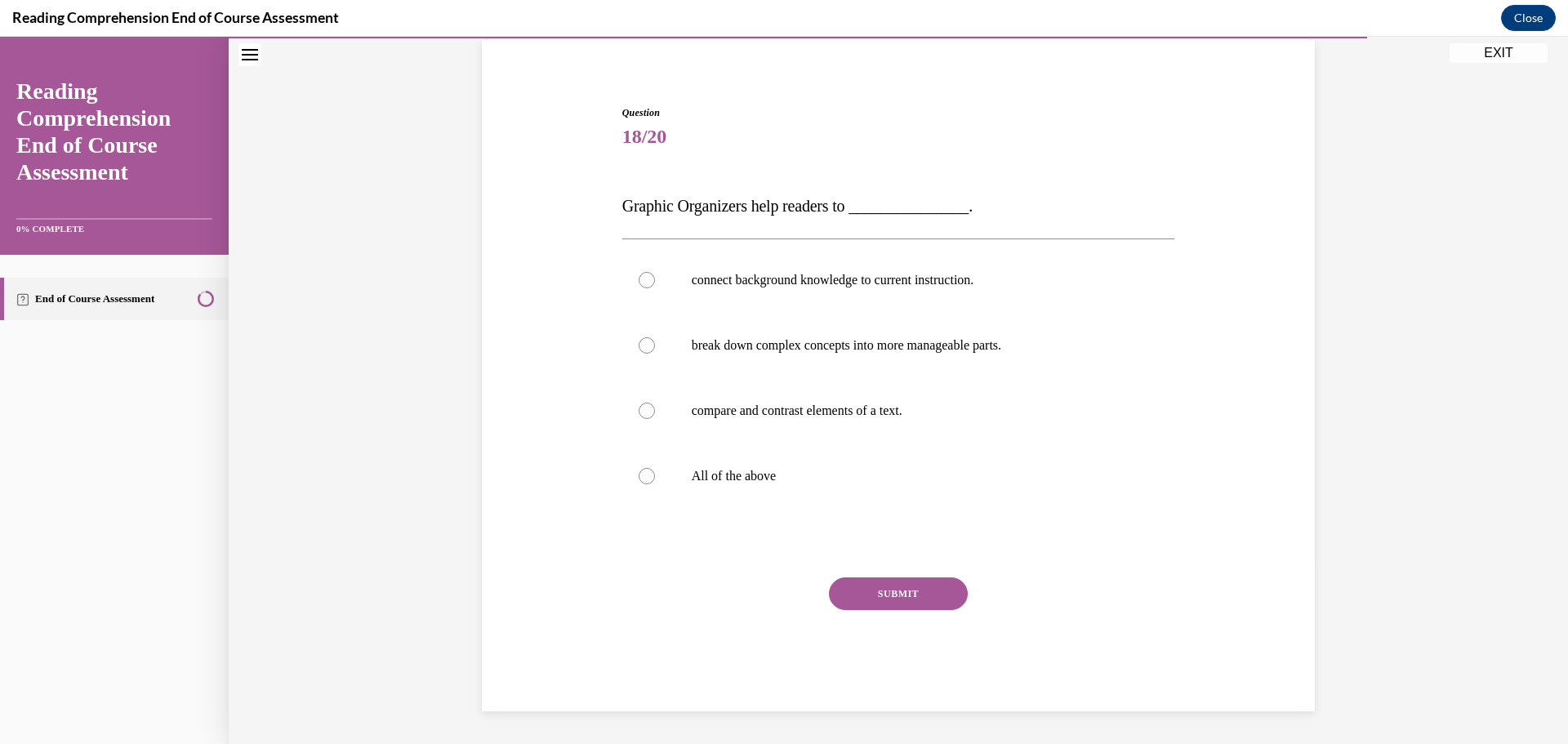
scroll to position [121, 0]
click at [861, 455] on label "All of the above" at bounding box center [898, 476] width 553 height 65
click at [655, 468] on input "All of the above" at bounding box center [646, 476] width 17 height 17
radio input "true"
click at [879, 604] on button "SUBMIT" at bounding box center [898, 594] width 139 height 33
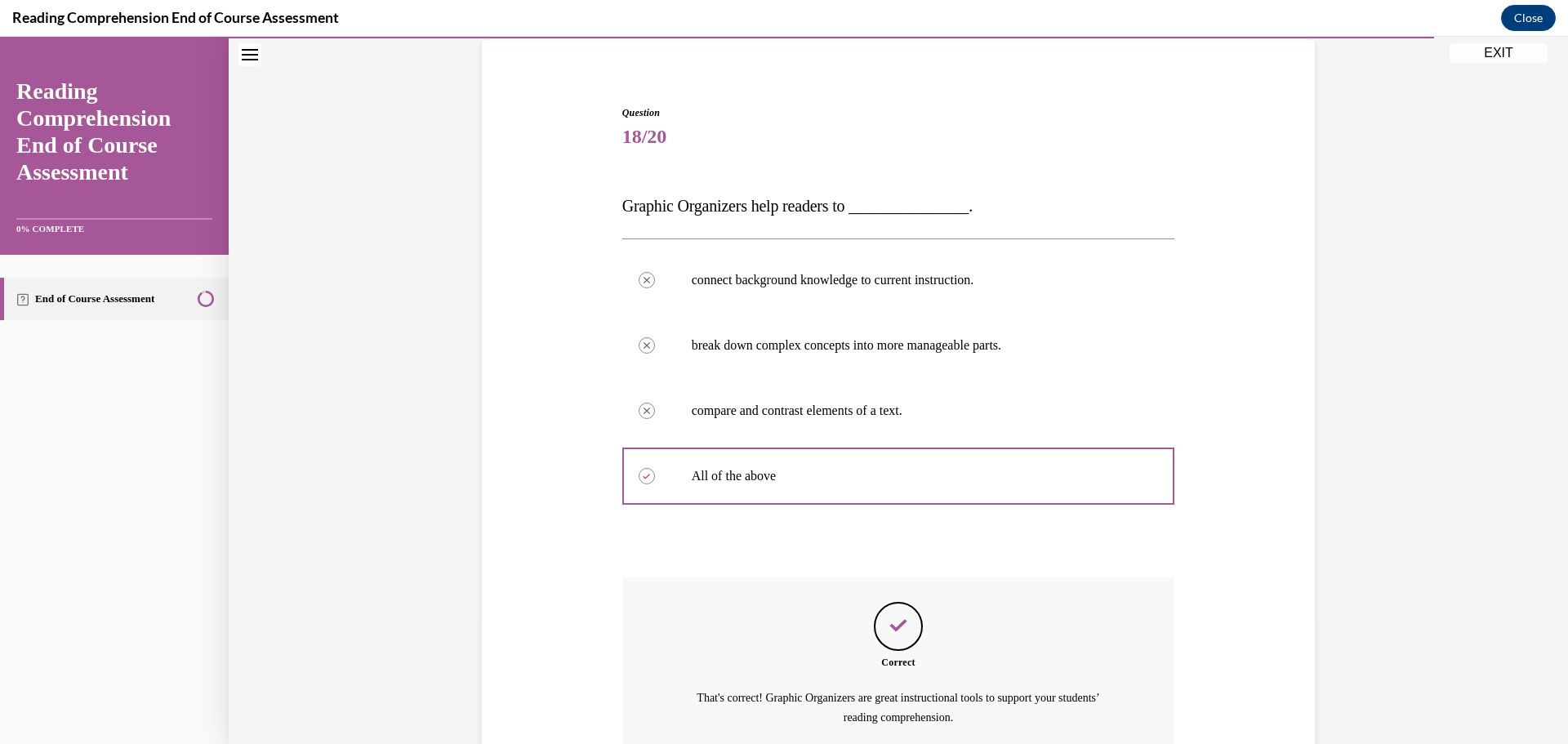
scroll to position [274, 0]
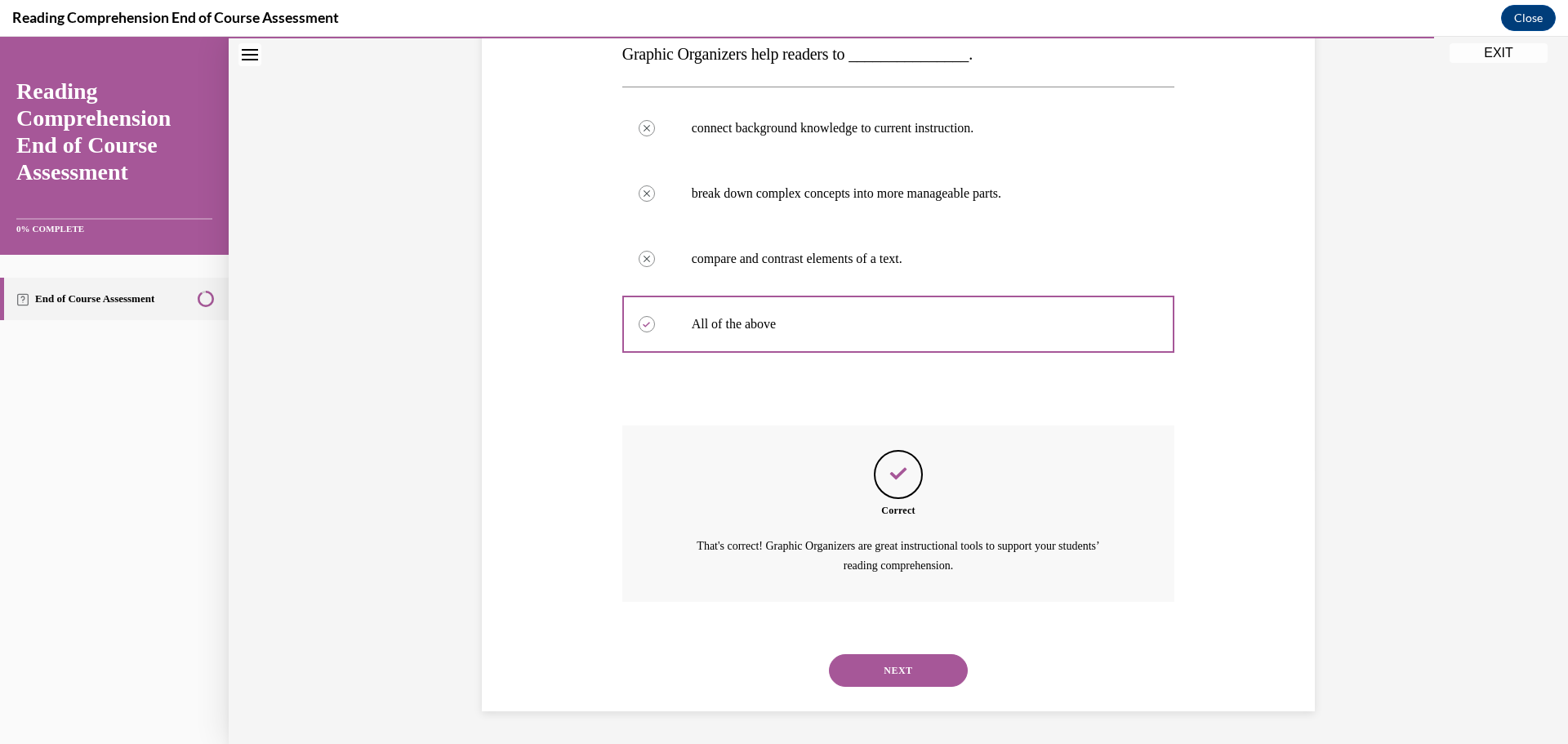
click at [877, 666] on button "NEXT" at bounding box center [898, 670] width 139 height 33
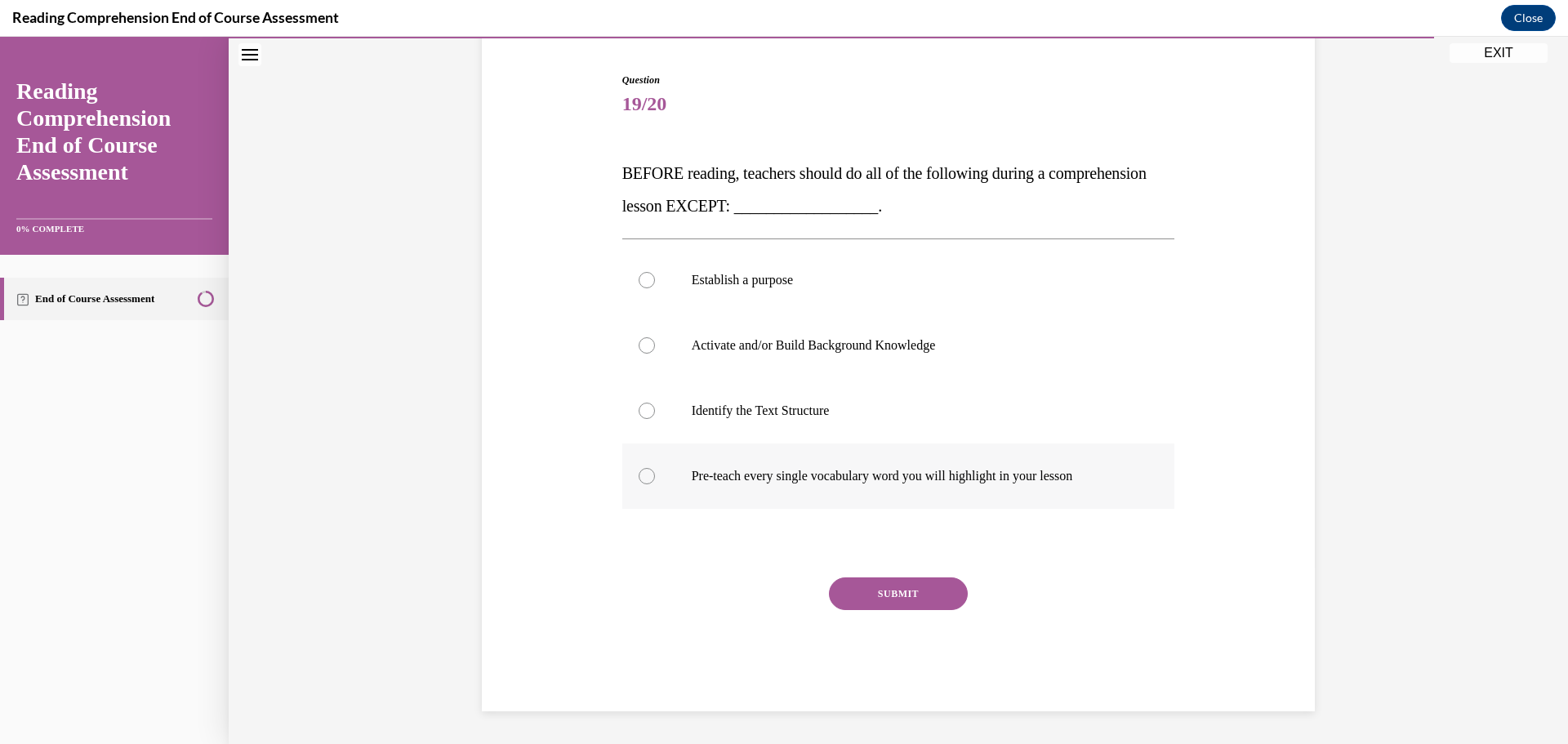
click at [744, 460] on label "Pre-teach every single vocabulary word you will highlight in your lesson" at bounding box center [898, 476] width 553 height 65
click at [655, 468] on input "Pre-teach every single vocabulary word you will highlight in your lesson" at bounding box center [646, 476] width 17 height 17
radio input "true"
click at [850, 597] on button "SUBMIT" at bounding box center [898, 594] width 139 height 33
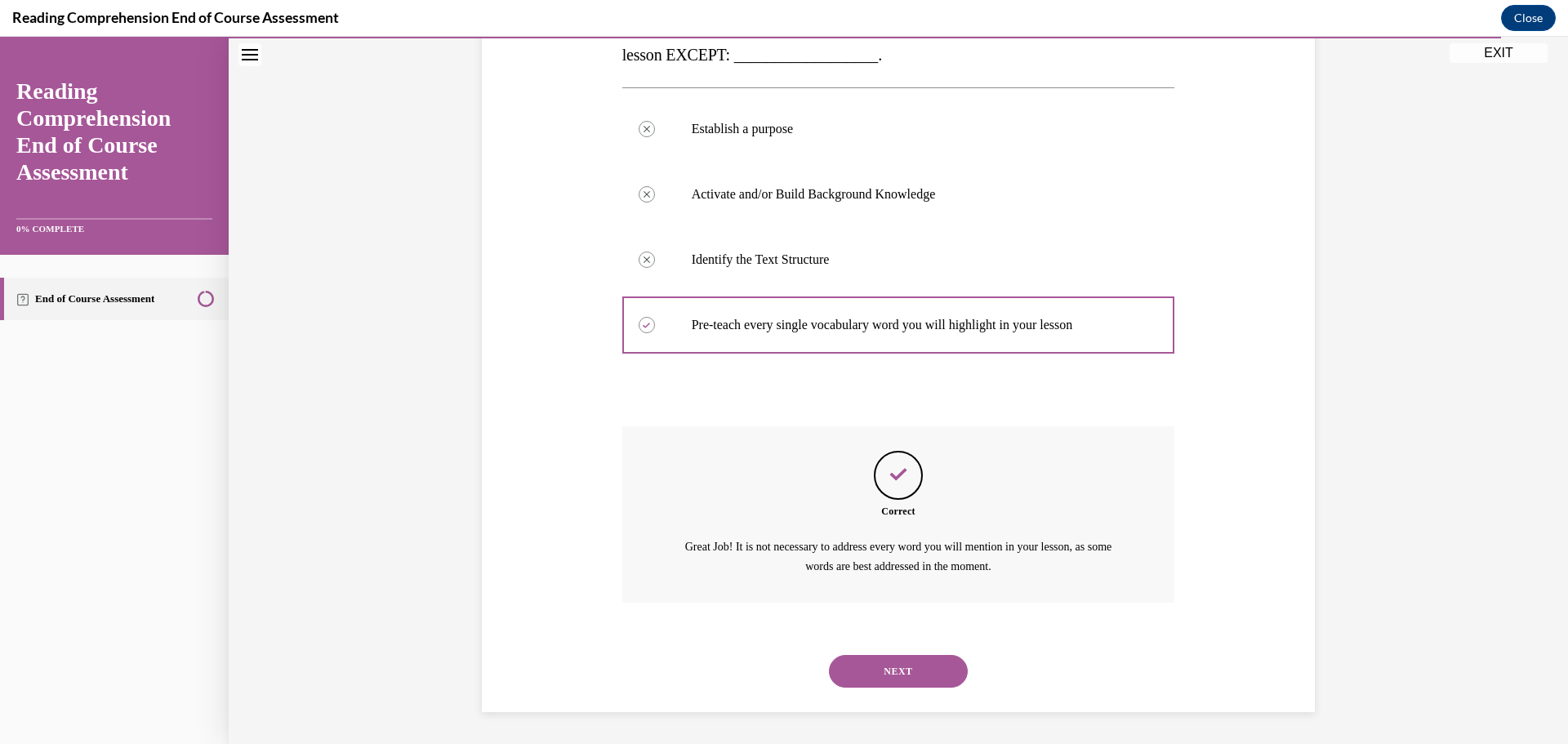
scroll to position [306, 0]
click at [874, 667] on button "NEXT" at bounding box center [898, 670] width 139 height 33
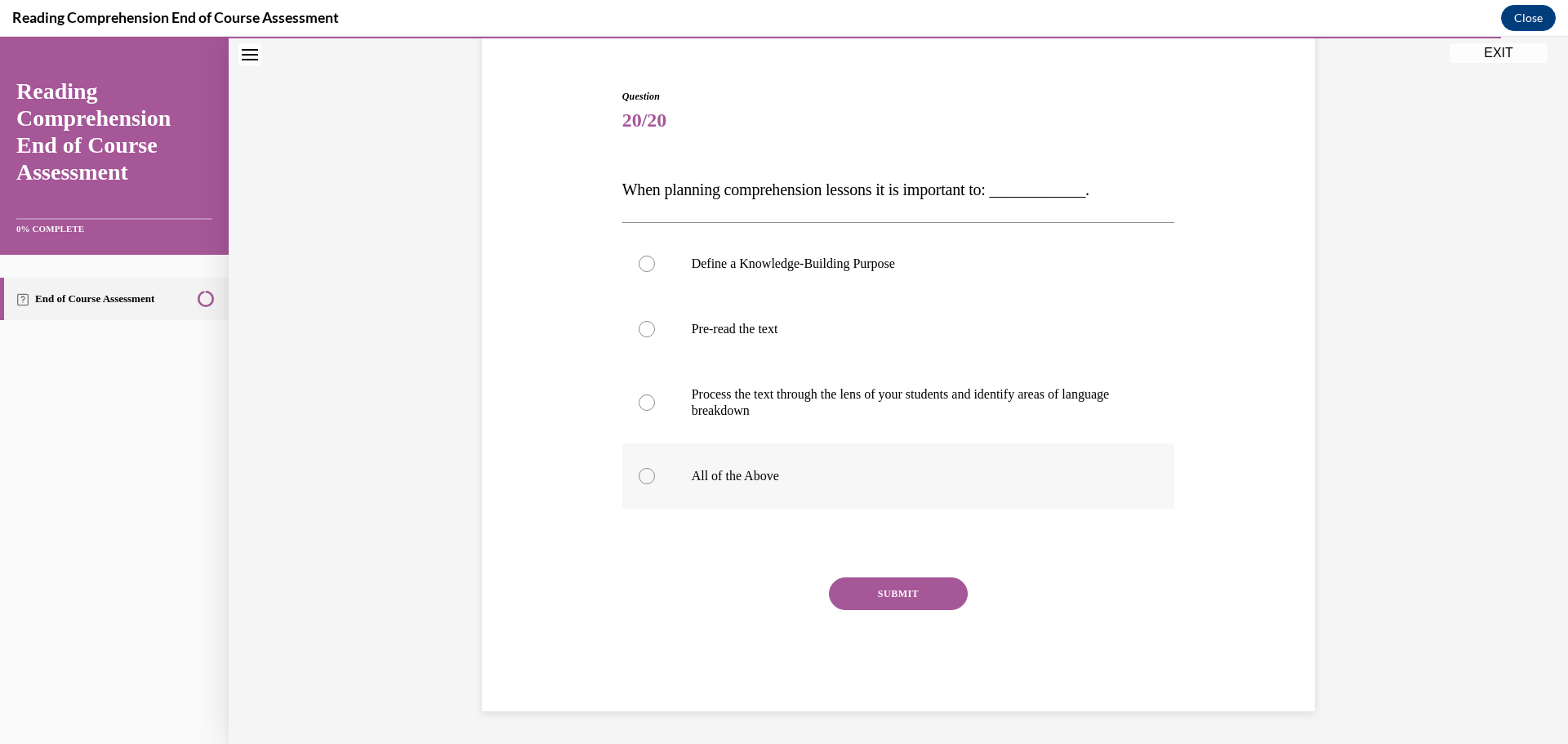
click at [875, 467] on label "All of the Above" at bounding box center [898, 476] width 553 height 65
click at [655, 468] on input "All of the Above" at bounding box center [646, 476] width 17 height 17
radio input "true"
click at [903, 587] on button "SUBMIT" at bounding box center [898, 594] width 139 height 33
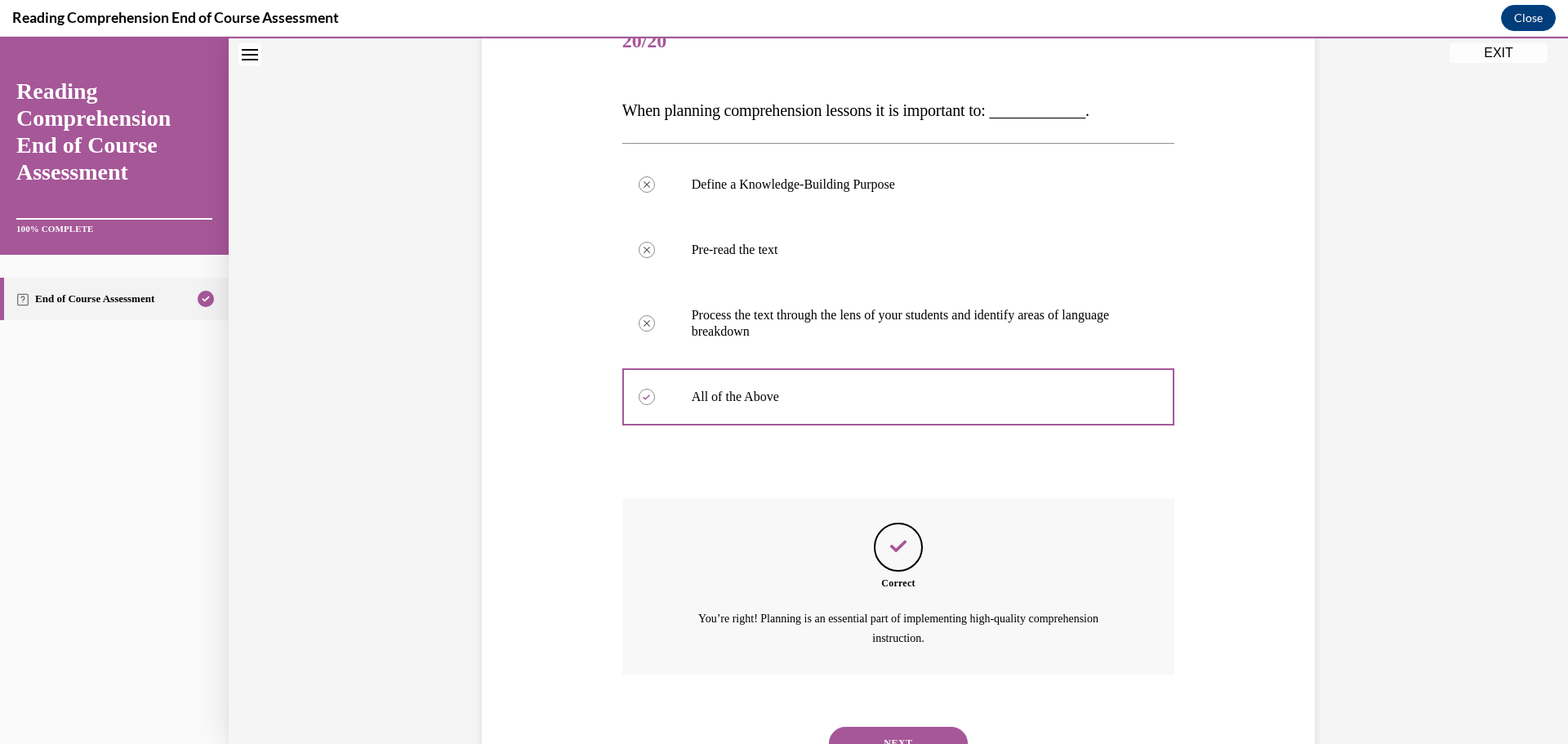
scroll to position [290, 0]
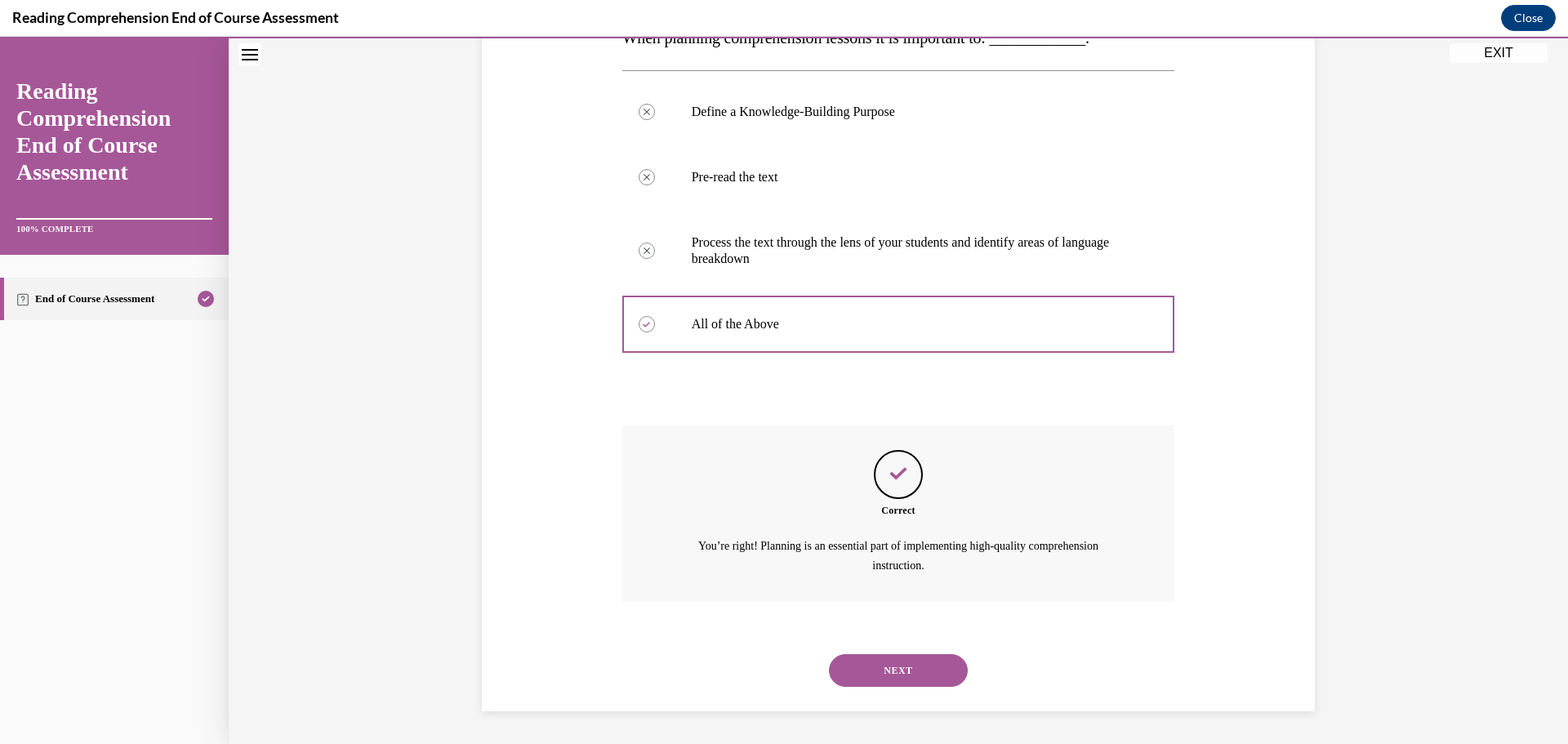
click at [899, 677] on button "NEXT" at bounding box center [898, 670] width 139 height 33
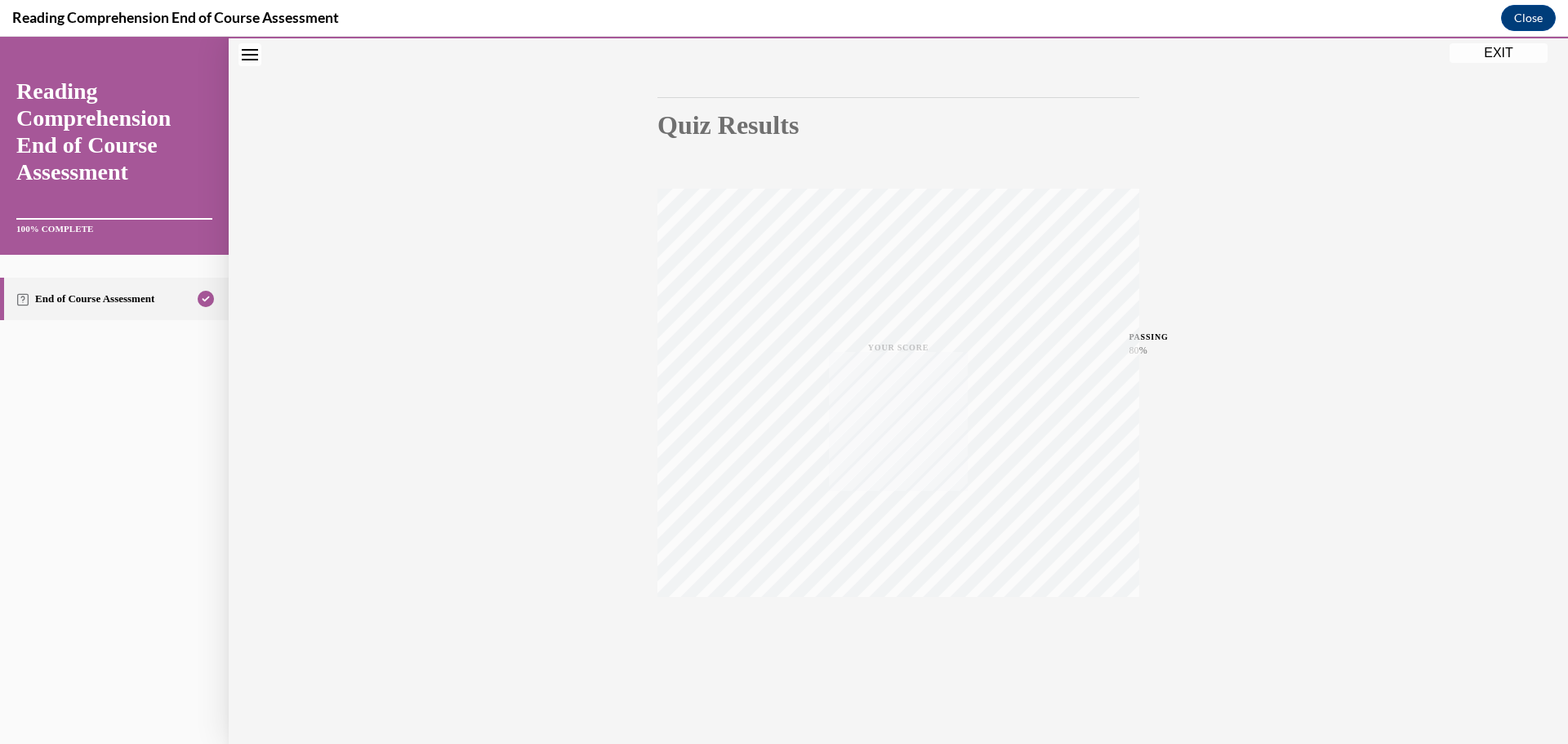
scroll to position [130, 0]
click at [1543, 20] on button "Close" at bounding box center [1528, 18] width 54 height 26
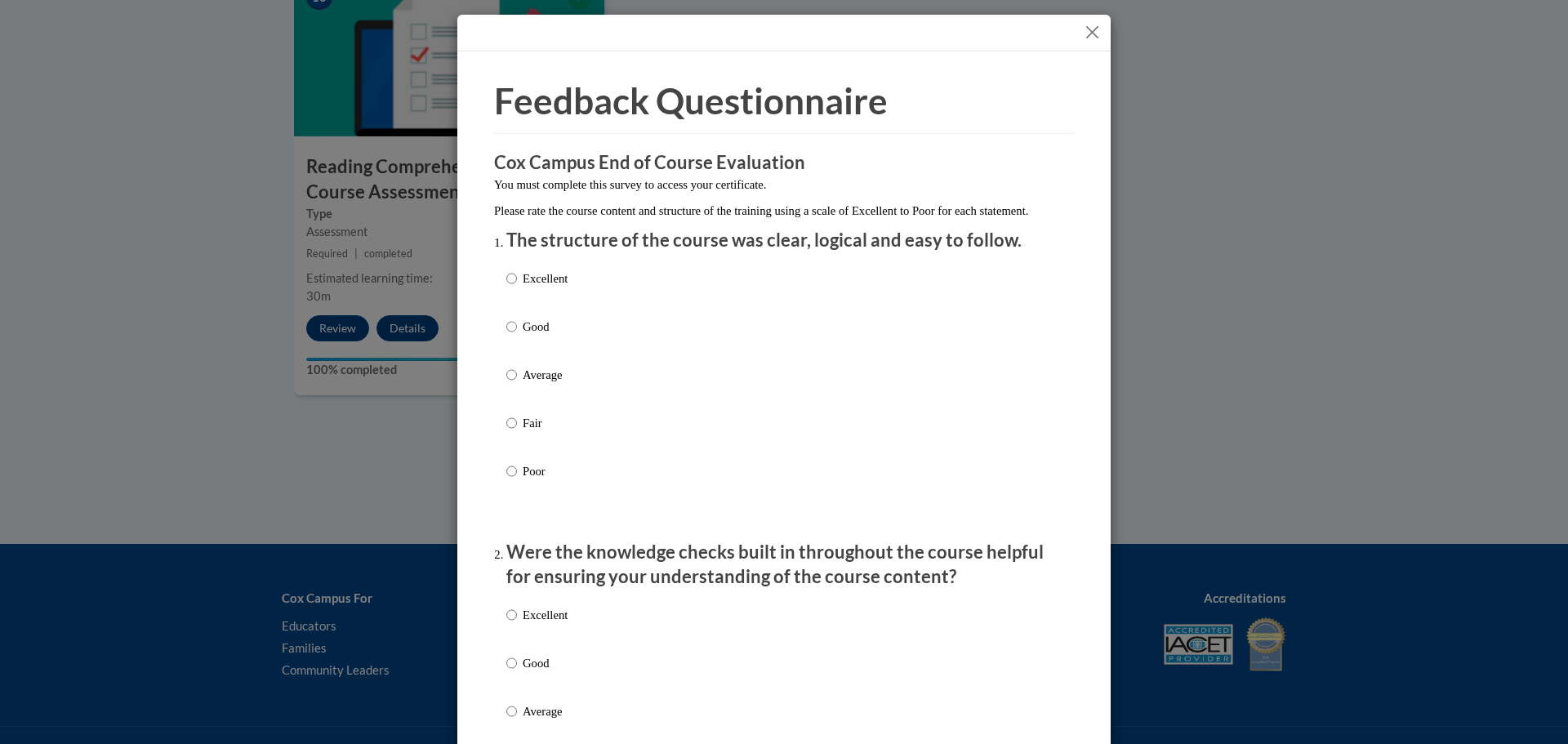
click at [549, 336] on p "Good" at bounding box center [545, 326] width 45 height 18
click at [517, 336] on input "Good" at bounding box center [512, 326] width 11 height 18
radio input "true"
click at [606, 679] on div "Excellent Good Average Fair Poor" at bounding box center [784, 731] width 555 height 266
click at [534, 673] on p "Good" at bounding box center [545, 663] width 45 height 18
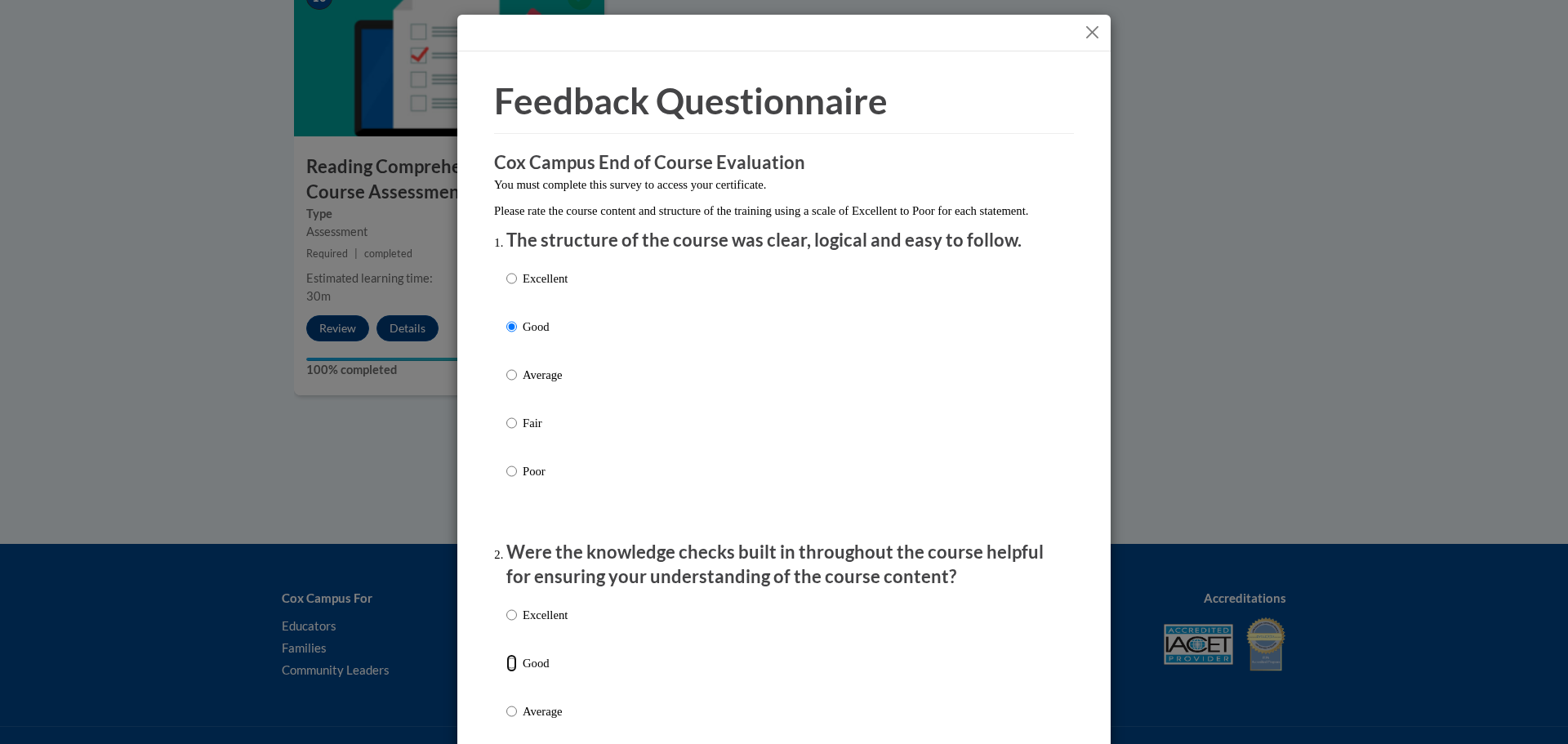
click at [517, 673] on input "Good" at bounding box center [512, 663] width 11 height 18
radio input "true"
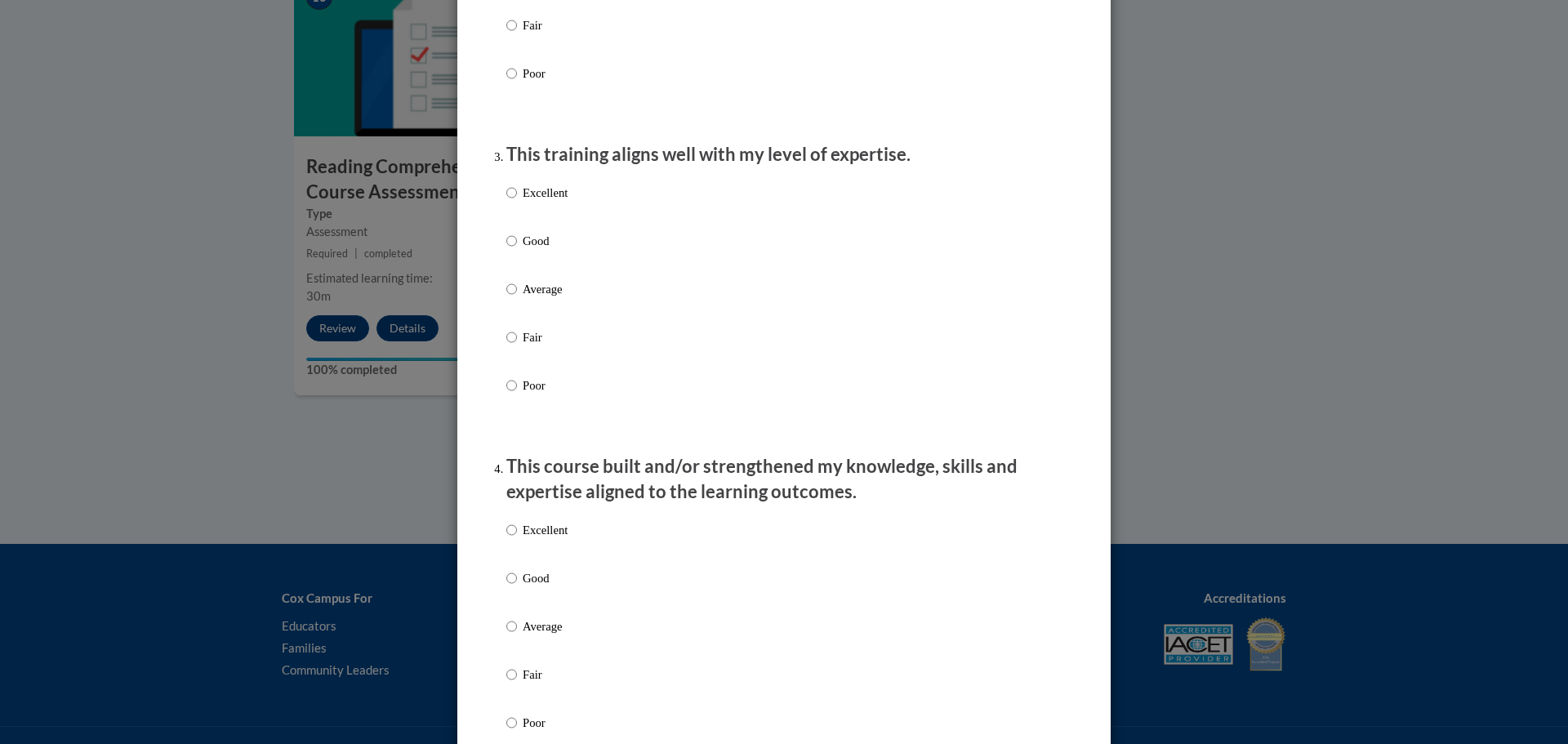
scroll to position [752, 0]
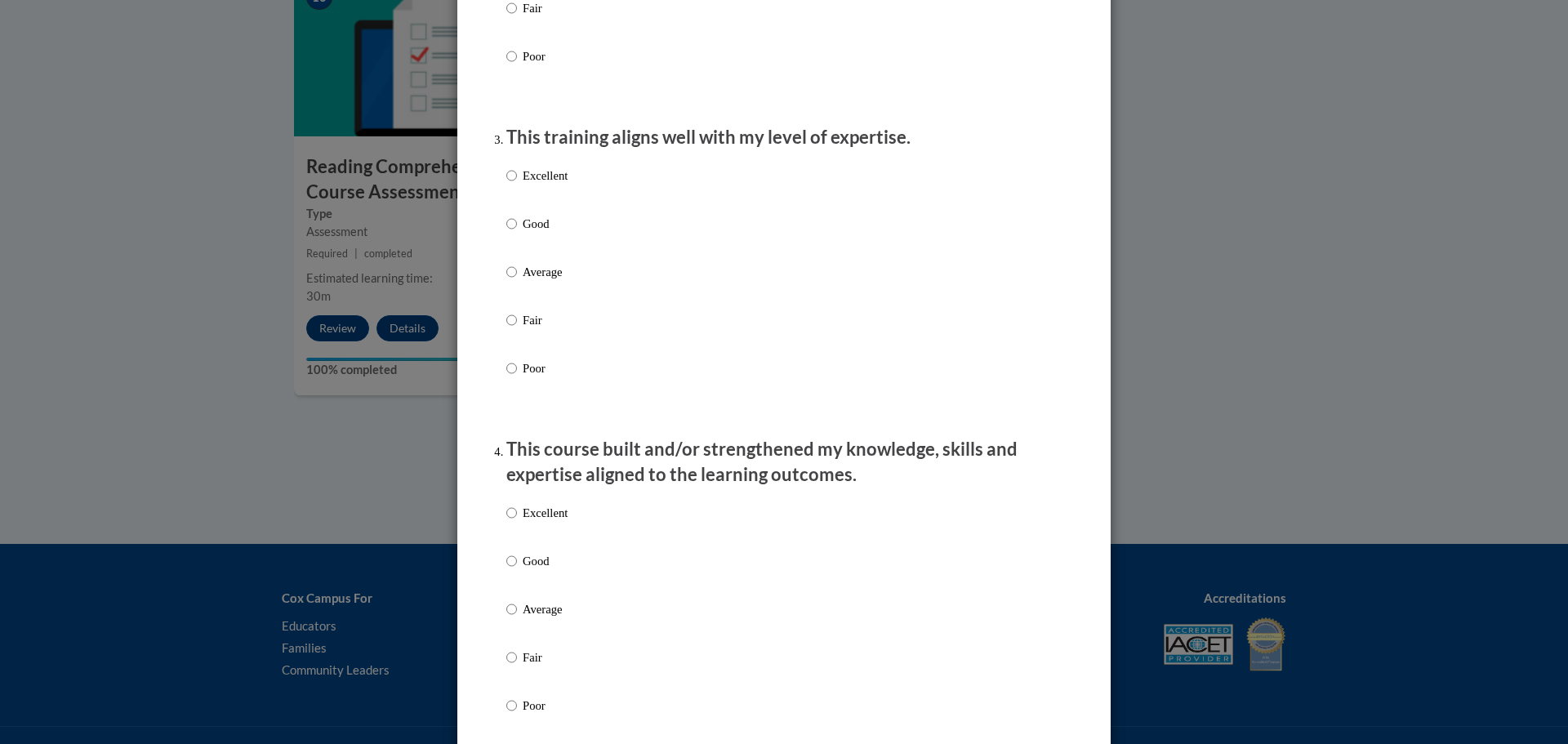
click at [545, 252] on label "Good" at bounding box center [537, 237] width 62 height 44
click at [517, 233] on input "Good" at bounding box center [512, 223] width 11 height 18
radio input "true"
click at [527, 637] on label "Average" at bounding box center [537, 623] width 62 height 44
click at [517, 618] on input "Average" at bounding box center [512, 609] width 11 height 18
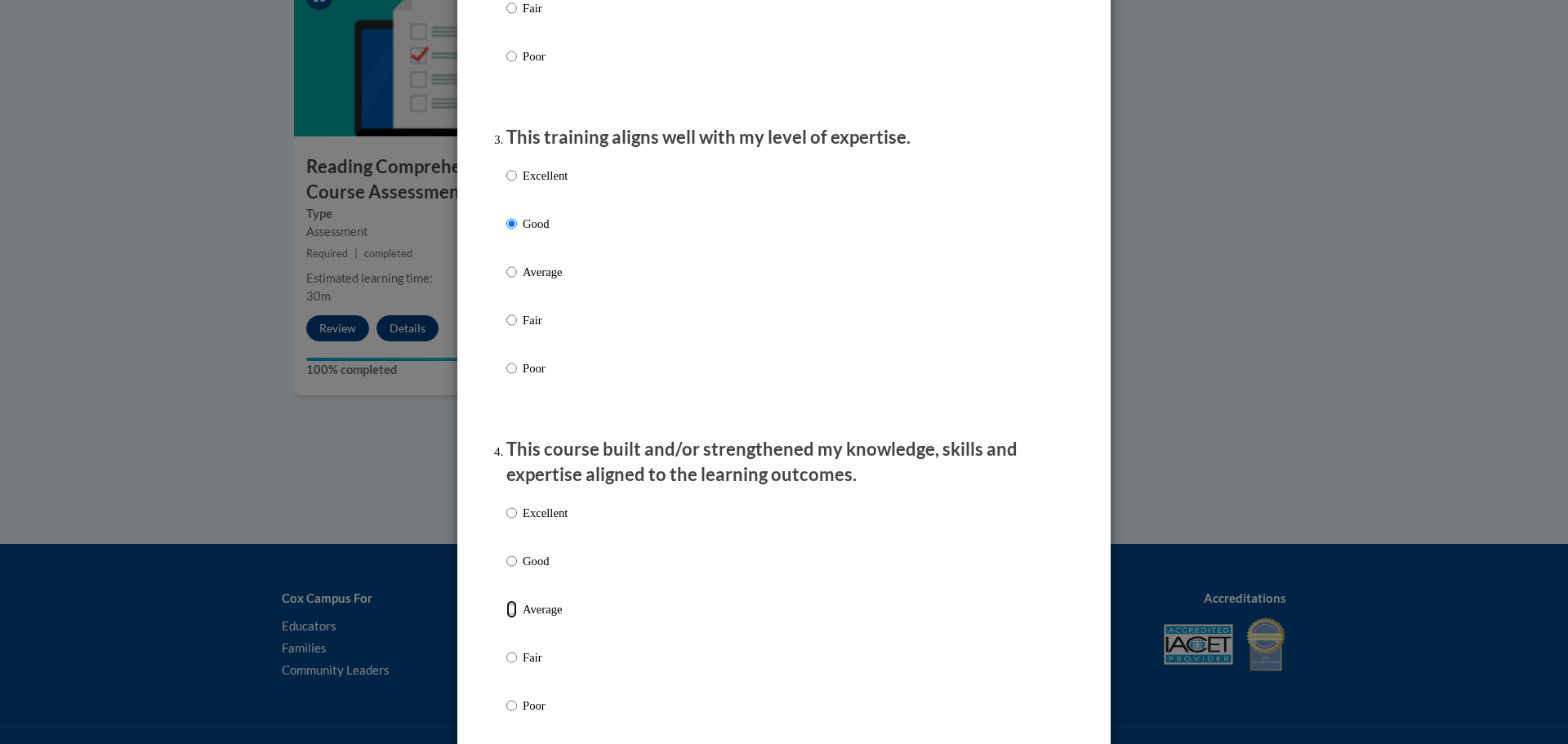
radio input "true"
click at [568, 190] on div "Excellent Good Average Fair Poor" at bounding box center [784, 291] width 555 height 266
click at [555, 185] on p "Excellent" at bounding box center [545, 176] width 45 height 18
click at [517, 185] on input "Excellent" at bounding box center [512, 176] width 11 height 18
radio input "true"
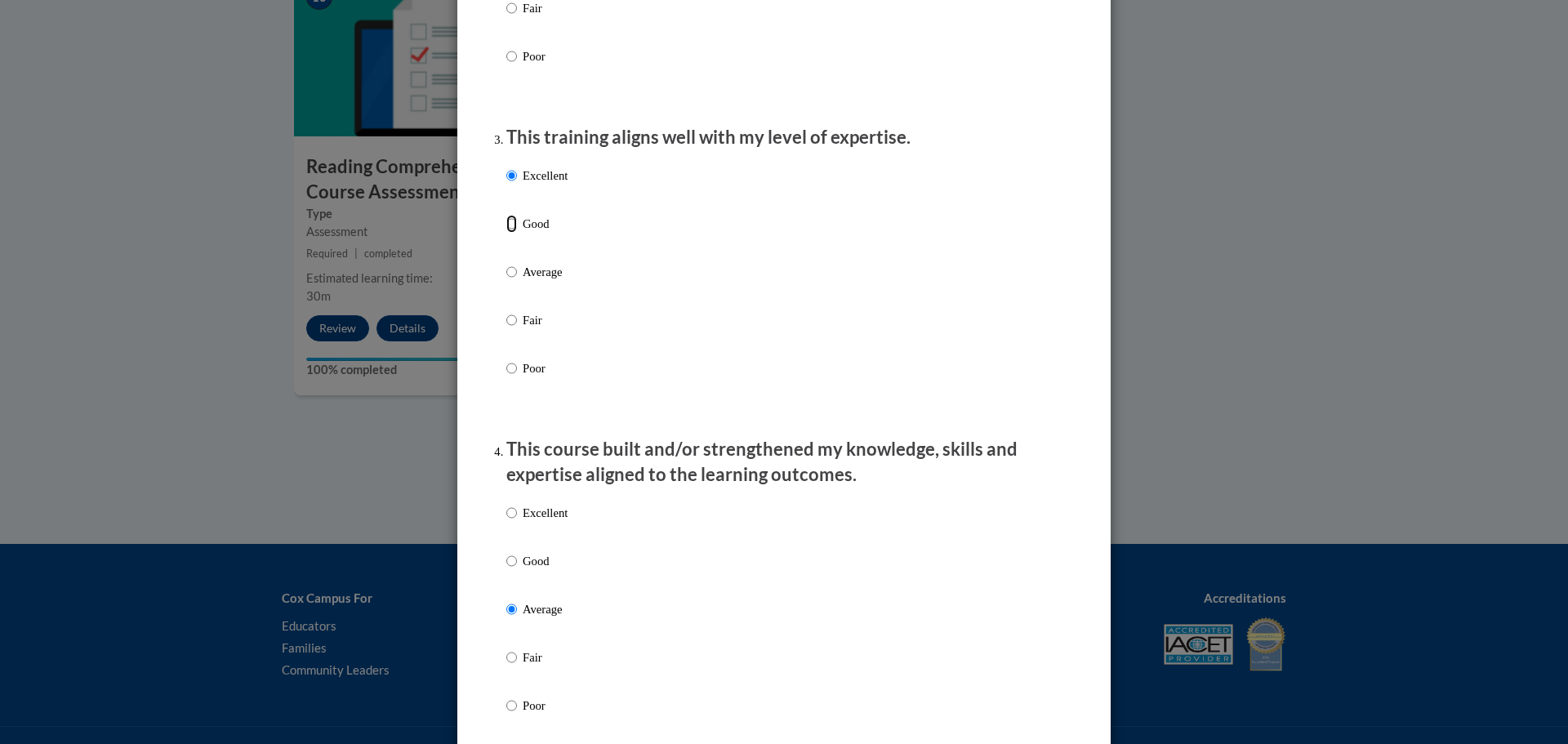
click at [506, 215] on input "Good" at bounding box center [512, 223] width 11 height 18
radio input "true"
click at [727, 565] on div "Excellent Good Average Fair Poor" at bounding box center [784, 629] width 555 height 266
click at [529, 570] on p "Good" at bounding box center [545, 561] width 45 height 18
click at [517, 570] on input "Good" at bounding box center [512, 561] width 11 height 18
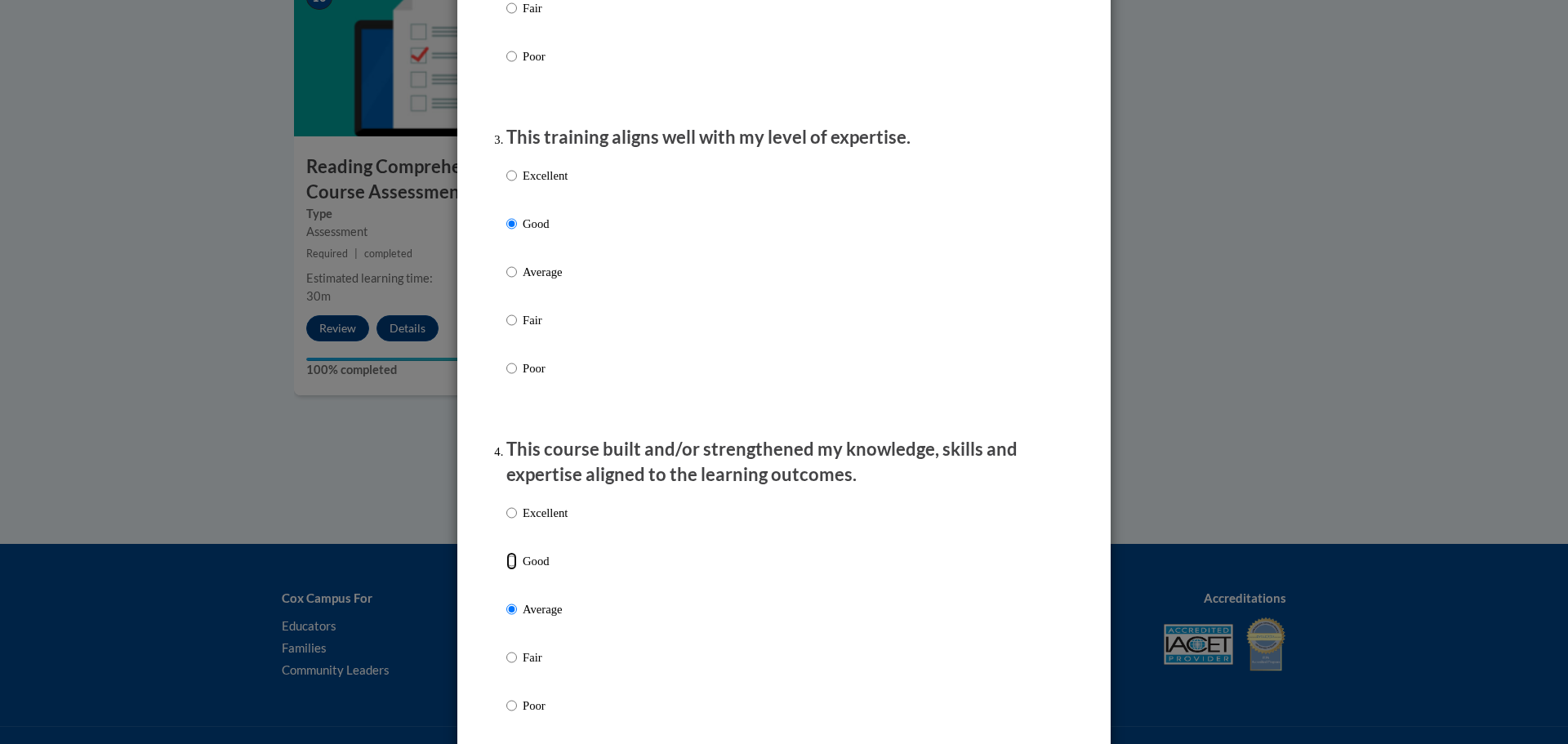
radio input "true"
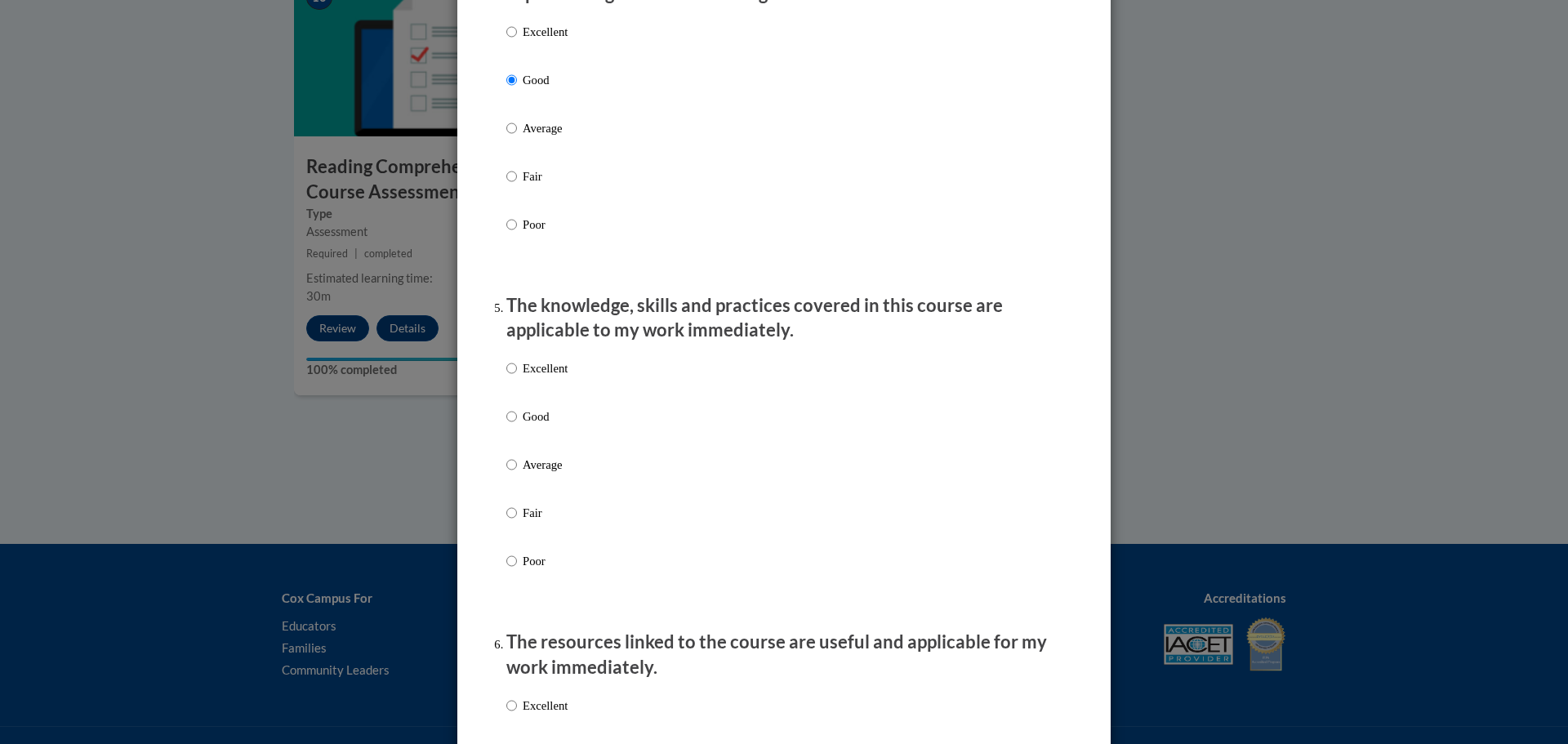
scroll to position [1373, 0]
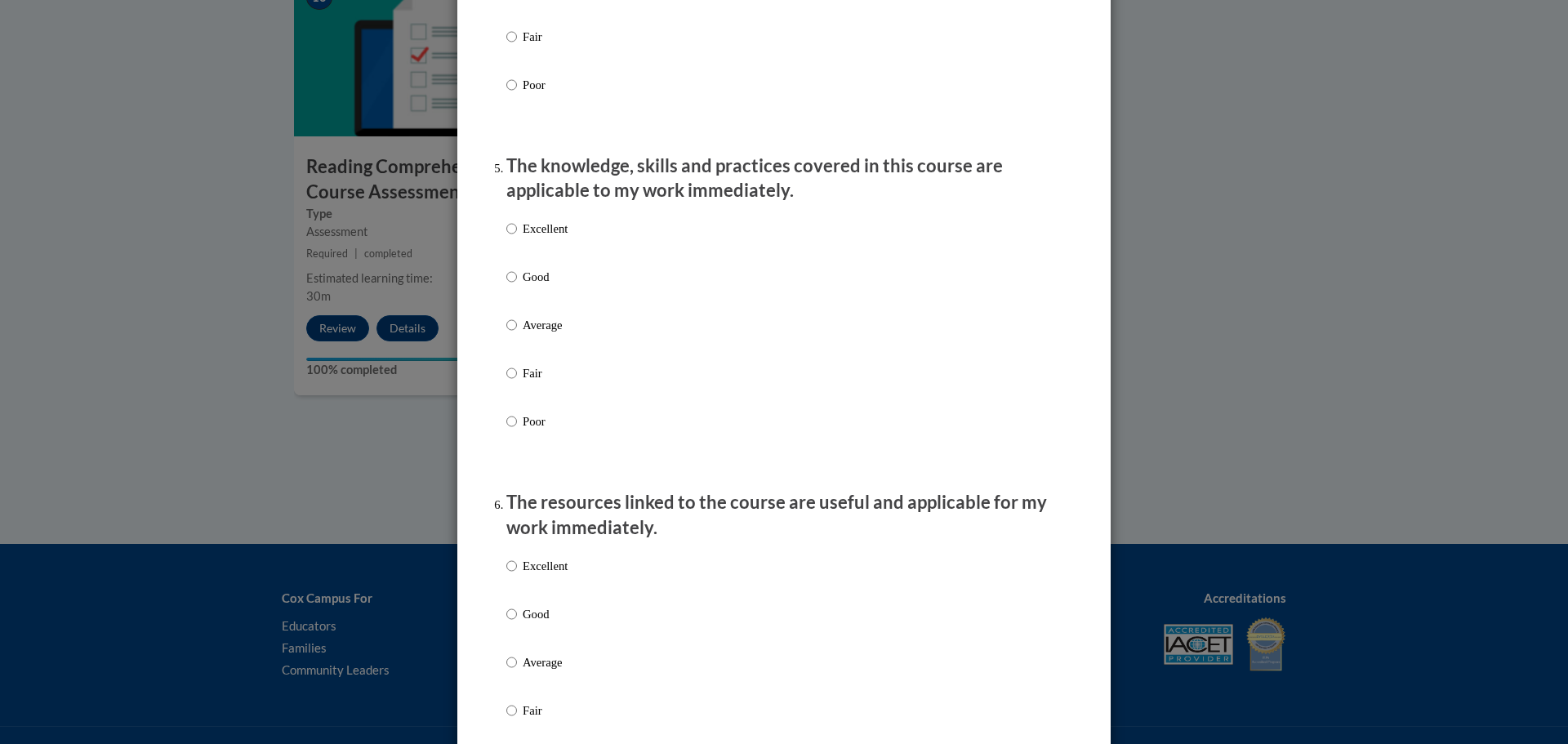
click at [560, 237] on p "Excellent" at bounding box center [545, 229] width 45 height 18
click at [517, 237] on input "Excellent" at bounding box center [512, 229] width 11 height 18
radio input "true"
click at [533, 624] on p "Good" at bounding box center [545, 614] width 45 height 18
click at [517, 624] on input "Good" at bounding box center [512, 614] width 11 height 18
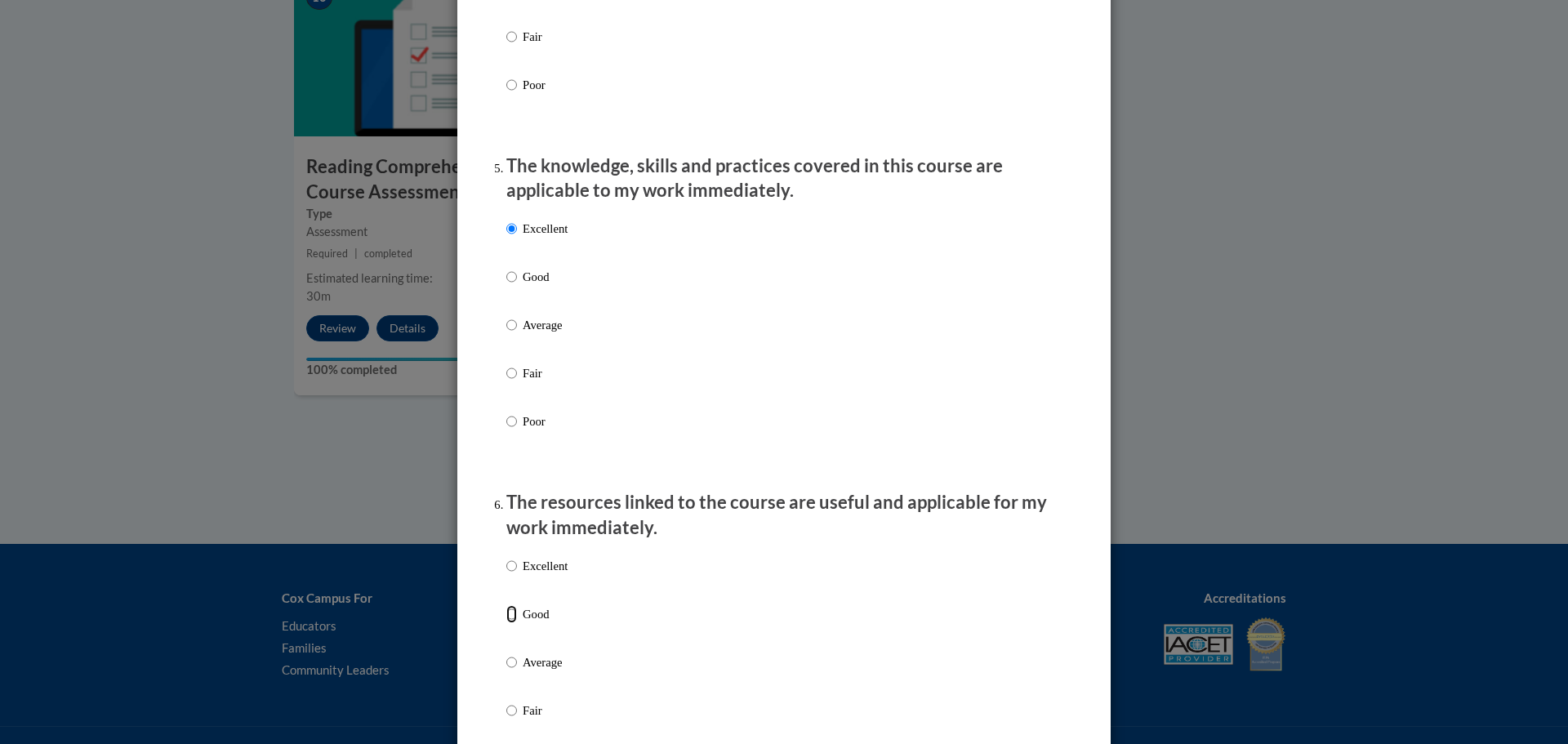
radio input "true"
click at [528, 668] on p "Average" at bounding box center [545, 662] width 45 height 18
click at [517, 668] on input "Average" at bounding box center [512, 662] width 11 height 18
radio input "true"
click at [1031, 676] on div "Excellent Good Average Fair Poor" at bounding box center [784, 682] width 555 height 266
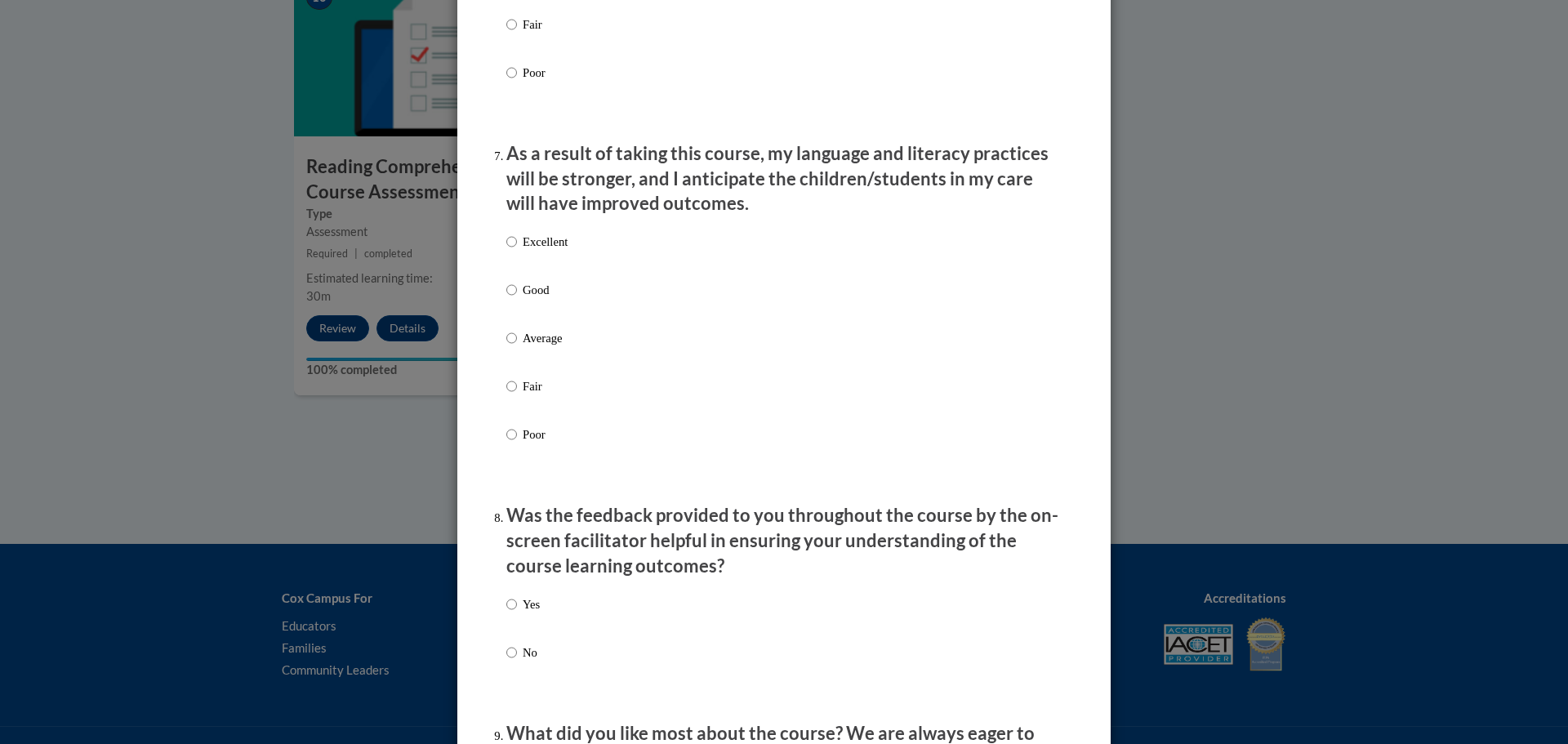
scroll to position [2091, 0]
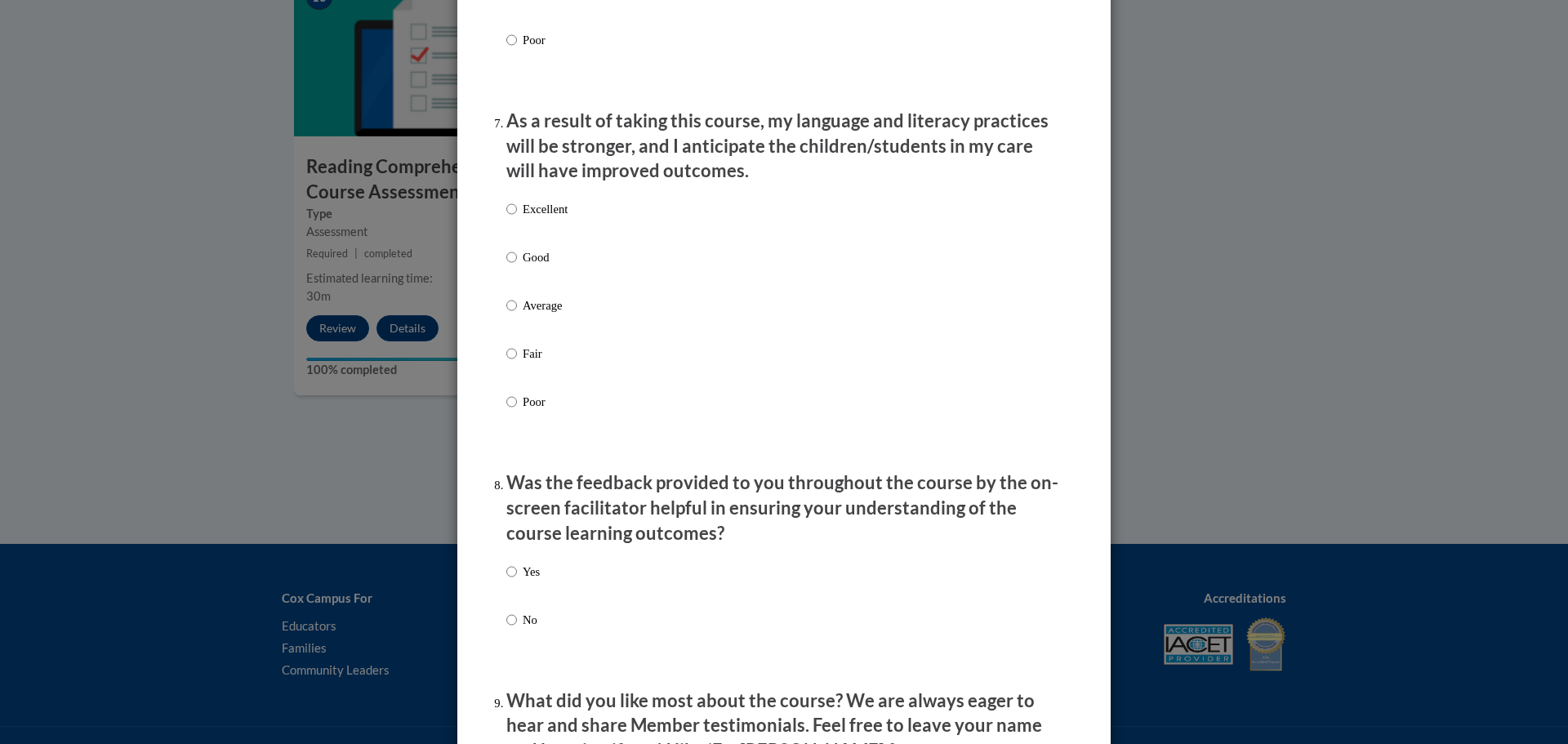
click at [526, 266] on p "Good" at bounding box center [545, 257] width 45 height 18
click at [517, 266] on input "Good" at bounding box center [512, 257] width 11 height 18
radio input "true"
click at [526, 580] on p "Yes" at bounding box center [532, 572] width 18 height 18
click at [517, 580] on input "Yes" at bounding box center [512, 572] width 11 height 18
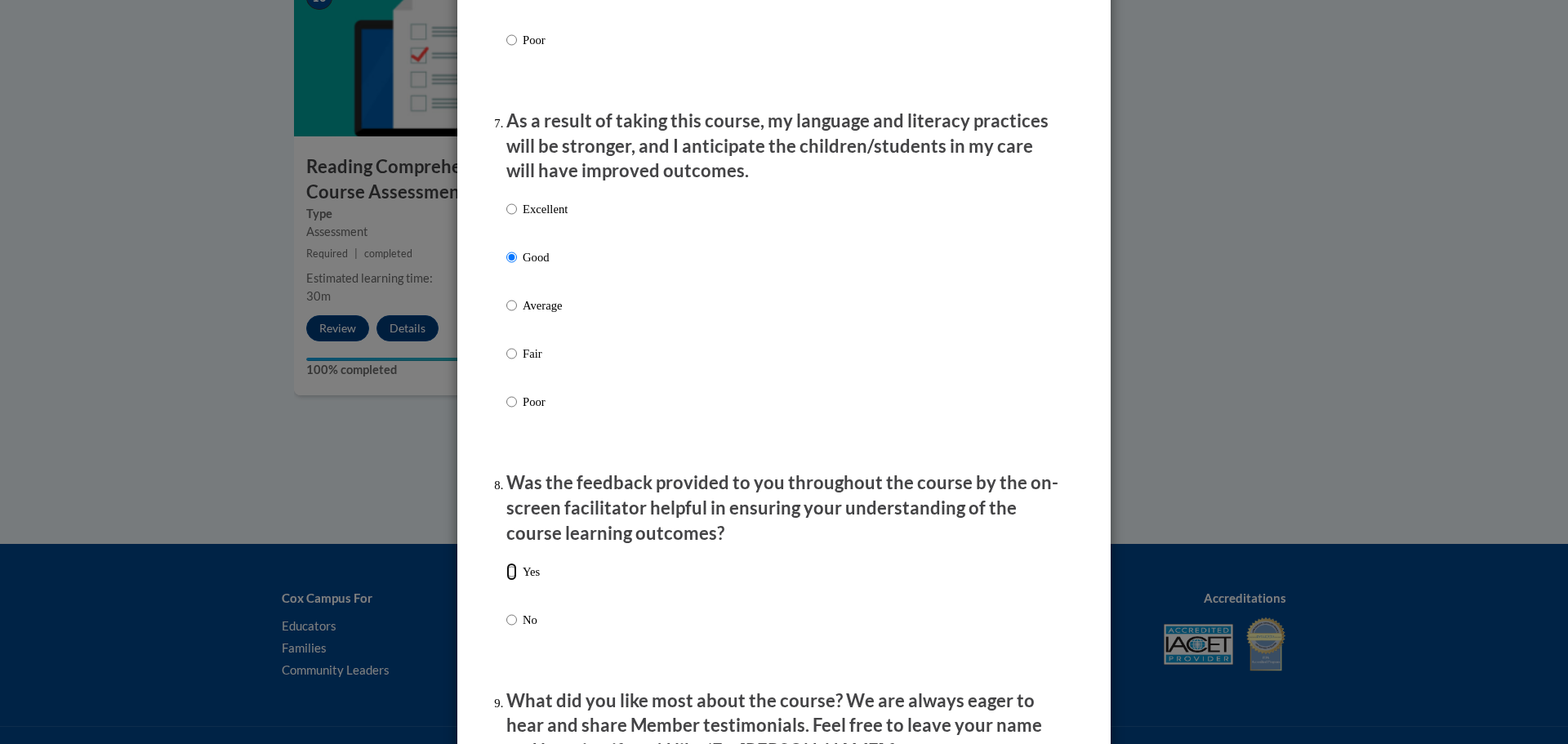
radio input "true"
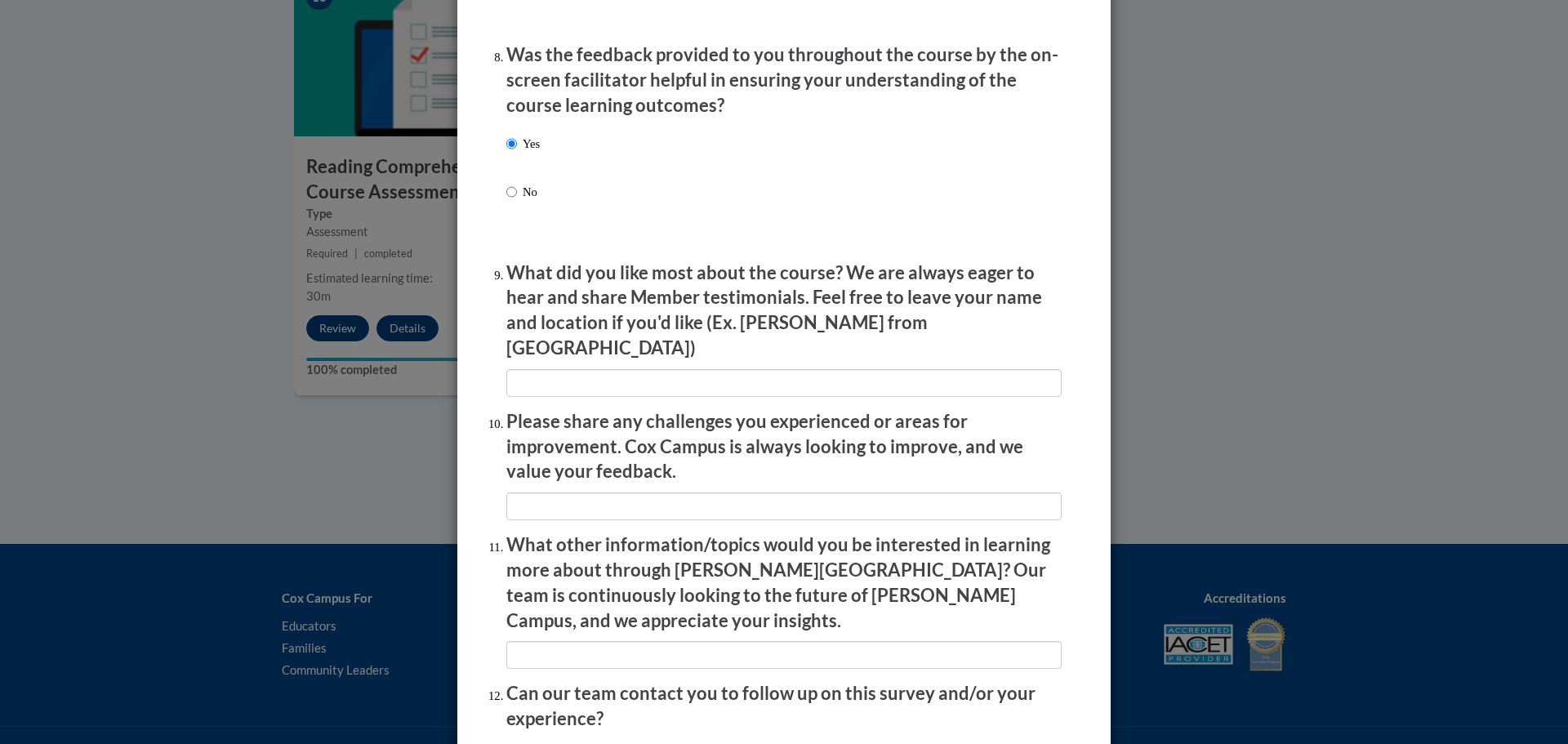
scroll to position [2647, 0]
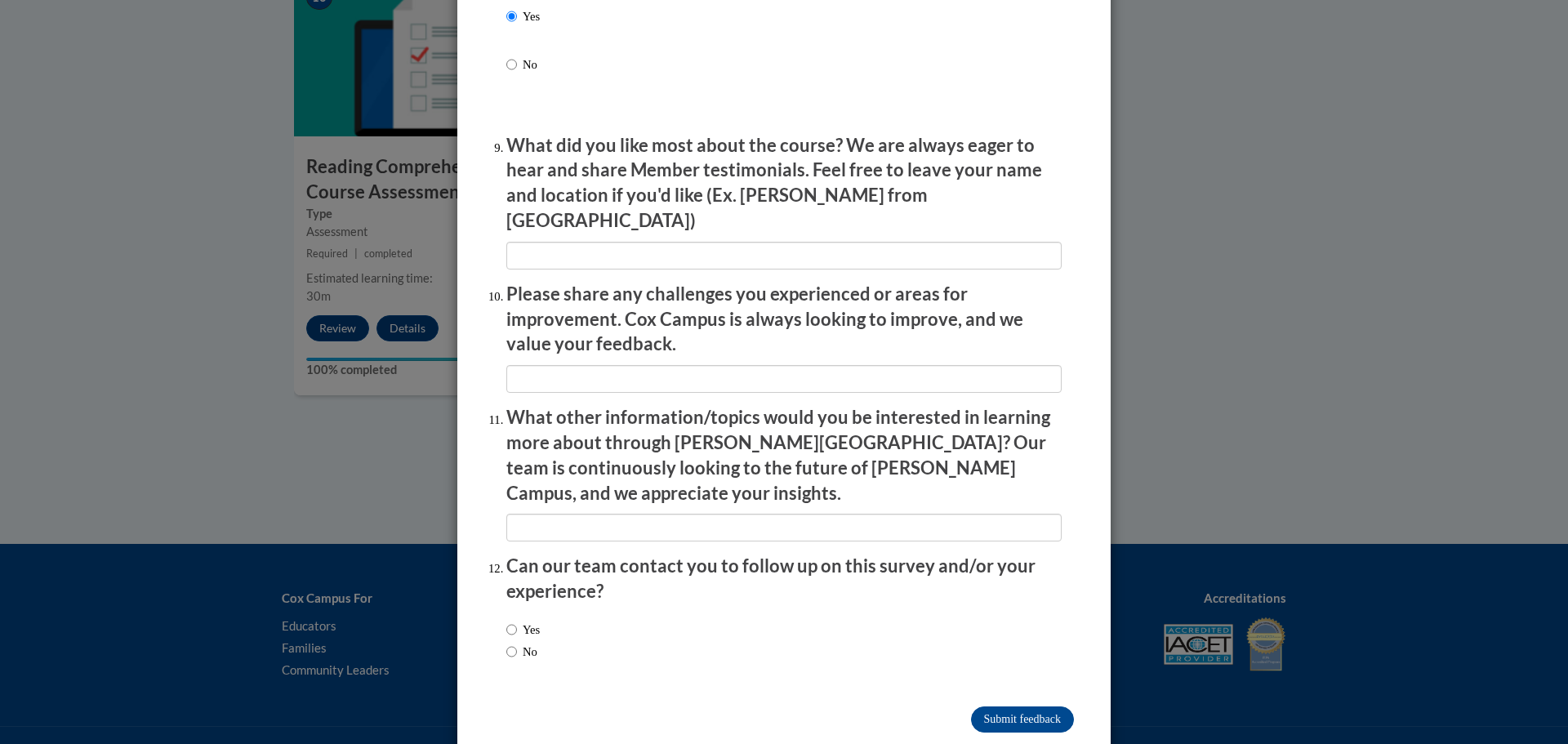
click at [519, 643] on label "No" at bounding box center [521, 652] width 31 height 18
click at [517, 643] on input "No" at bounding box center [512, 652] width 11 height 18
radio input "true"
click at [993, 707] on input "Submit feedback" at bounding box center [1022, 720] width 103 height 26
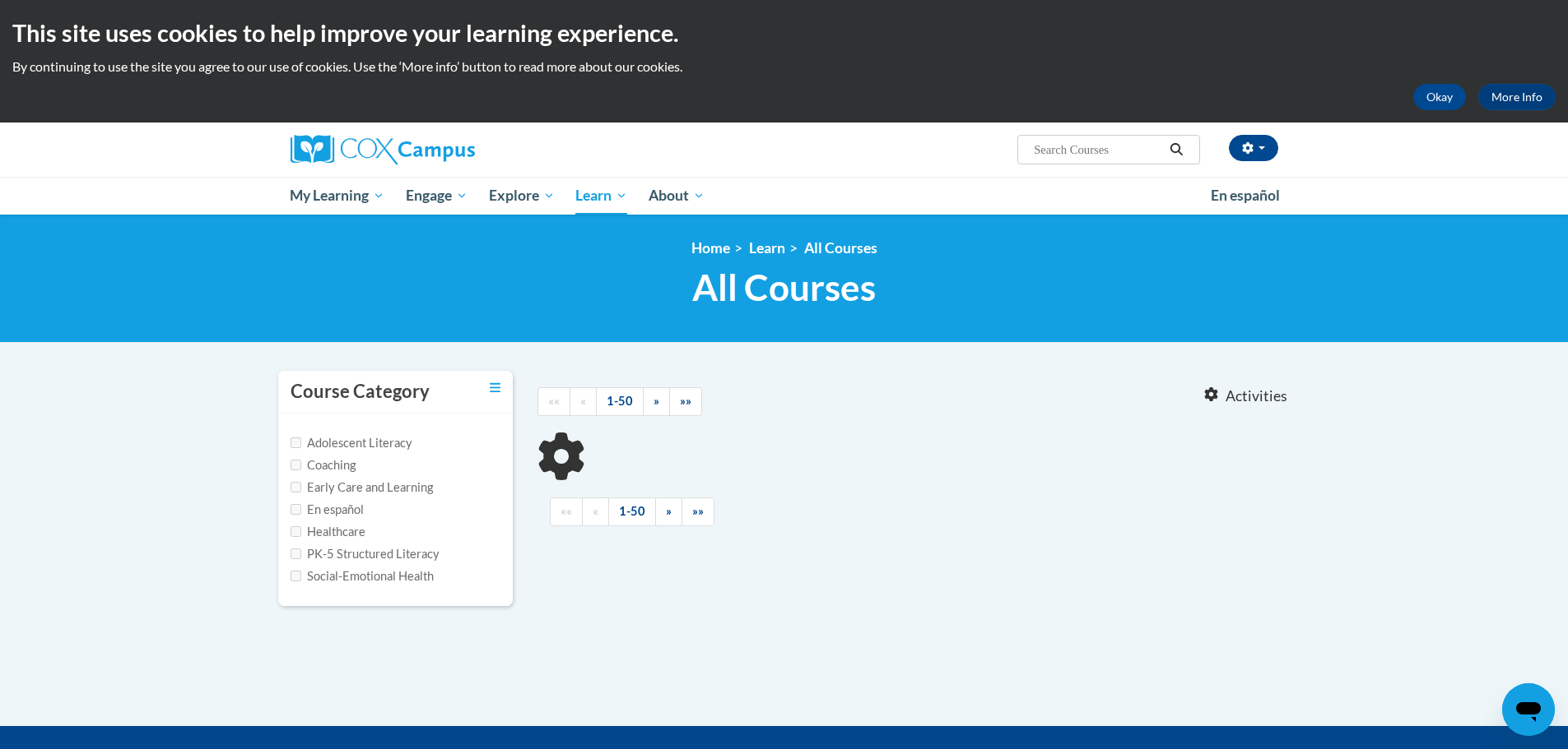
type input "response to intervention"
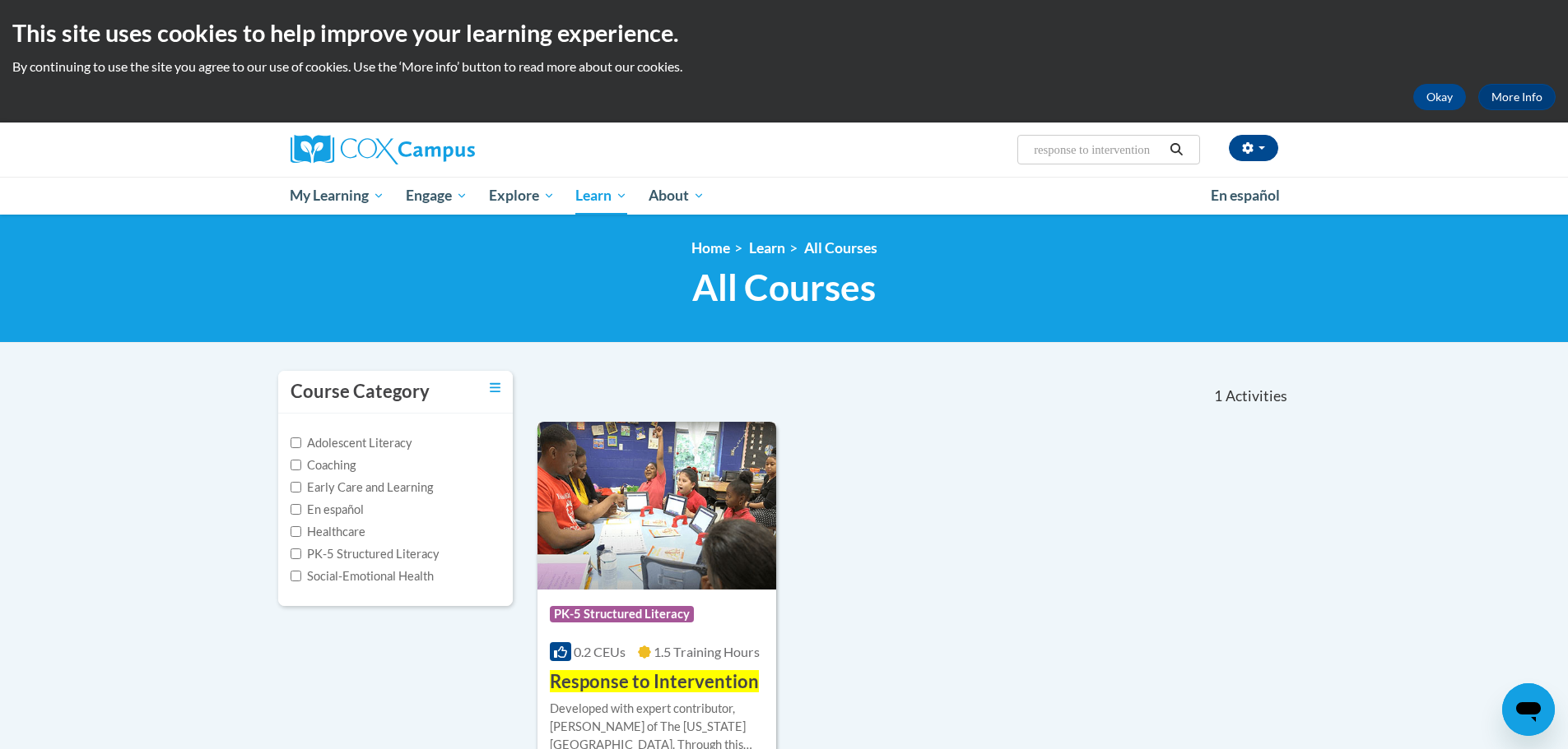
click at [705, 607] on div "Course Category: PK-5 Structured Literacy" at bounding box center [657, 616] width 214 height 37
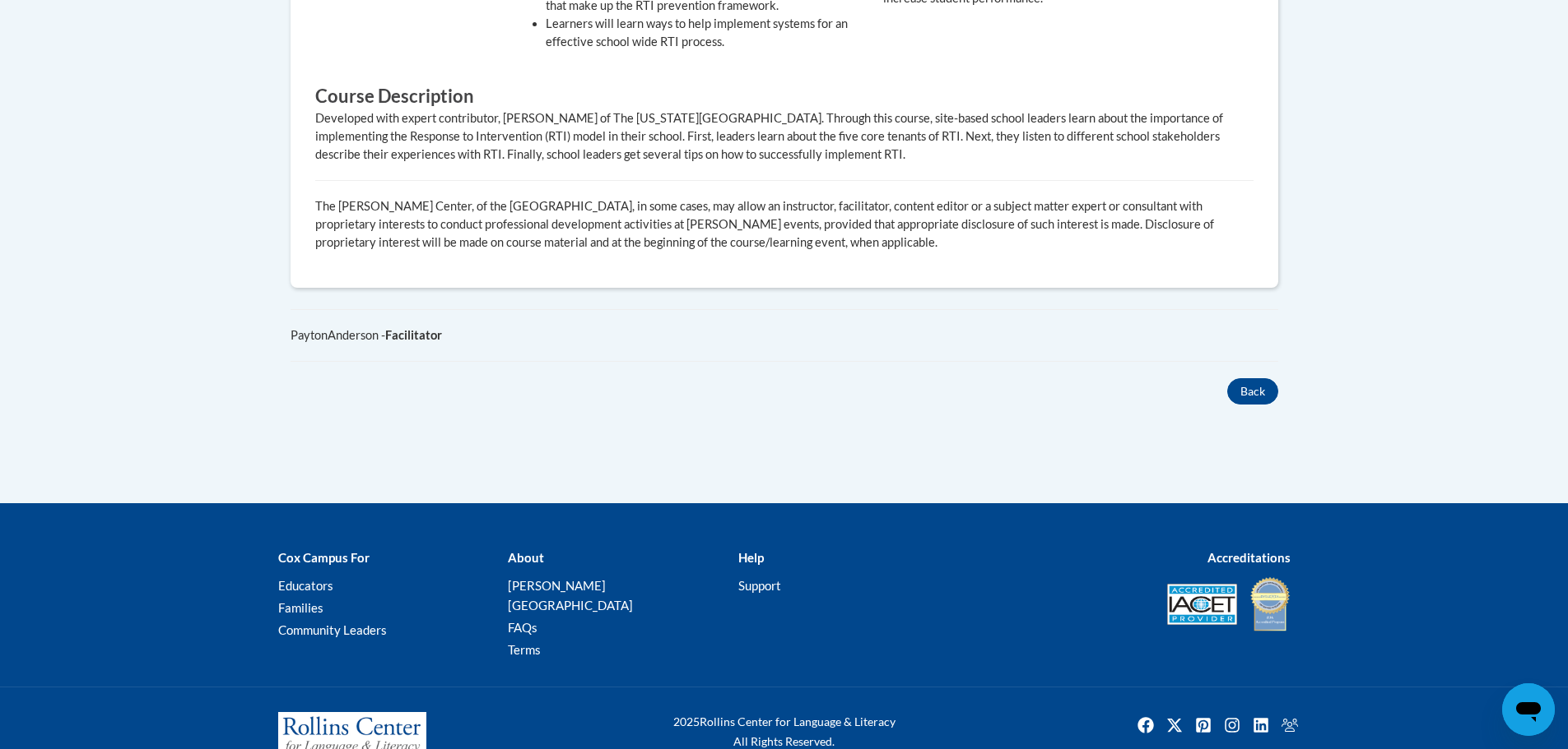
scroll to position [206, 0]
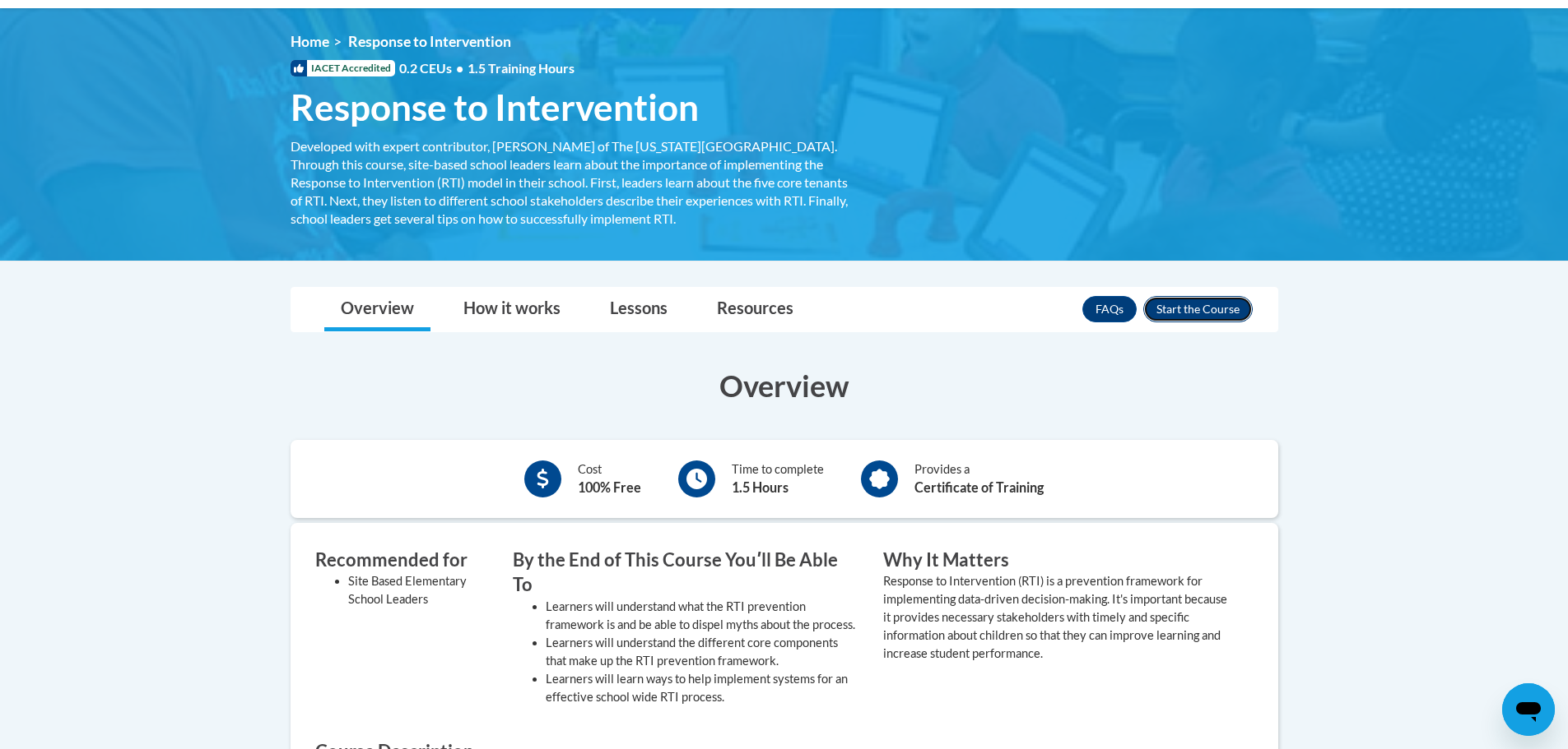
click at [1158, 311] on button "Enroll" at bounding box center [1198, 309] width 110 height 27
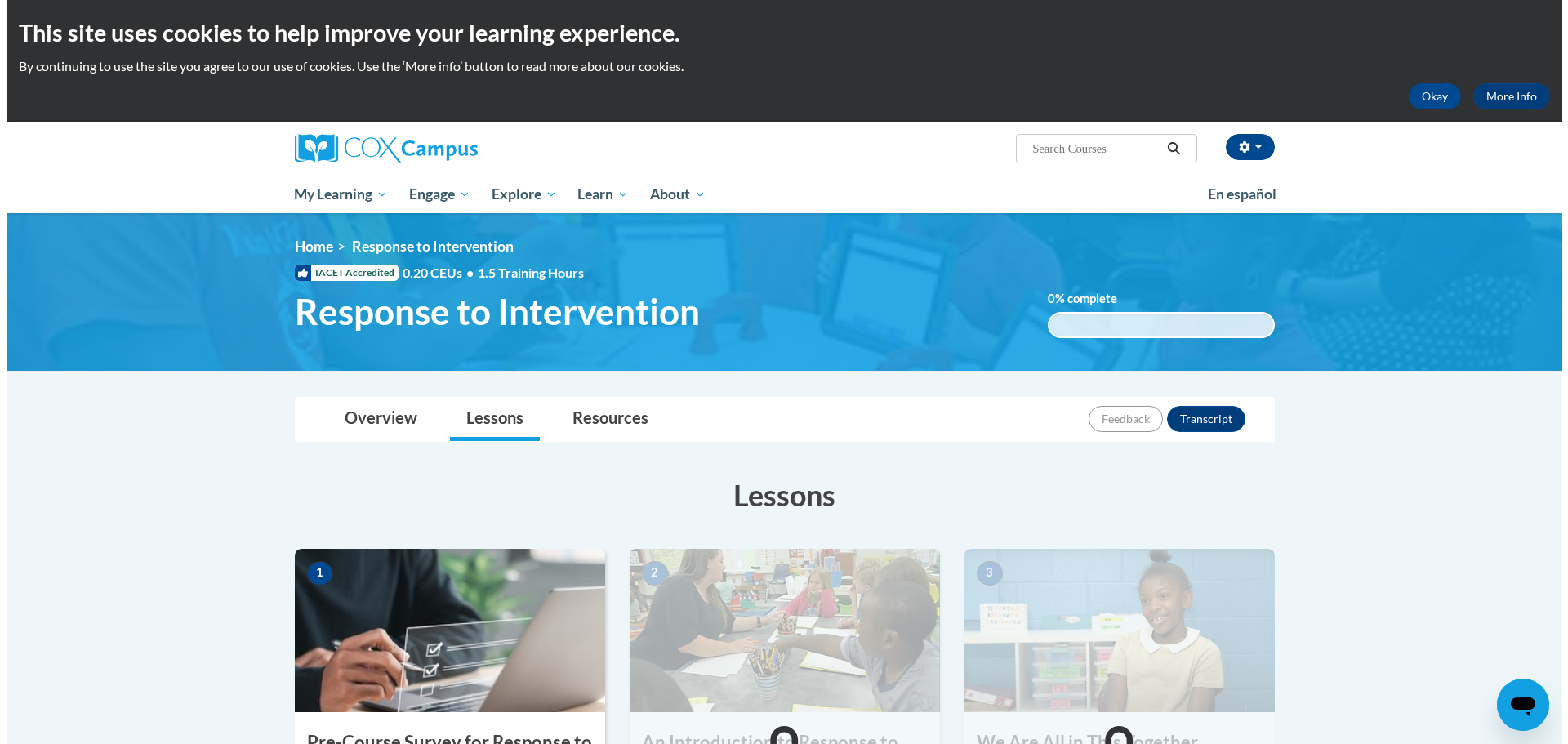
scroll to position [651, 0]
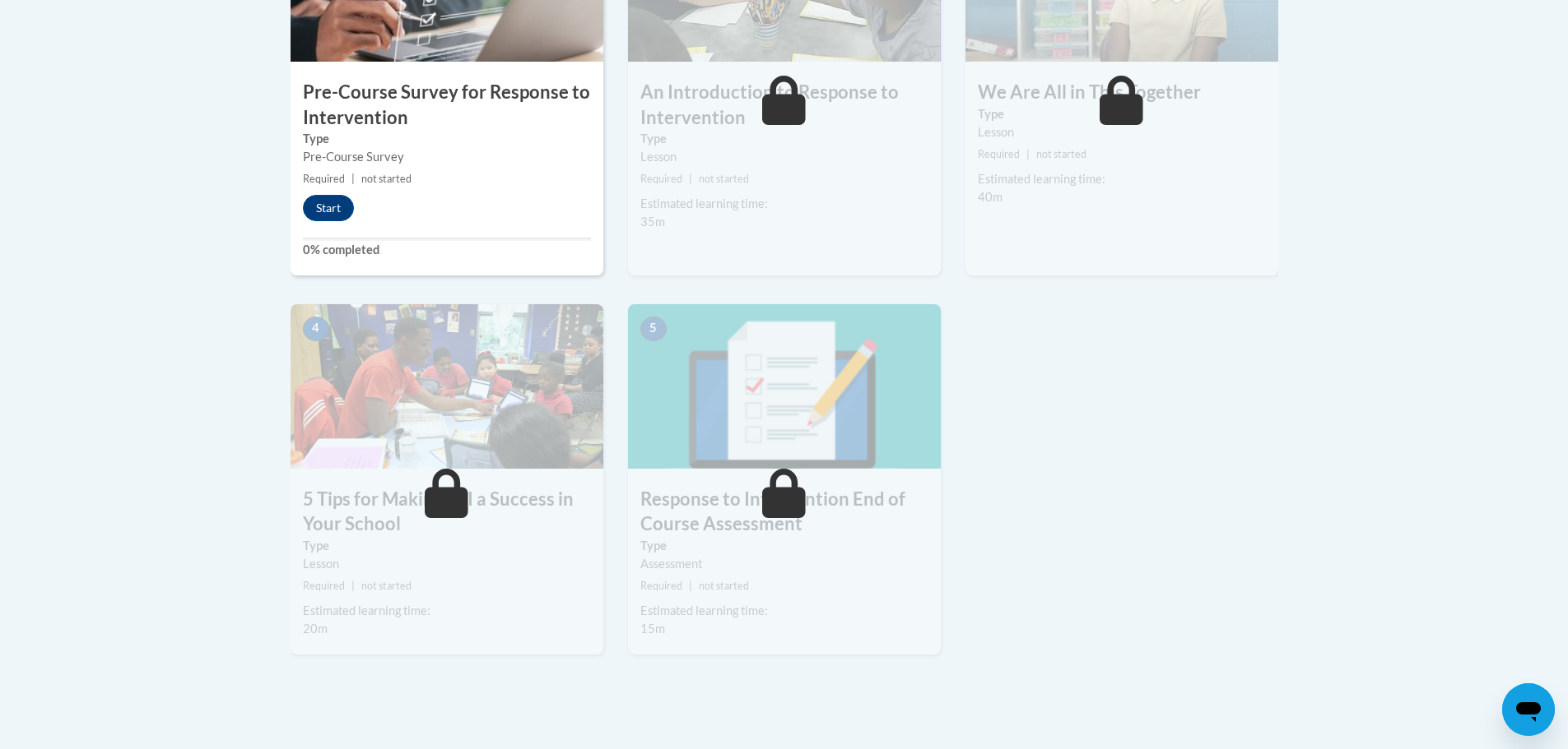
click at [442, 80] on h3 "Pre-Course Survey for Response to Intervention" at bounding box center [446, 105] width 313 height 51
click at [330, 202] on button "Start" at bounding box center [329, 208] width 51 height 27
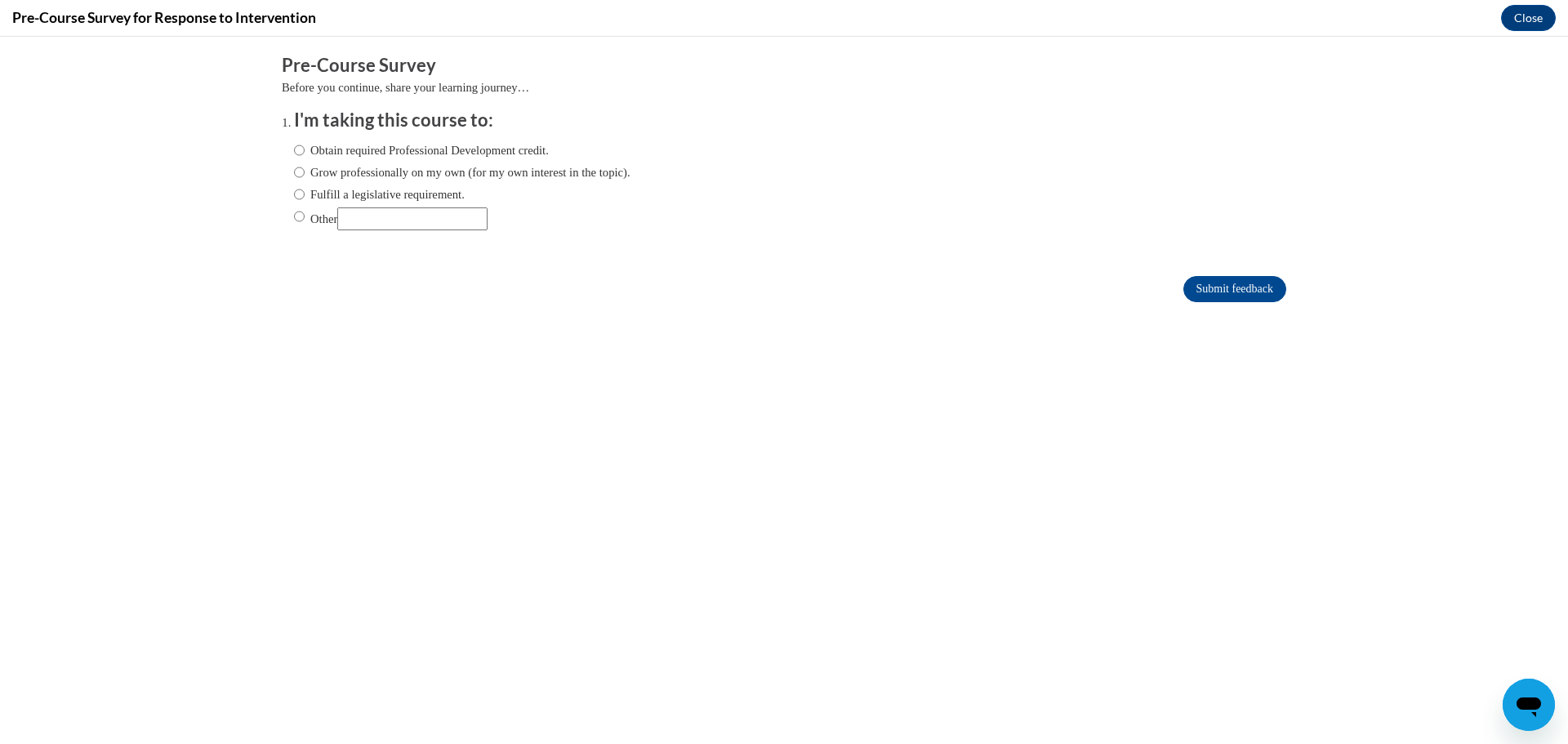
scroll to position [0, 0]
click at [294, 151] on input "Obtain required Professional Development credit." at bounding box center [299, 150] width 11 height 18
radio input "true"
click at [1183, 289] on input "Submit feedback" at bounding box center [1234, 289] width 103 height 26
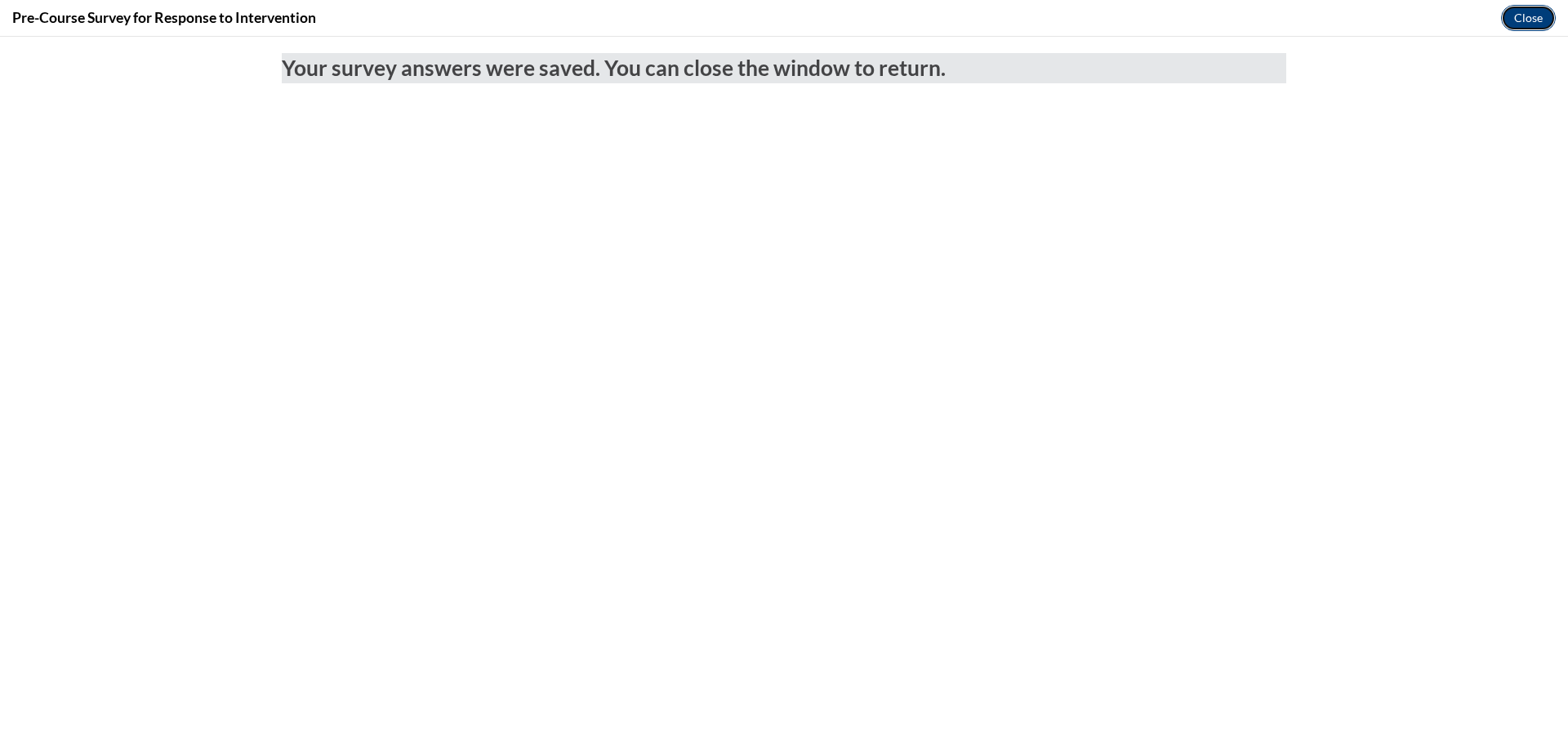
click at [1520, 12] on button "Close" at bounding box center [1528, 18] width 54 height 26
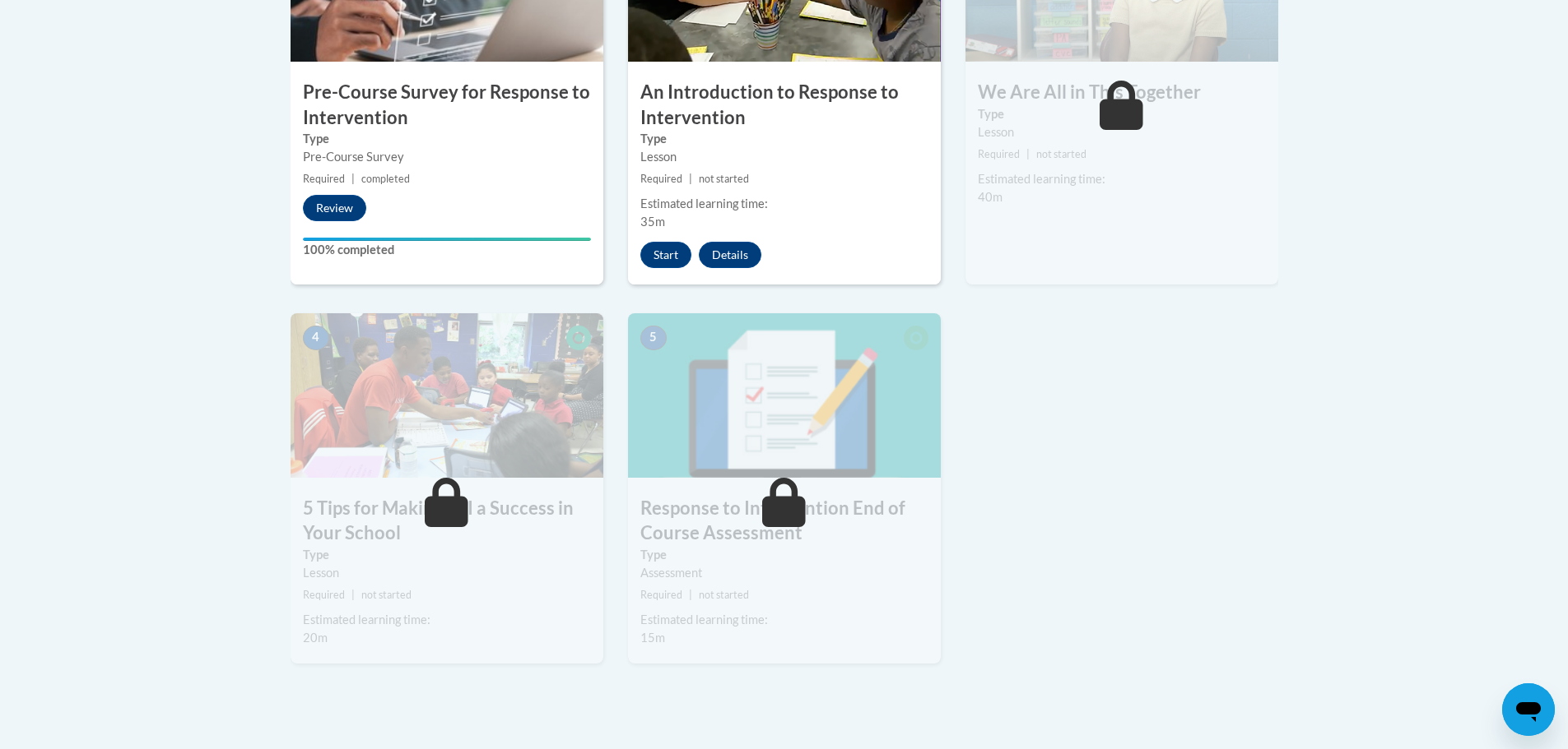
click at [1261, 77] on div "3 We Are All in This Together Type Lesson Required | not started Estimated lear…" at bounding box center [1122, 91] width 313 height 388
click at [666, 251] on button "Start" at bounding box center [666, 255] width 51 height 27
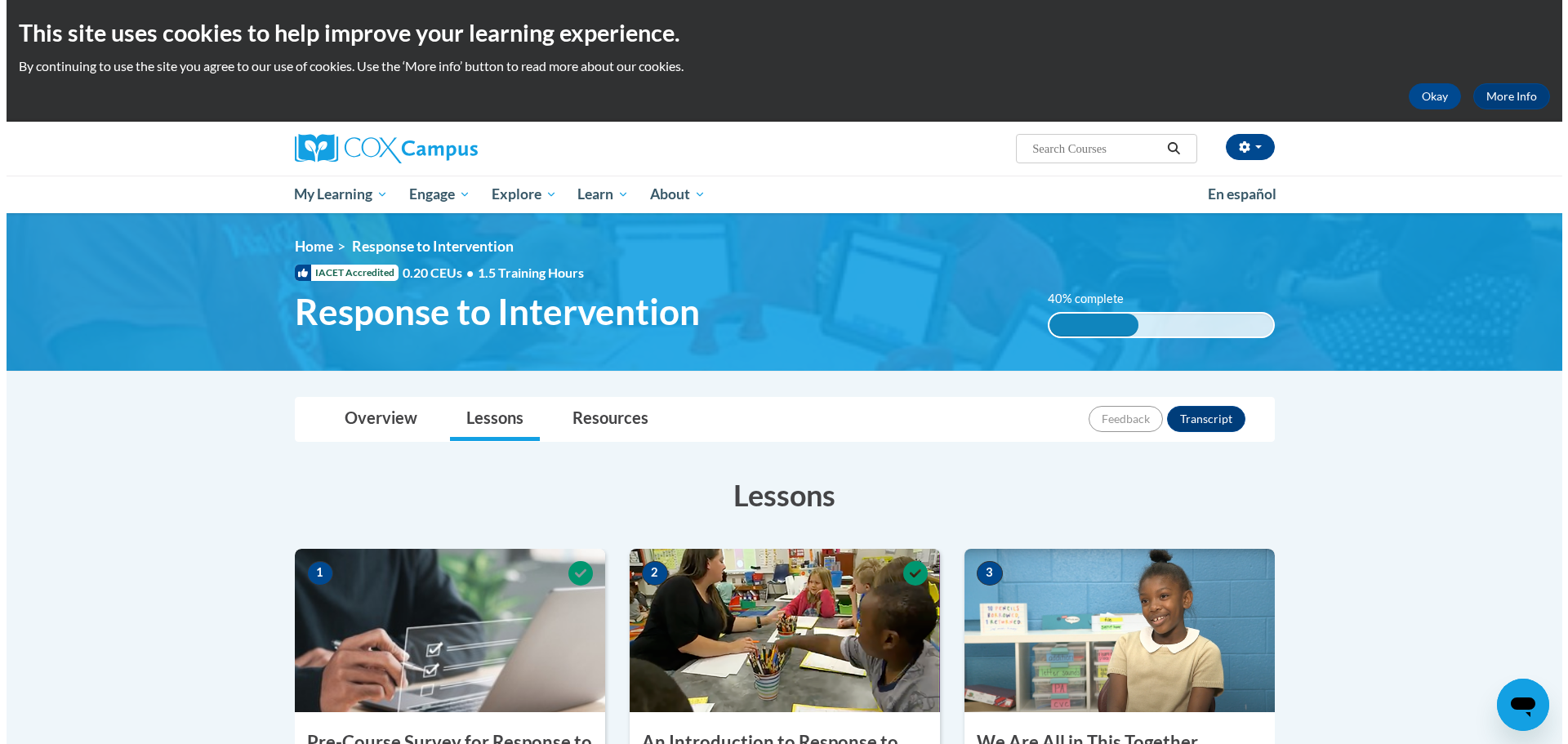
scroll to position [651, 0]
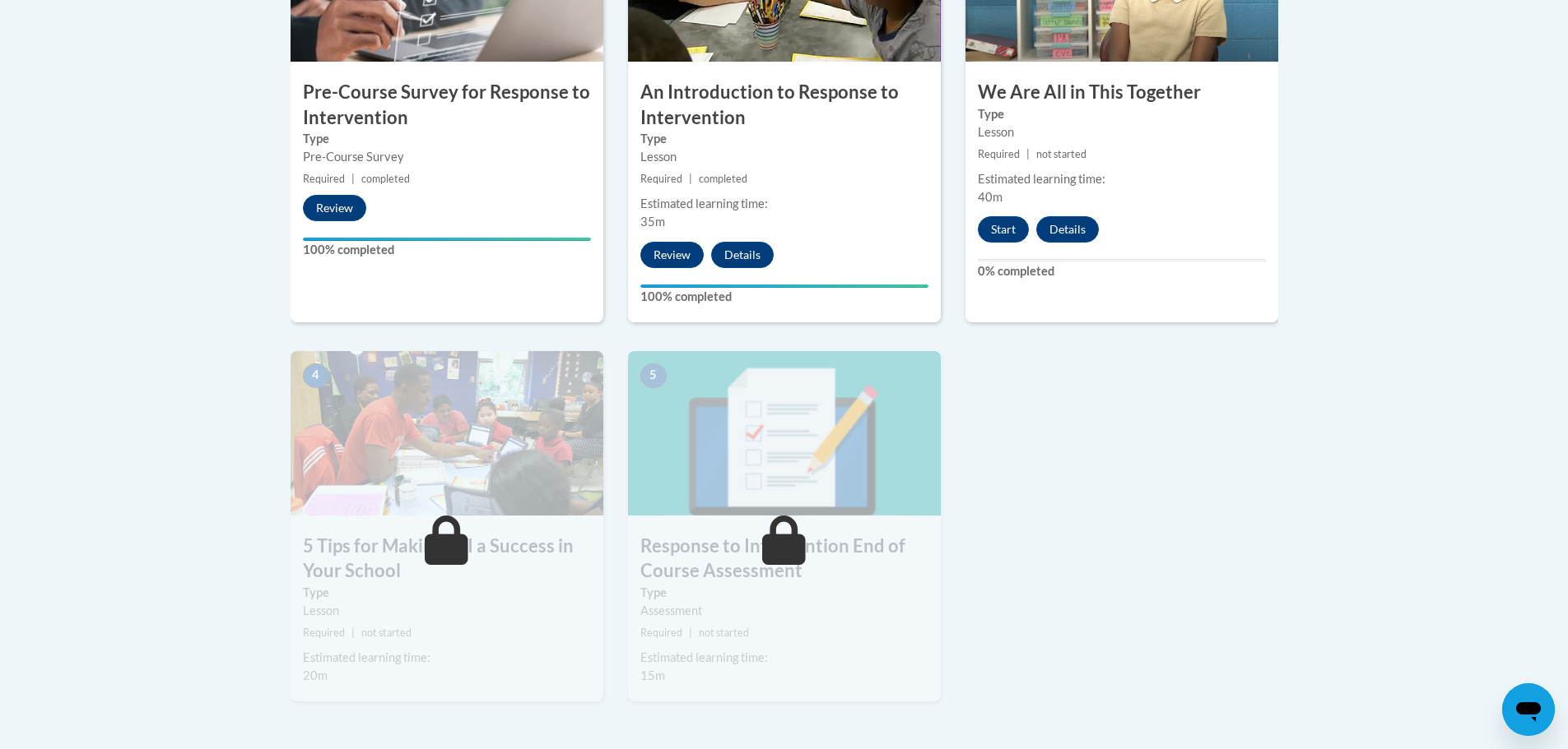
click at [990, 207] on div "3 We Are All in This Together Type Lesson Required | not started Estimated lear…" at bounding box center [1122, 110] width 313 height 425
click at [994, 217] on button "Start" at bounding box center [1004, 229] width 51 height 27
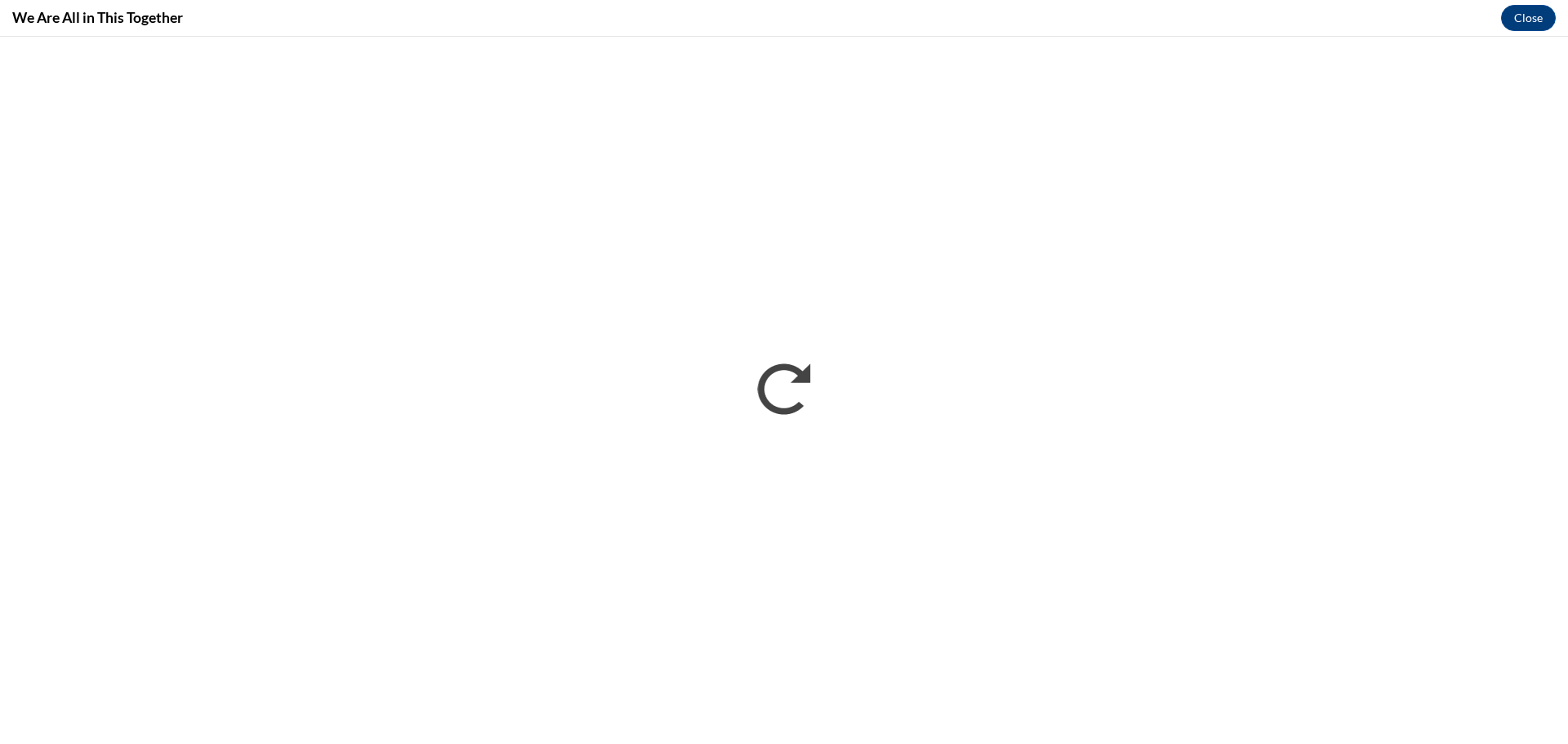
scroll to position [0, 0]
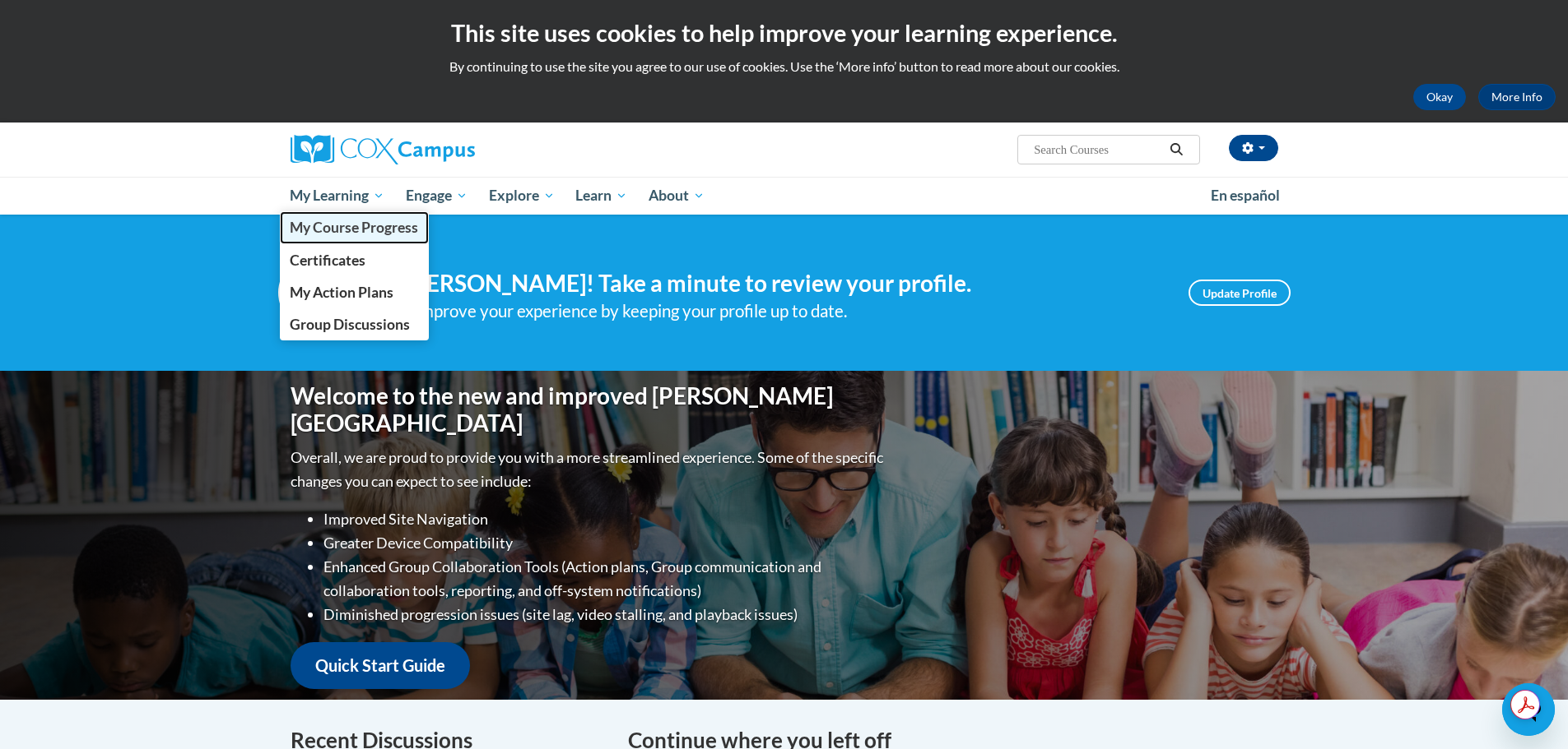
click at [351, 222] on span "My Course Progress" at bounding box center [353, 228] width 128 height 18
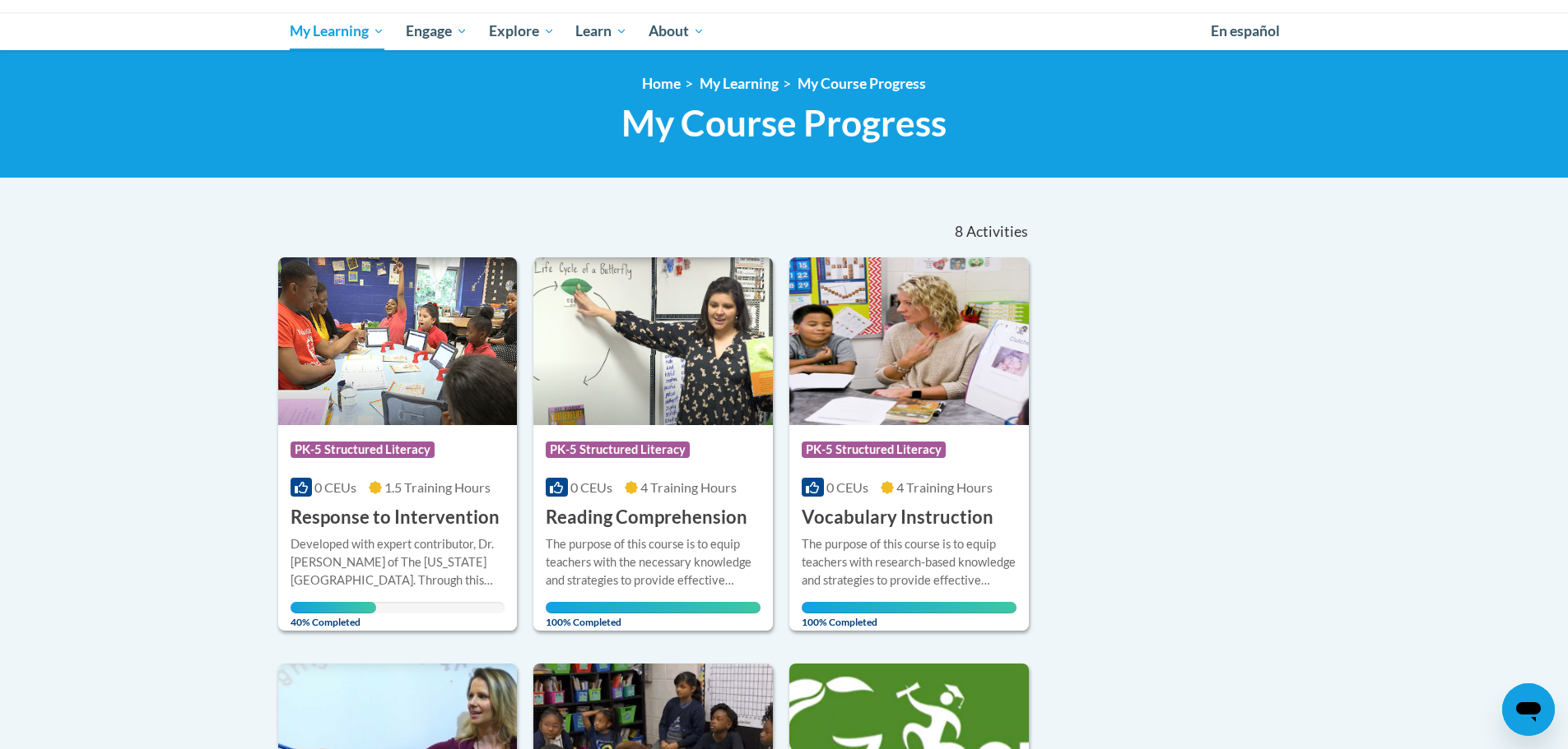
scroll to position [175, 0]
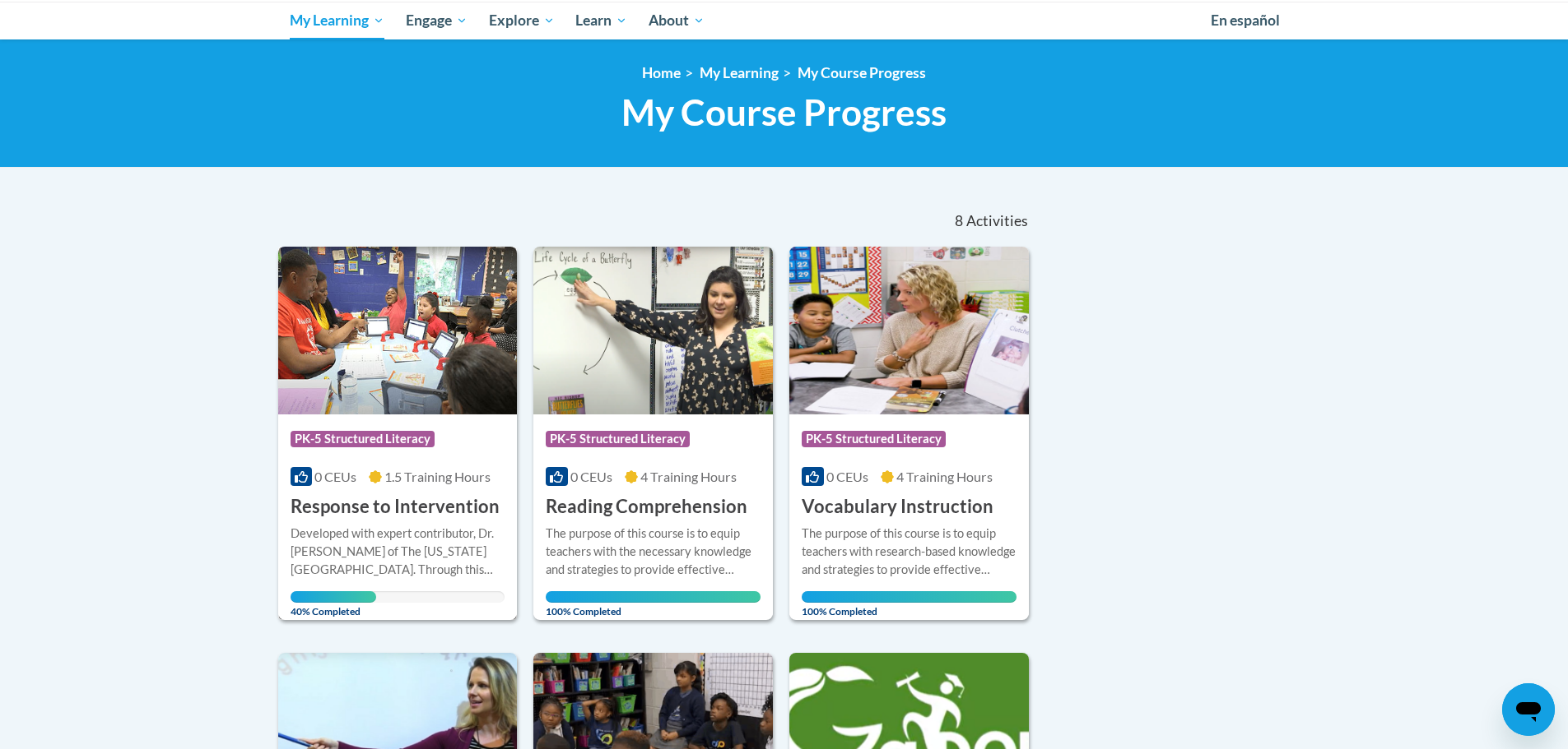
click at [427, 323] on img at bounding box center [398, 331] width 239 height 168
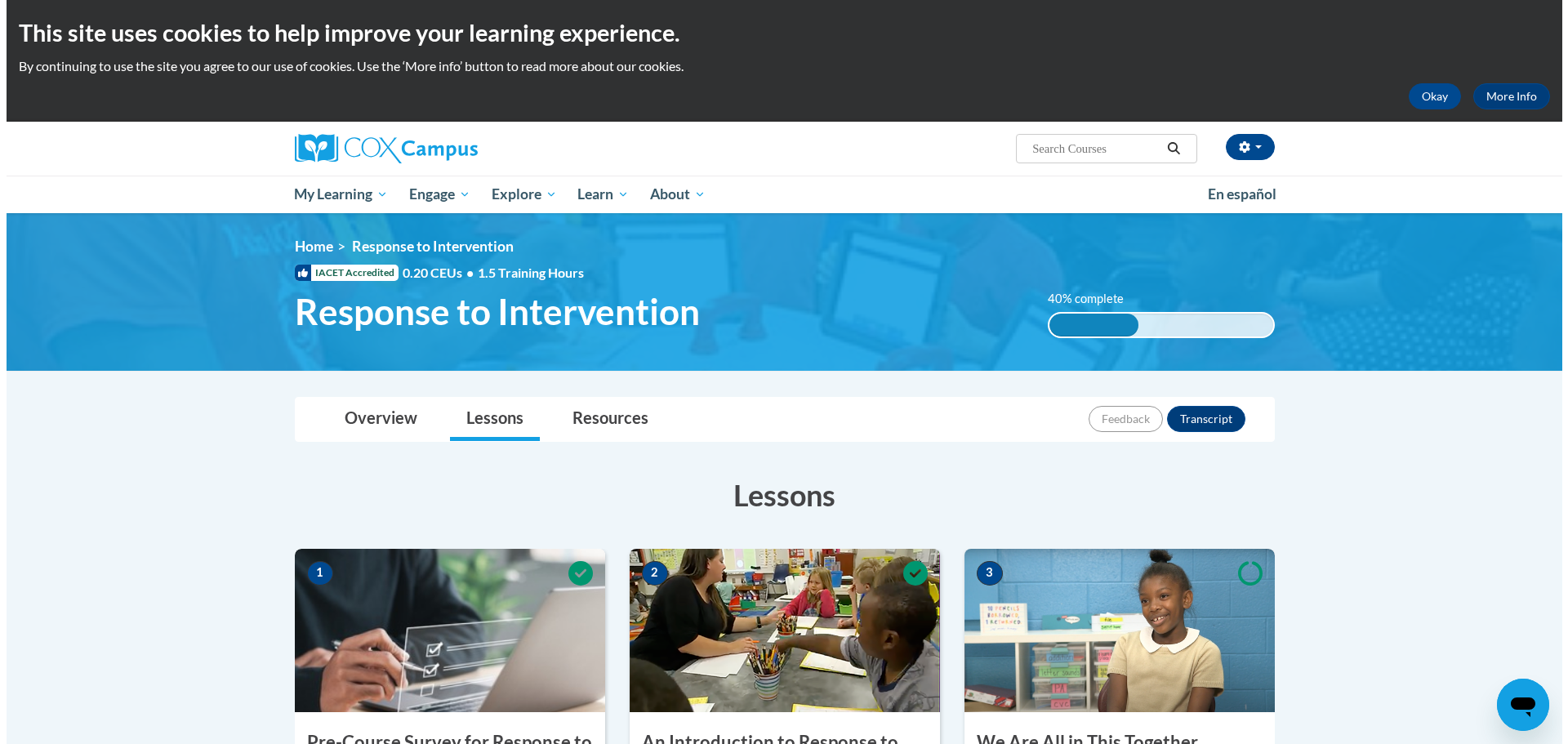
scroll to position [651, 0]
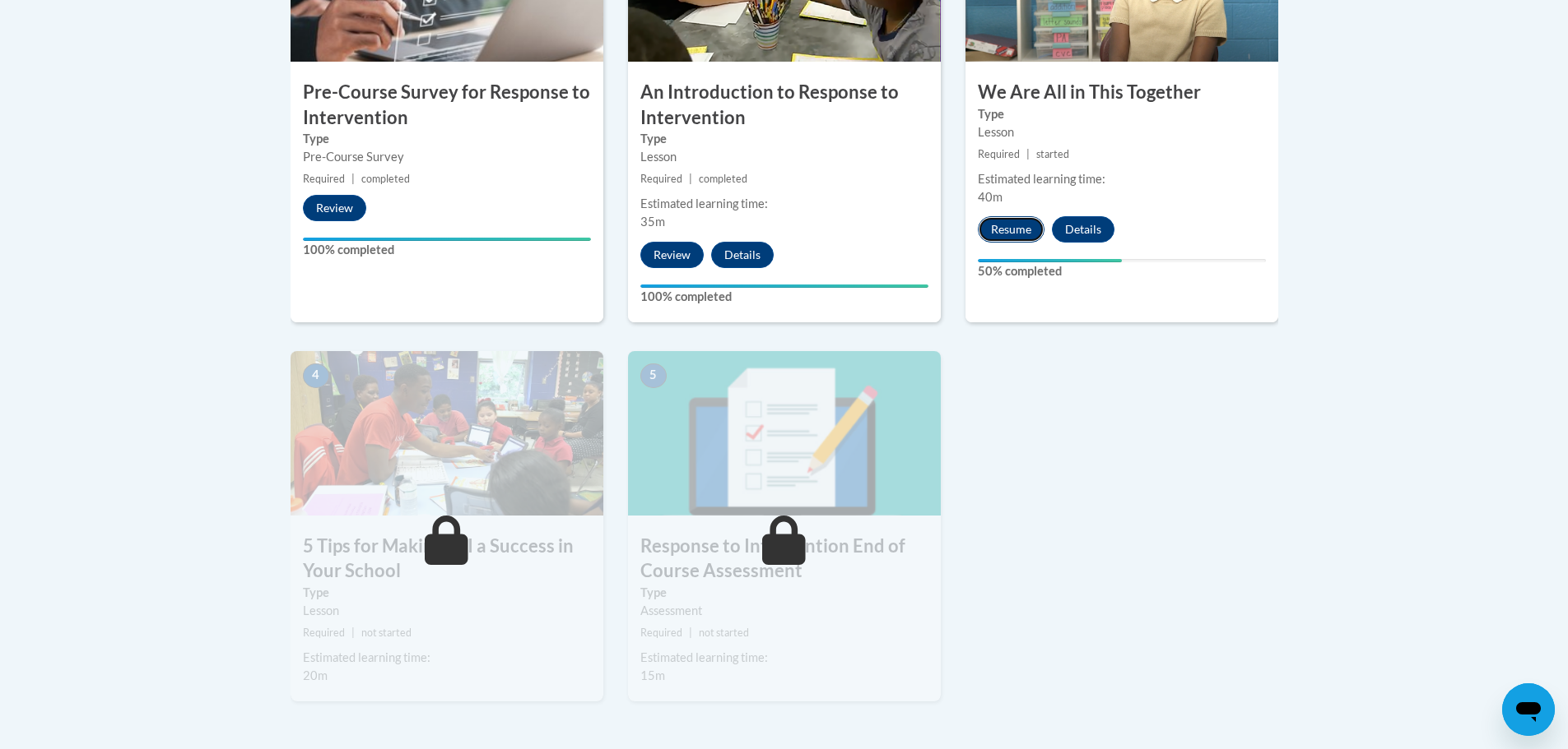
click at [1007, 237] on button "Resume" at bounding box center [1011, 229] width 66 height 27
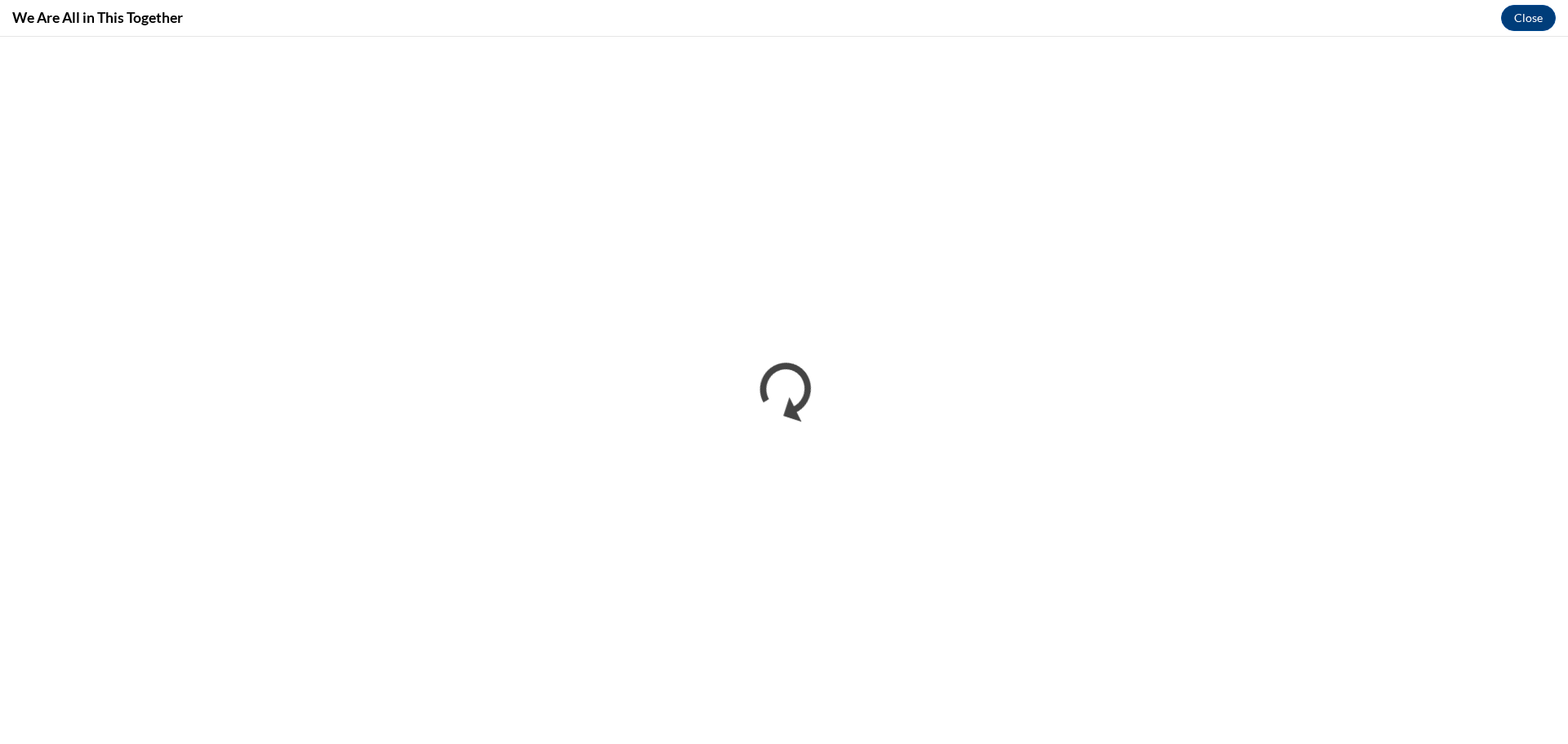
scroll to position [0, 0]
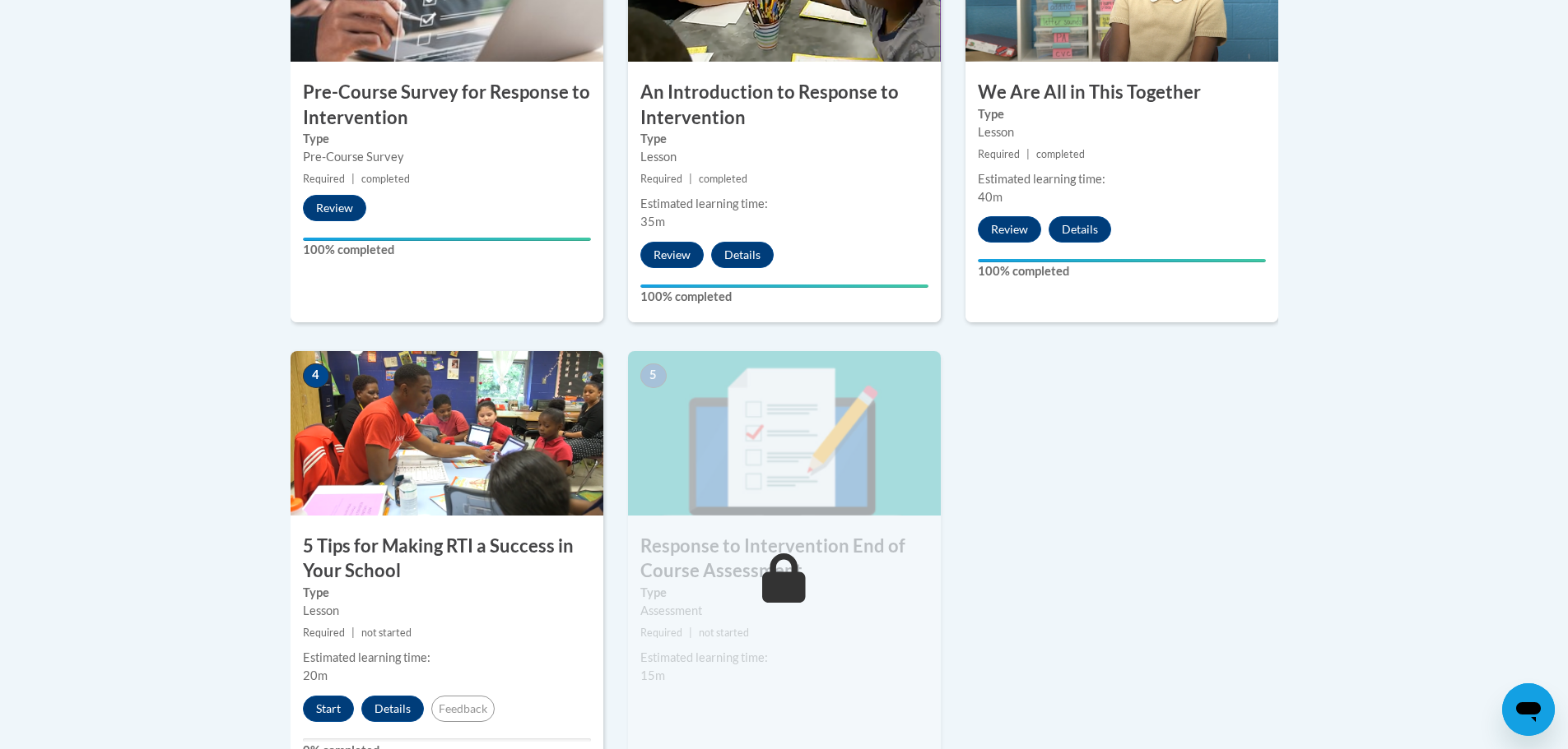
scroll to position [1103, 0]
